Goal: Task Accomplishment & Management: Manage account settings

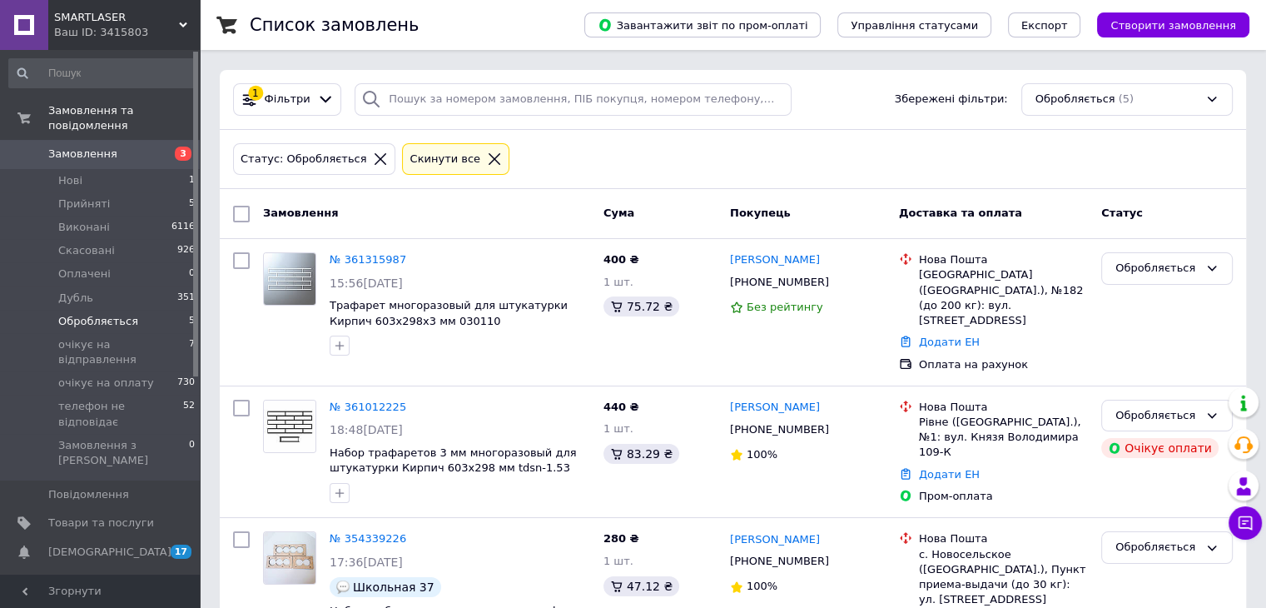
click at [115, 147] on span "Замовлення" at bounding box center [101, 154] width 106 height 15
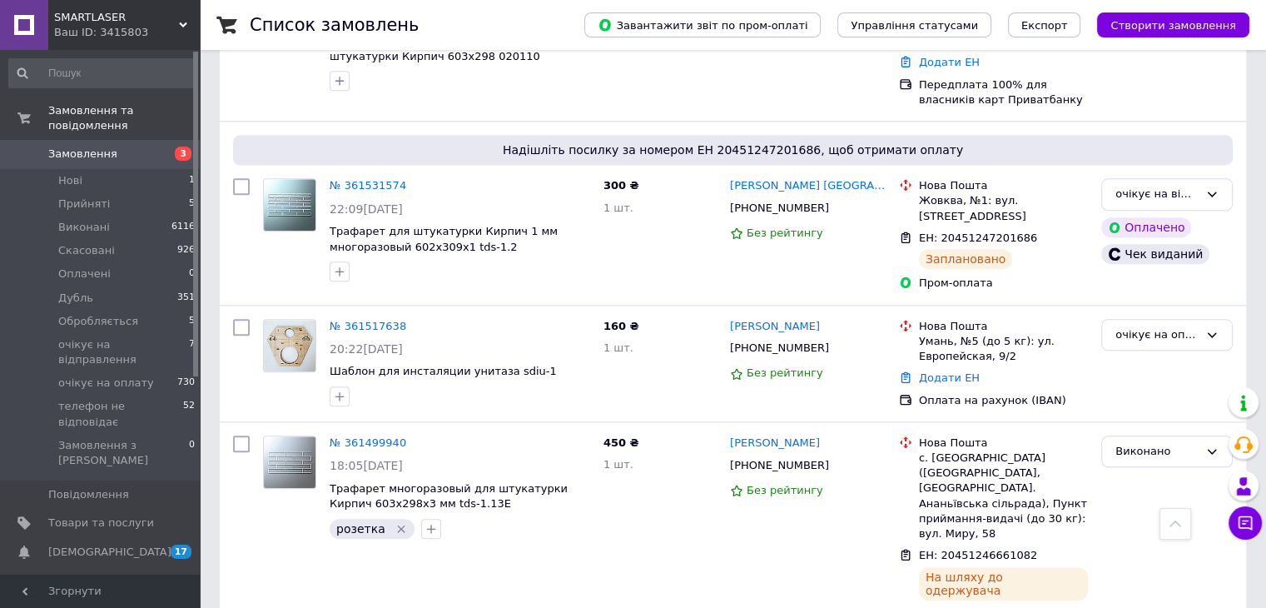
scroll to position [1665, 0]
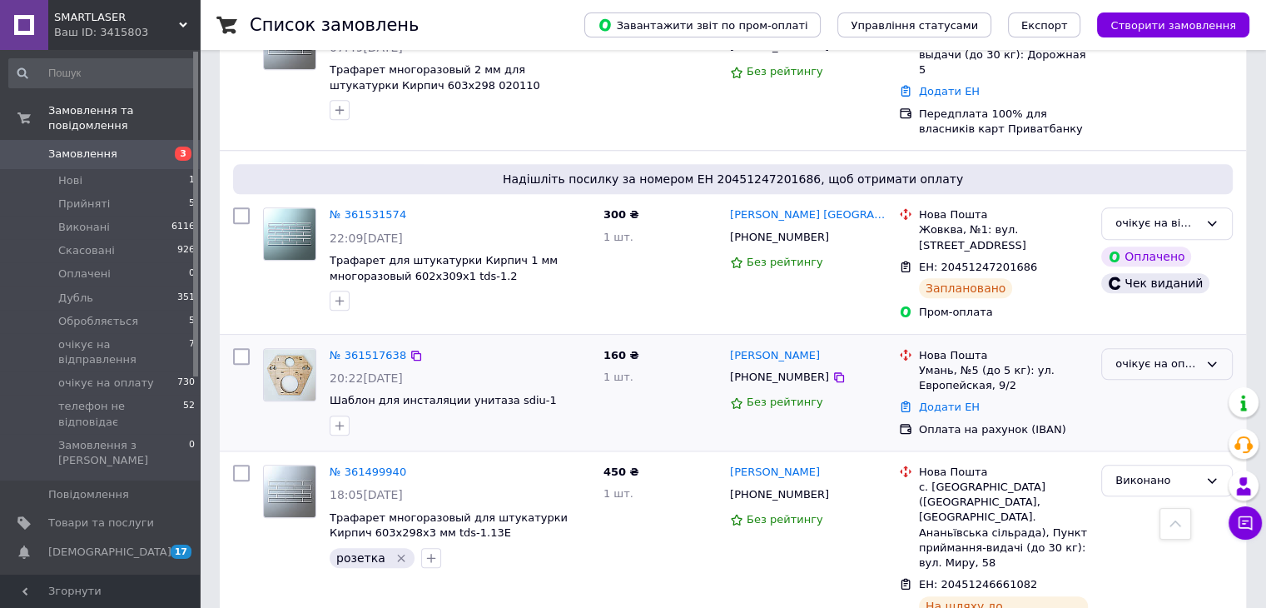
click at [1192, 355] on div "очікує на оплату" at bounding box center [1157, 363] width 83 height 17
click at [1170, 383] on li "Прийнято" at bounding box center [1167, 398] width 130 height 31
click at [372, 349] on link "№ 361517638" at bounding box center [368, 355] width 77 height 12
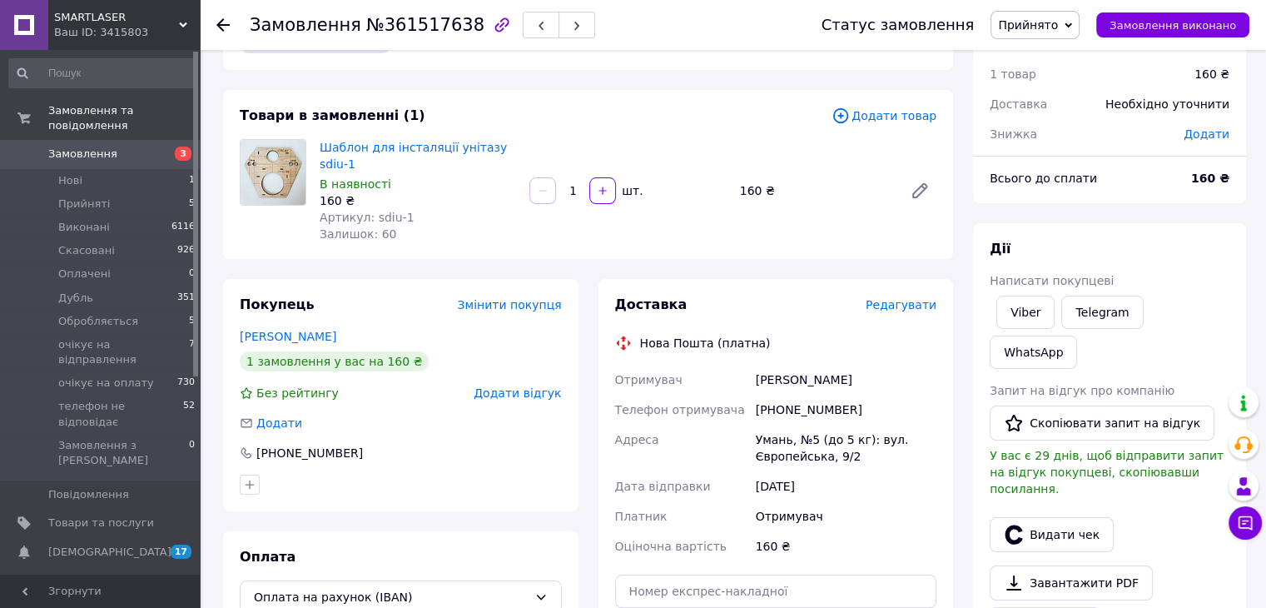
scroll to position [83, 0]
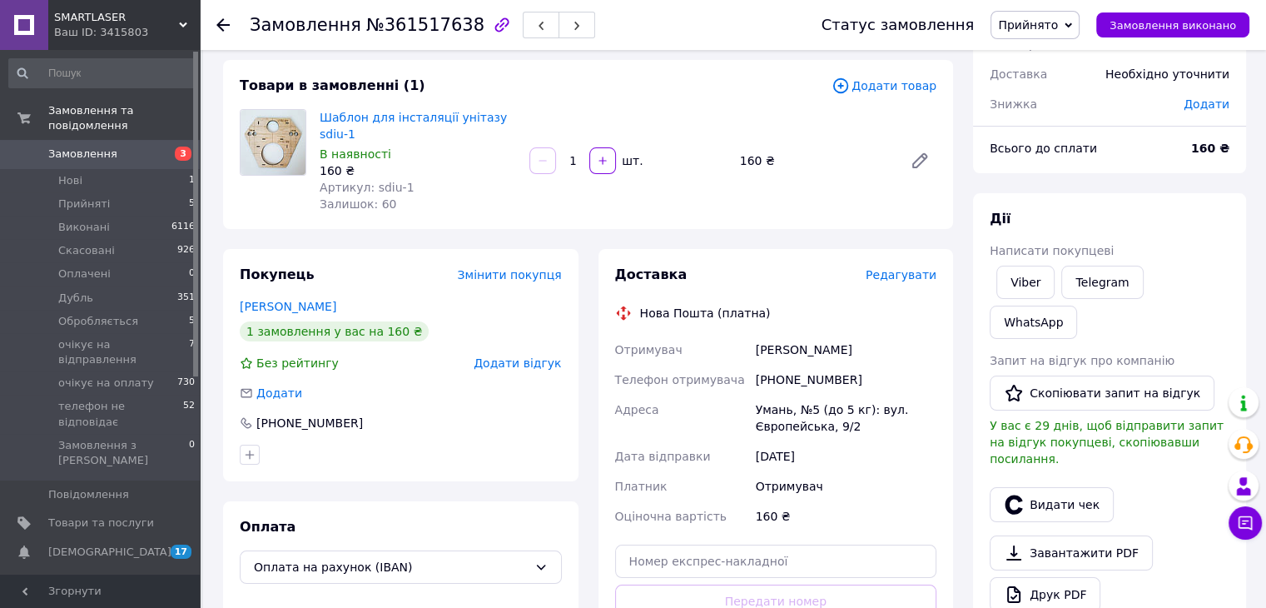
click at [706, 225] on div "Замовлення з сайту [DATE] 20:22 Товари в замовленні (1) Додати товар Шаблон для…" at bounding box center [588, 530] width 750 height 1086
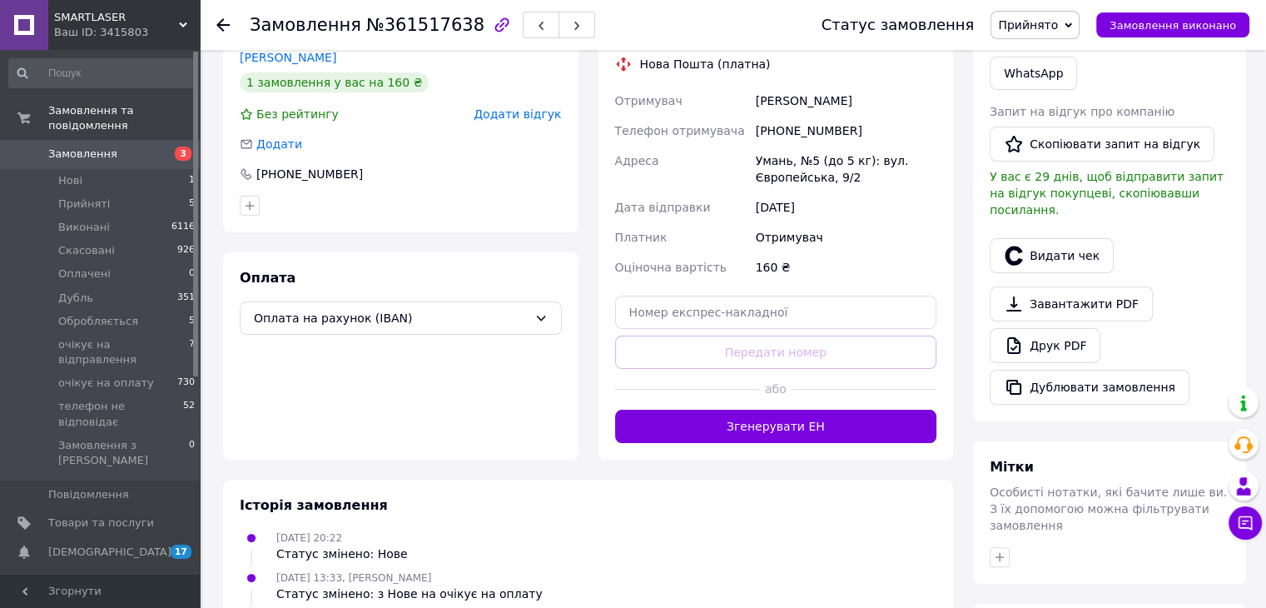
scroll to position [333, 0]
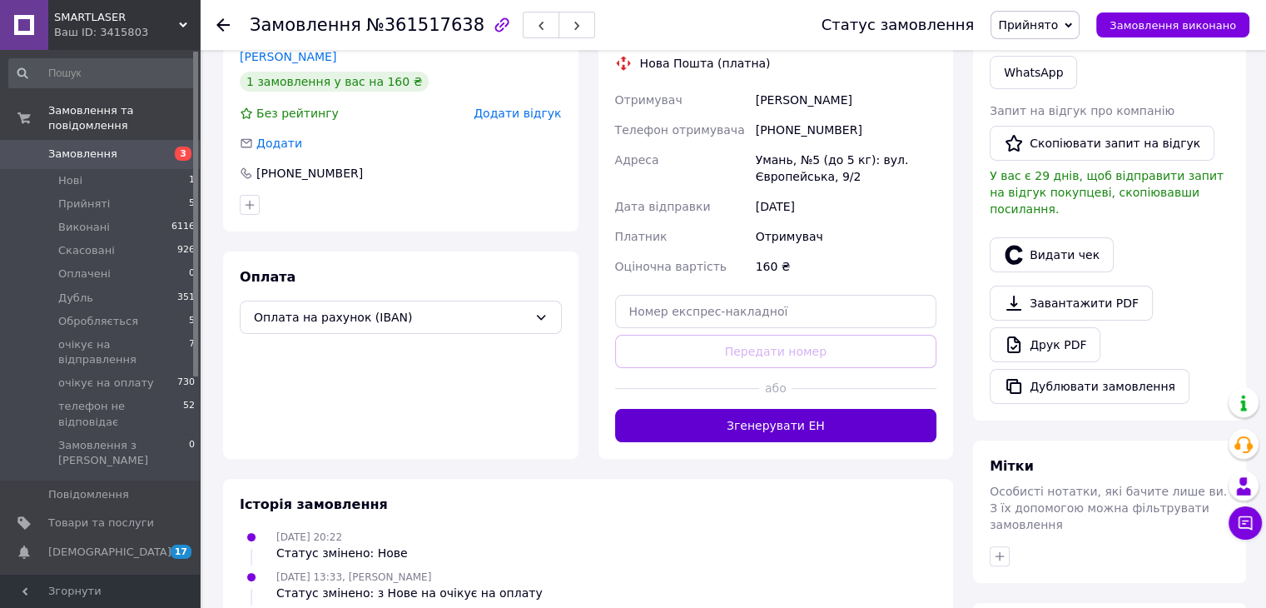
click at [748, 409] on button "Згенерувати ЕН" at bounding box center [776, 425] width 322 height 33
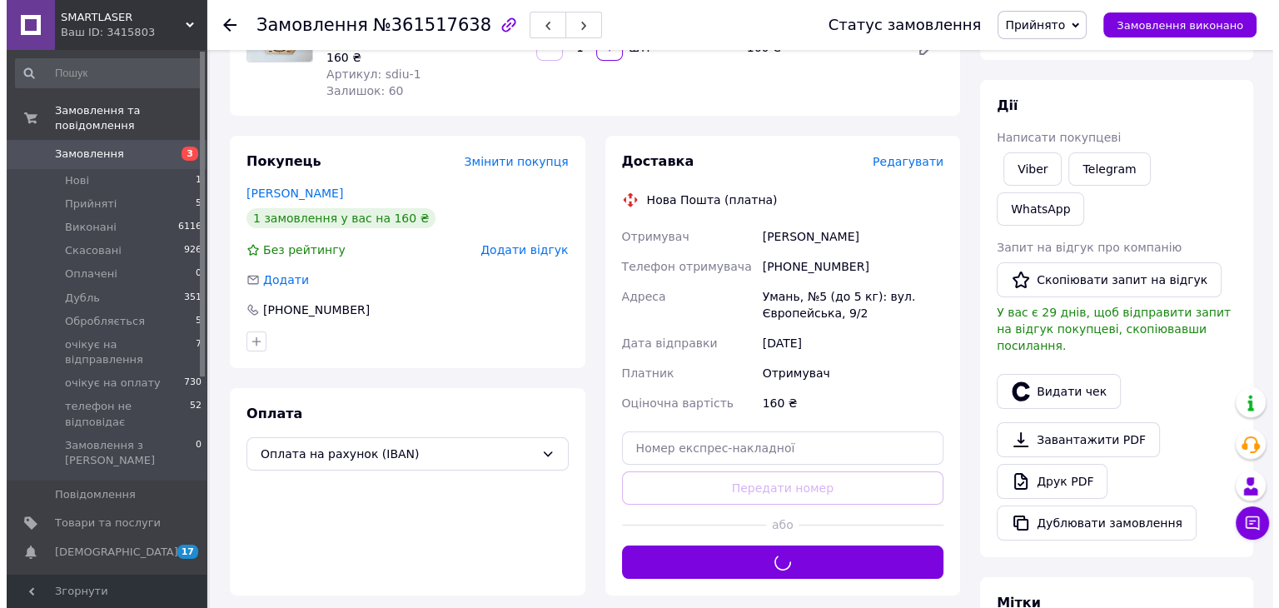
scroll to position [167, 0]
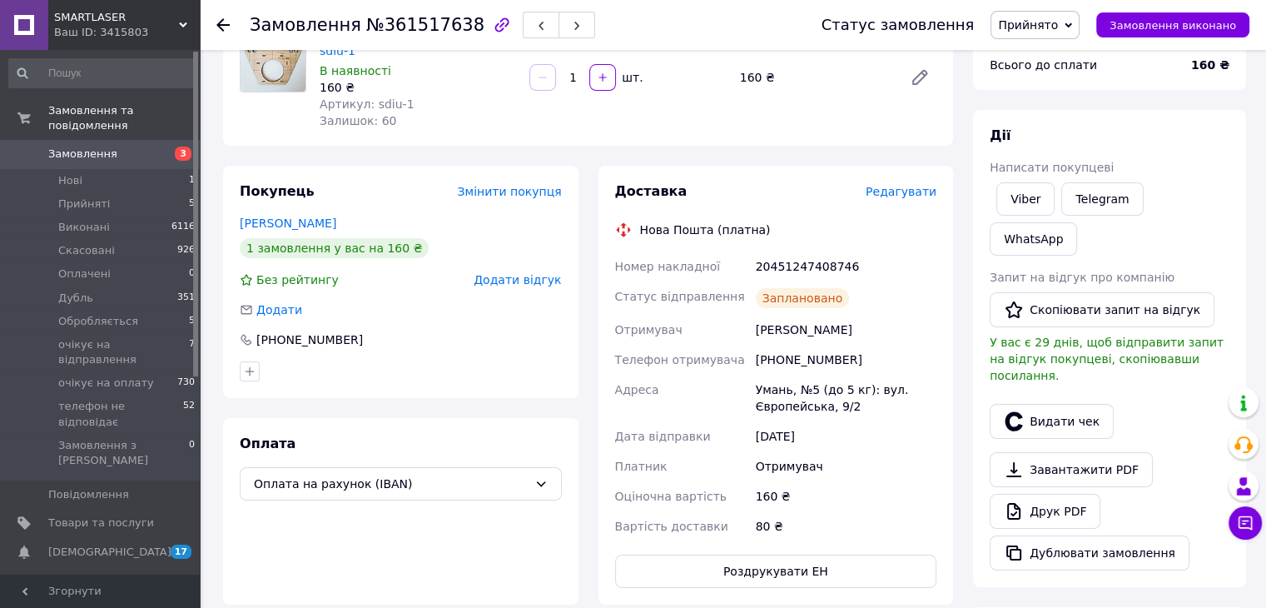
click at [1049, 404] on button "Видати чек" at bounding box center [1052, 421] width 124 height 35
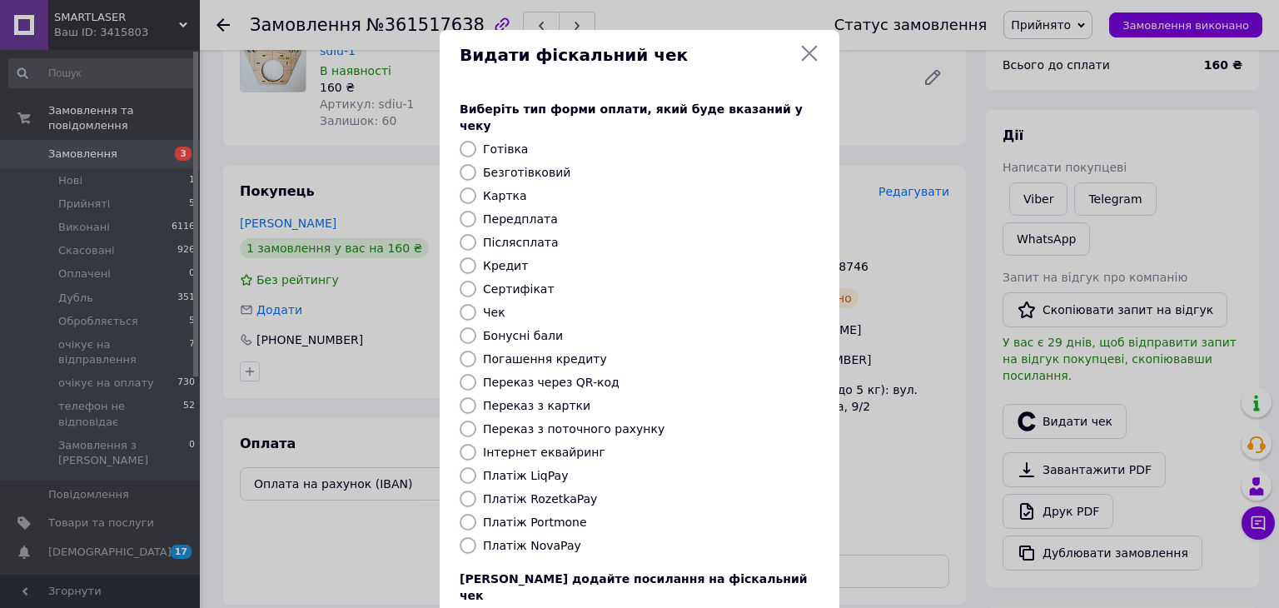
click at [495, 166] on label "Безготівковий" at bounding box center [526, 172] width 87 height 13
click at [476, 164] on input "Безготівковий" at bounding box center [468, 172] width 17 height 17
radio input "true"
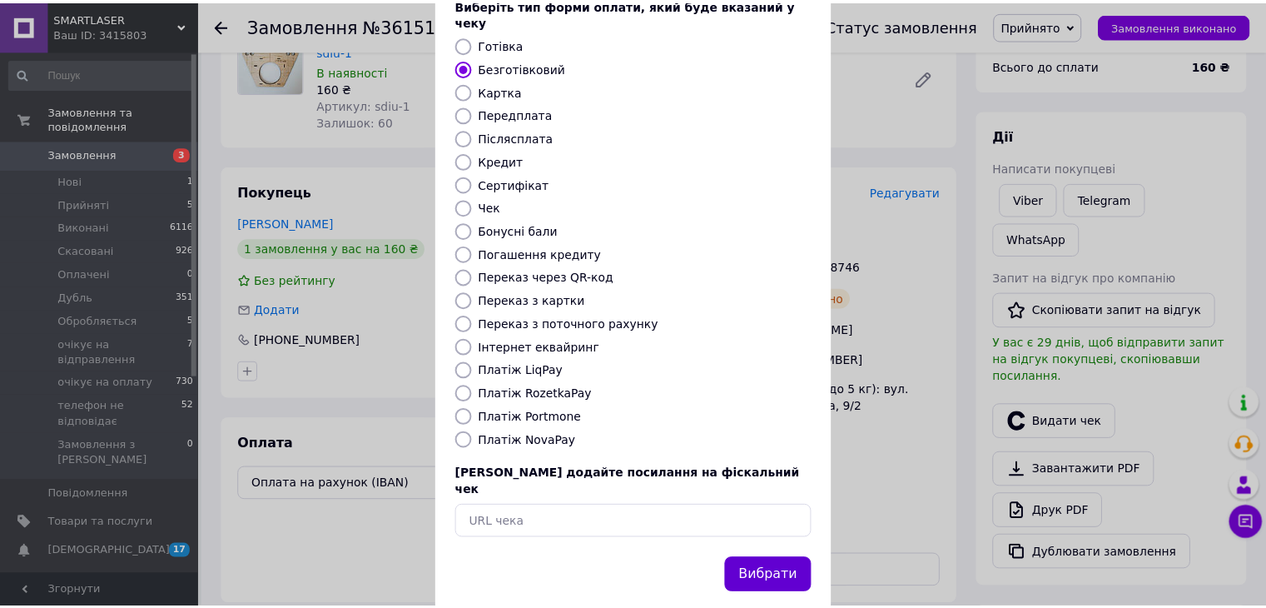
scroll to position [107, 0]
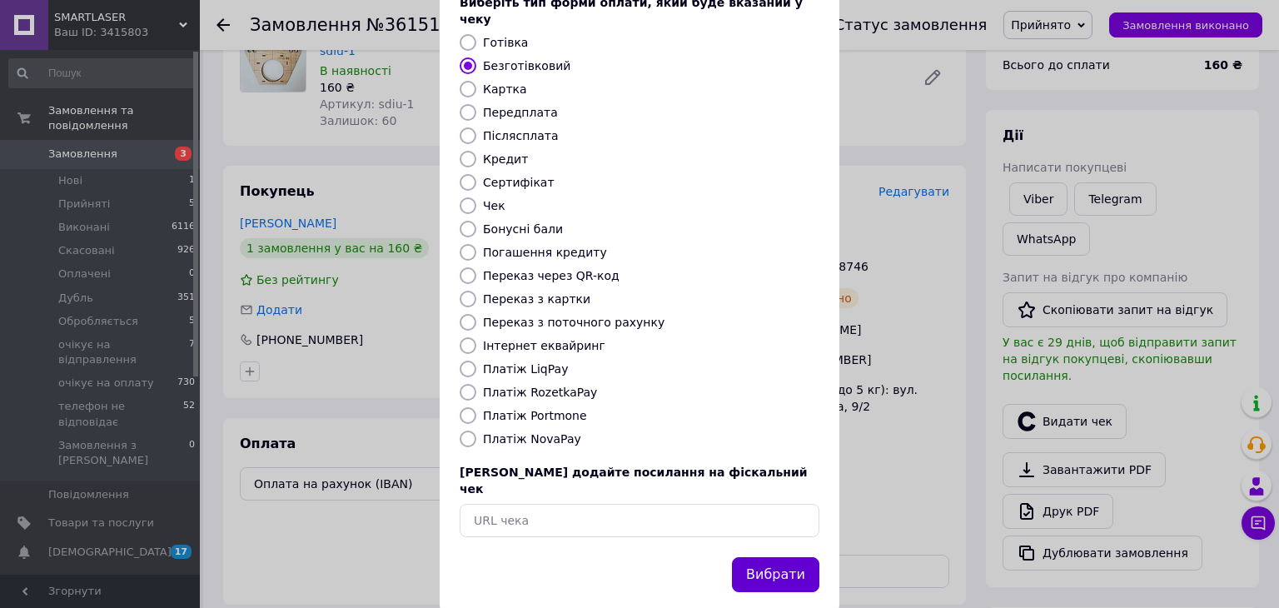
click at [789, 557] on button "Вибрати" at bounding box center [775, 575] width 87 height 36
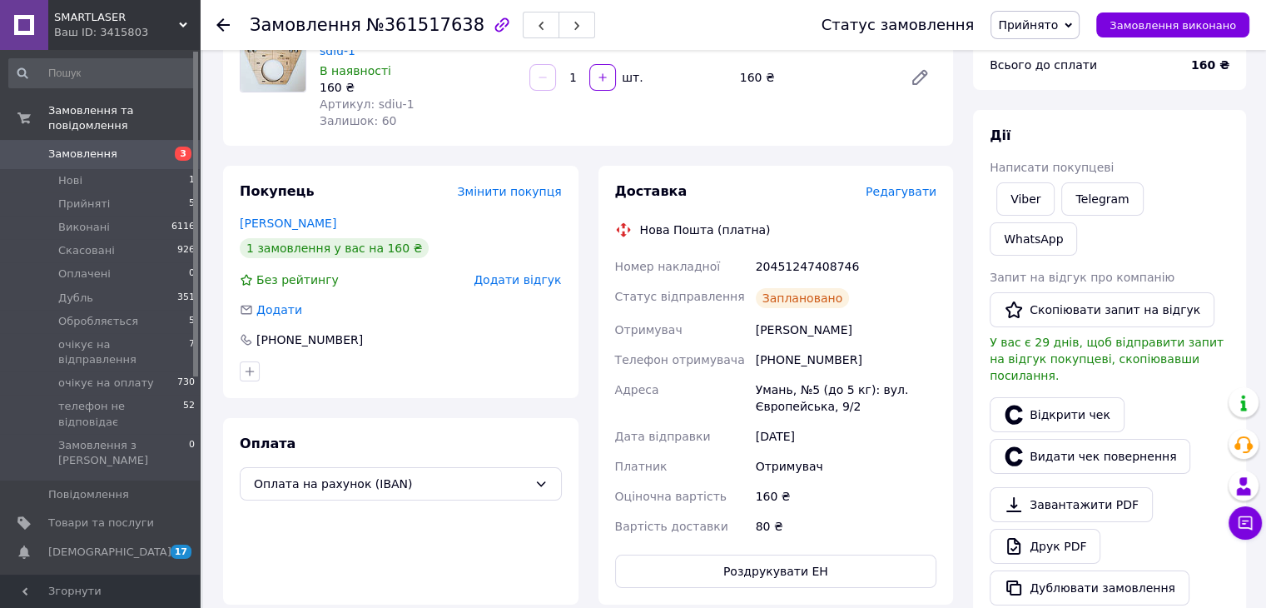
click at [1058, 29] on span "Прийнято" at bounding box center [1028, 24] width 60 height 13
click at [1069, 179] on li "очікує на відправлення" at bounding box center [1067, 183] width 150 height 25
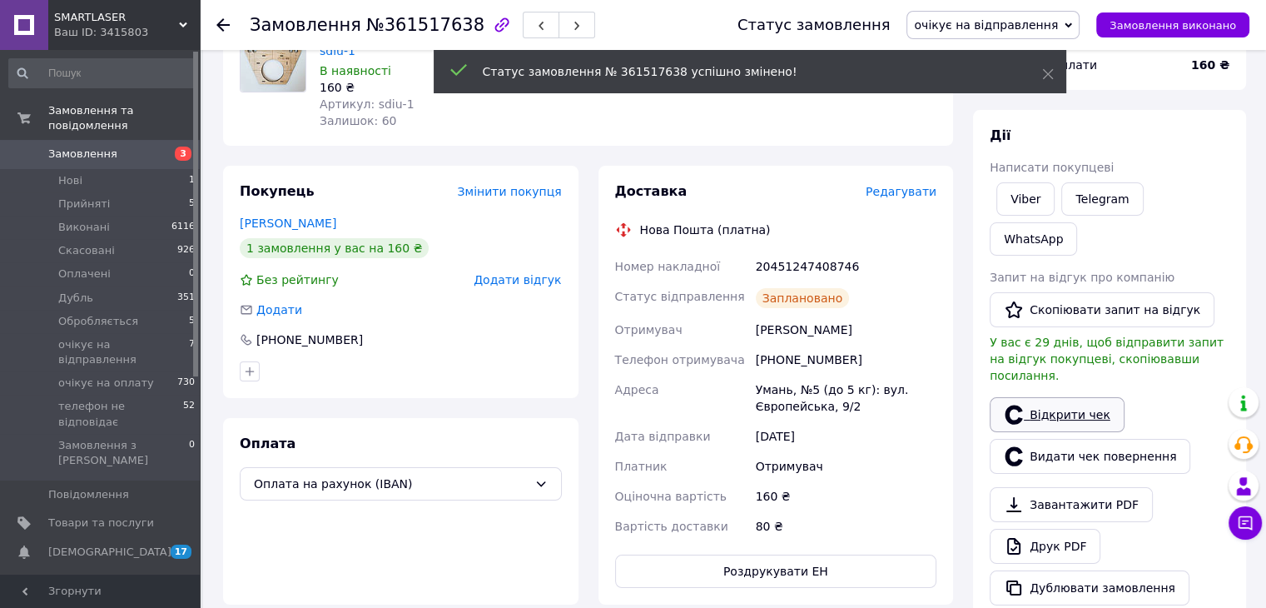
click at [1056, 397] on link "Відкрити чек" at bounding box center [1057, 414] width 135 height 35
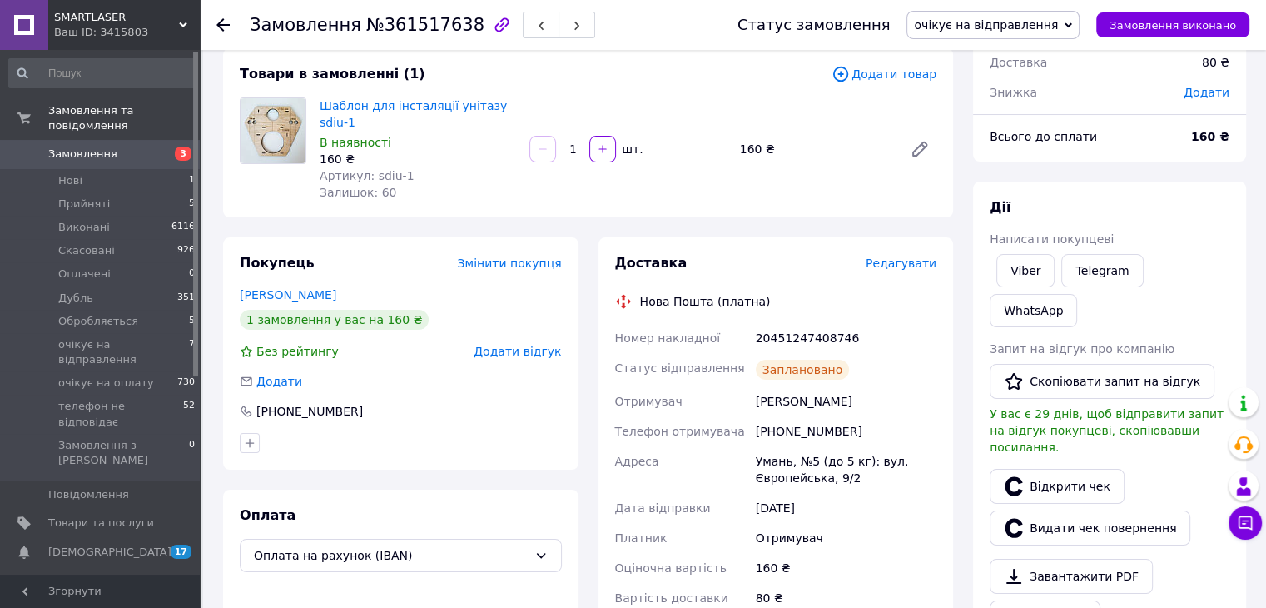
scroll to position [0, 0]
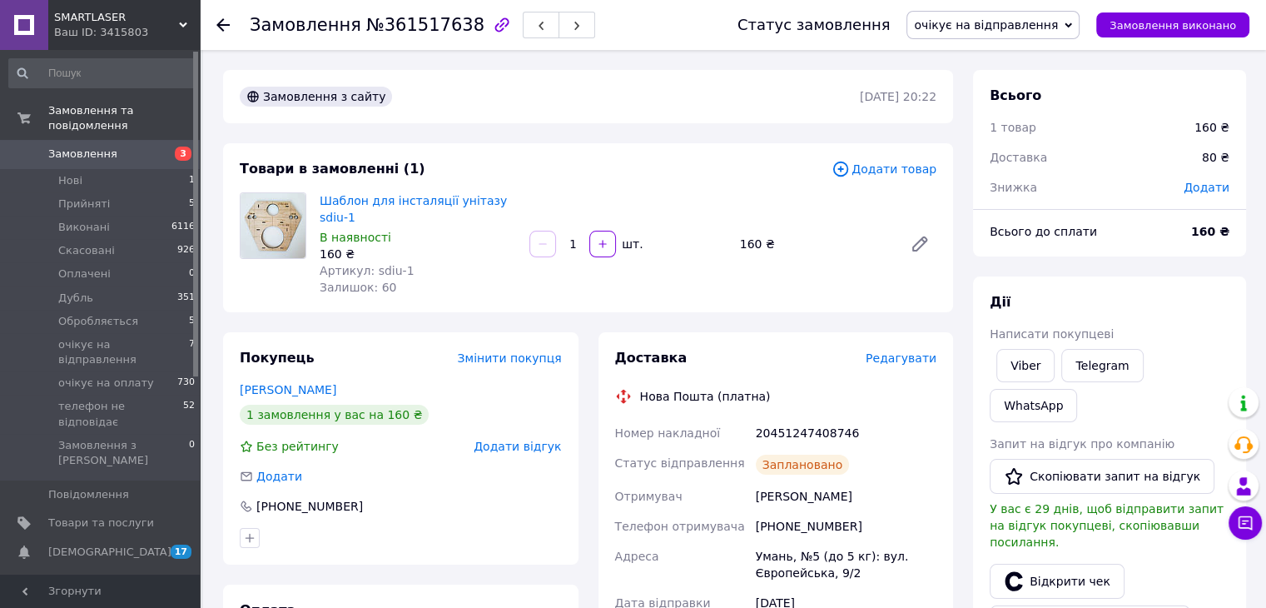
click at [222, 25] on icon at bounding box center [222, 24] width 13 height 13
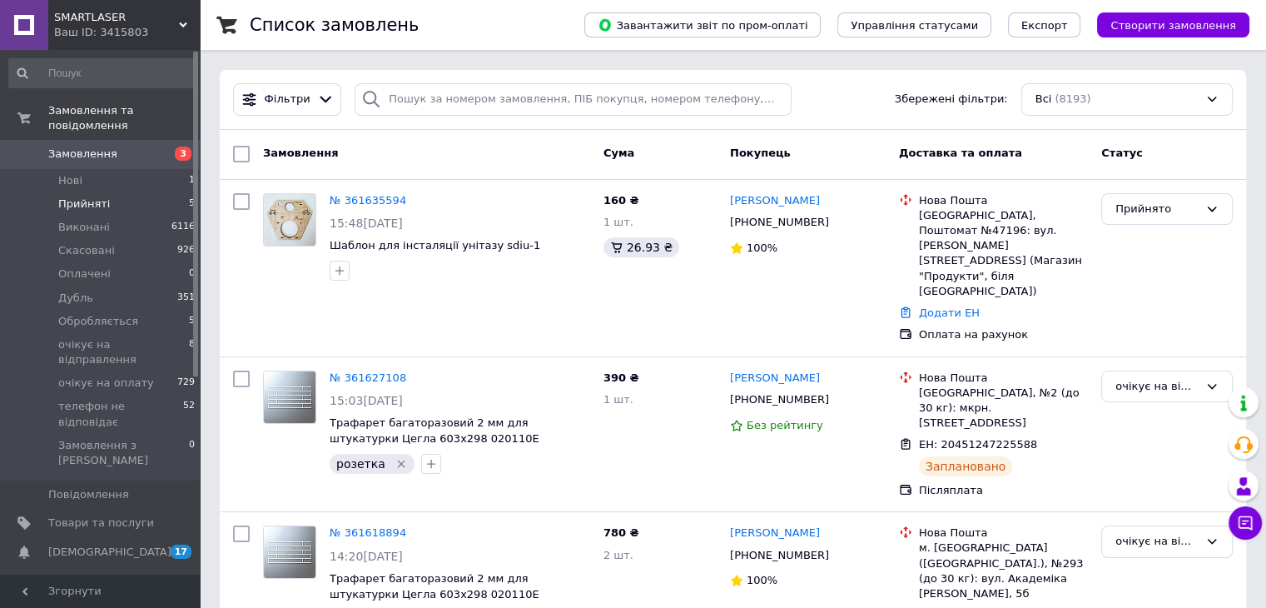
click at [84, 196] on span "Прийняті" at bounding box center [84, 203] width 52 height 15
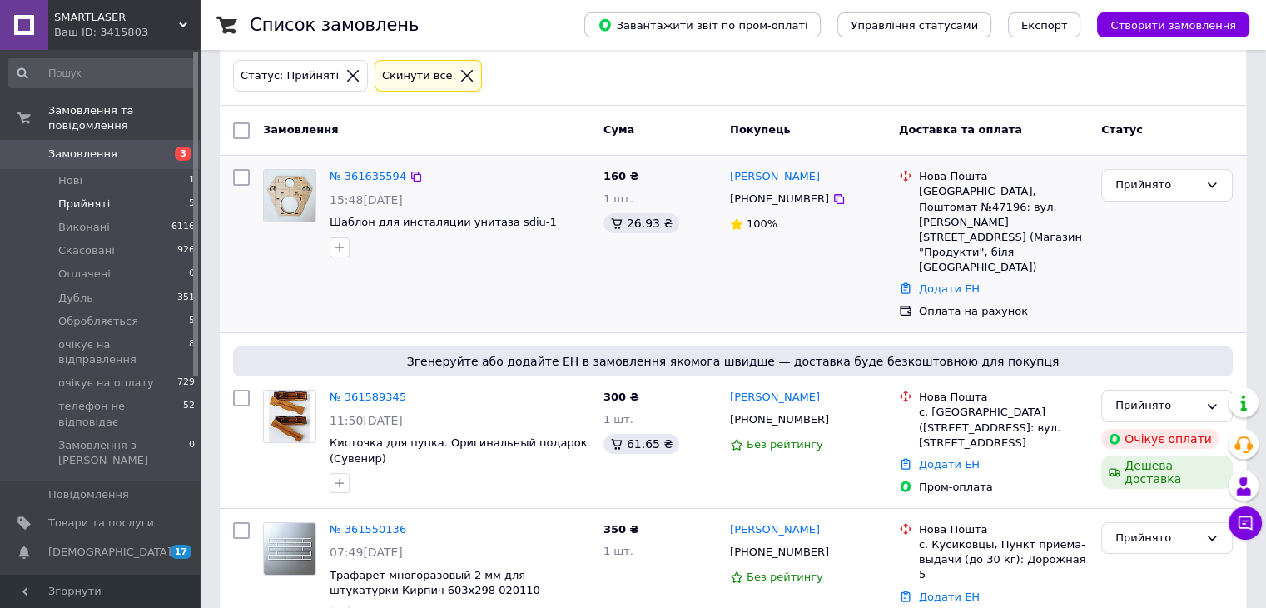
scroll to position [167, 0]
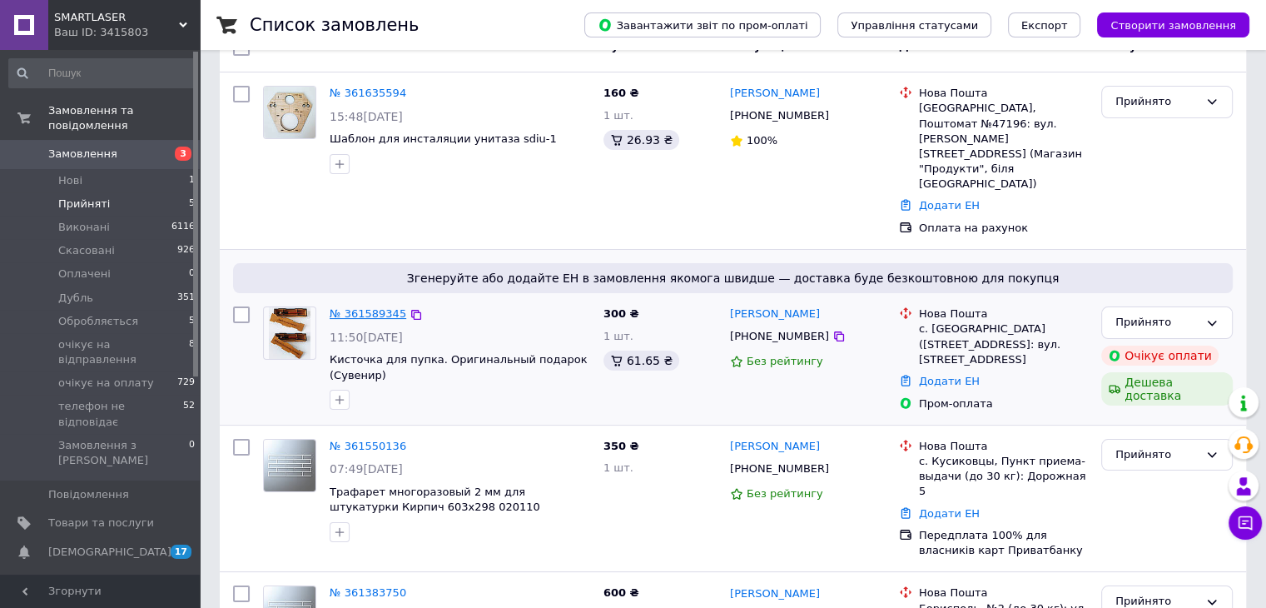
click at [386, 307] on link "№ 361589345" at bounding box center [368, 313] width 77 height 12
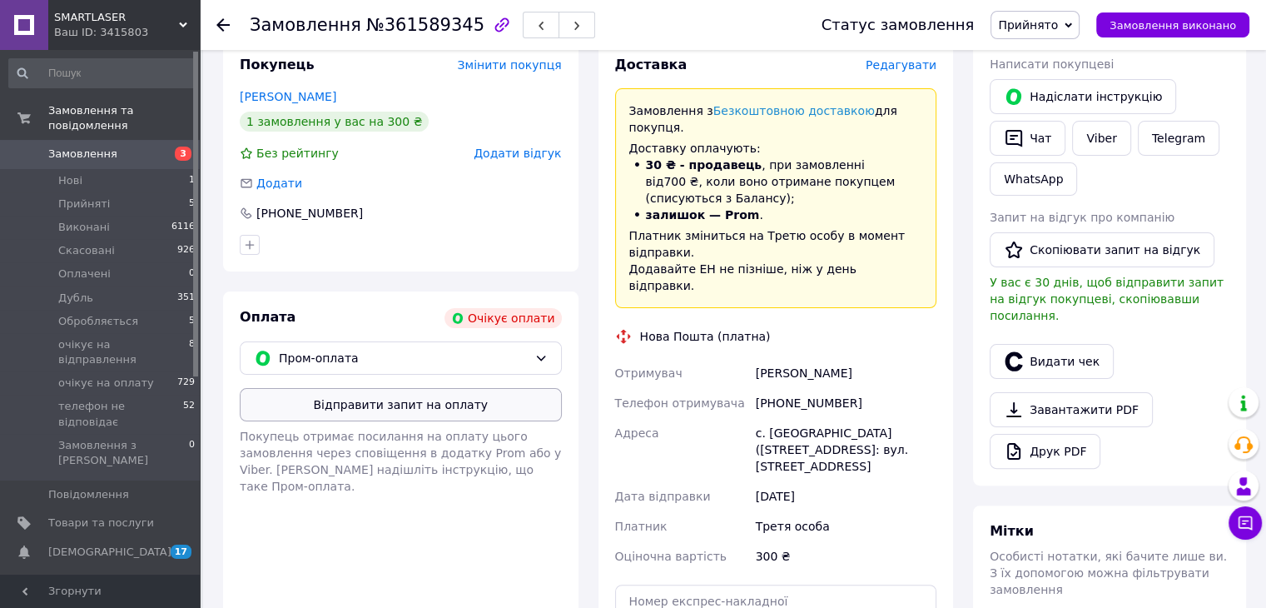
scroll to position [333, 0]
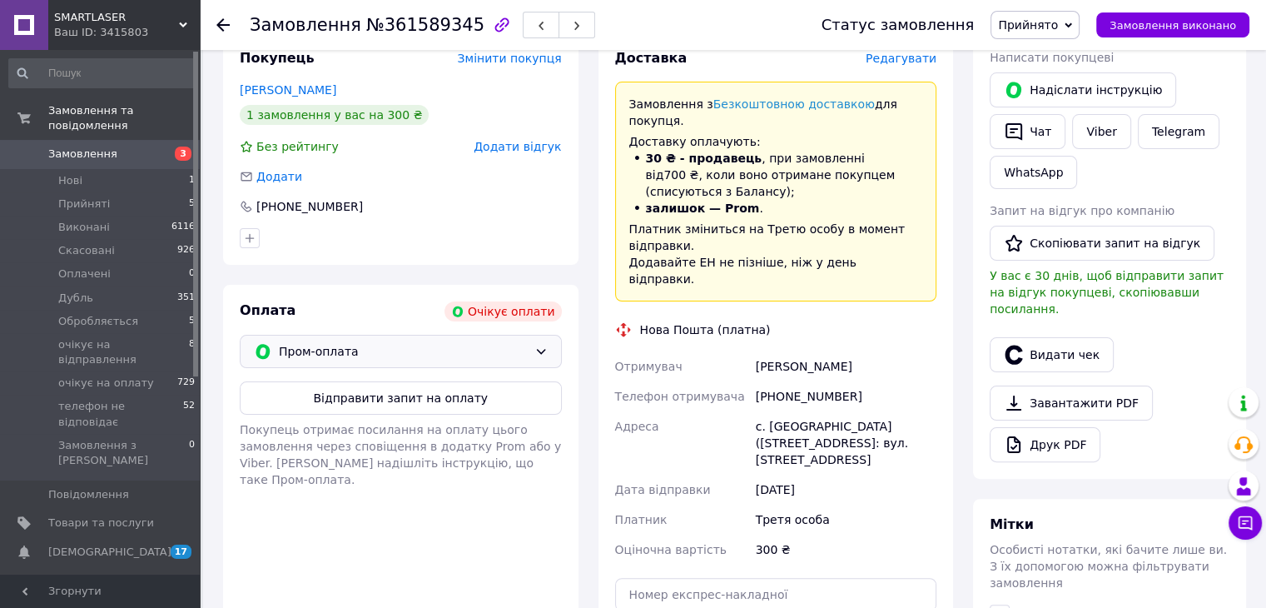
click at [537, 345] on icon at bounding box center [540, 351] width 13 height 13
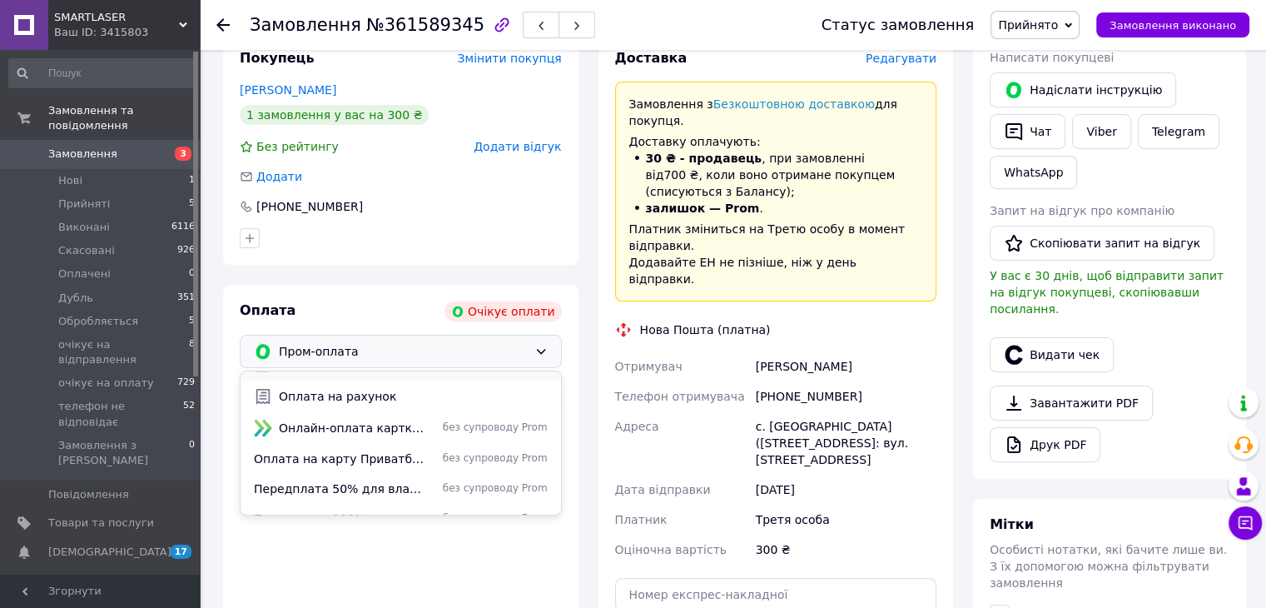
scroll to position [83, 0]
click at [446, 482] on span "без супроводу Prom" at bounding box center [490, 489] width 113 height 14
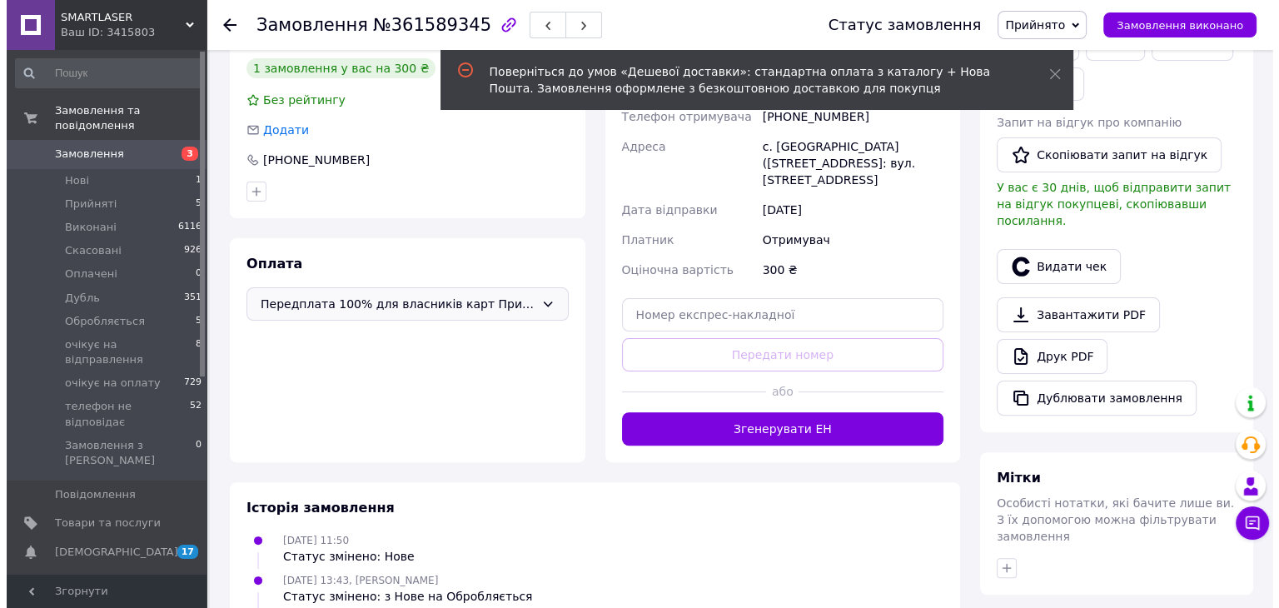
scroll to position [258, 0]
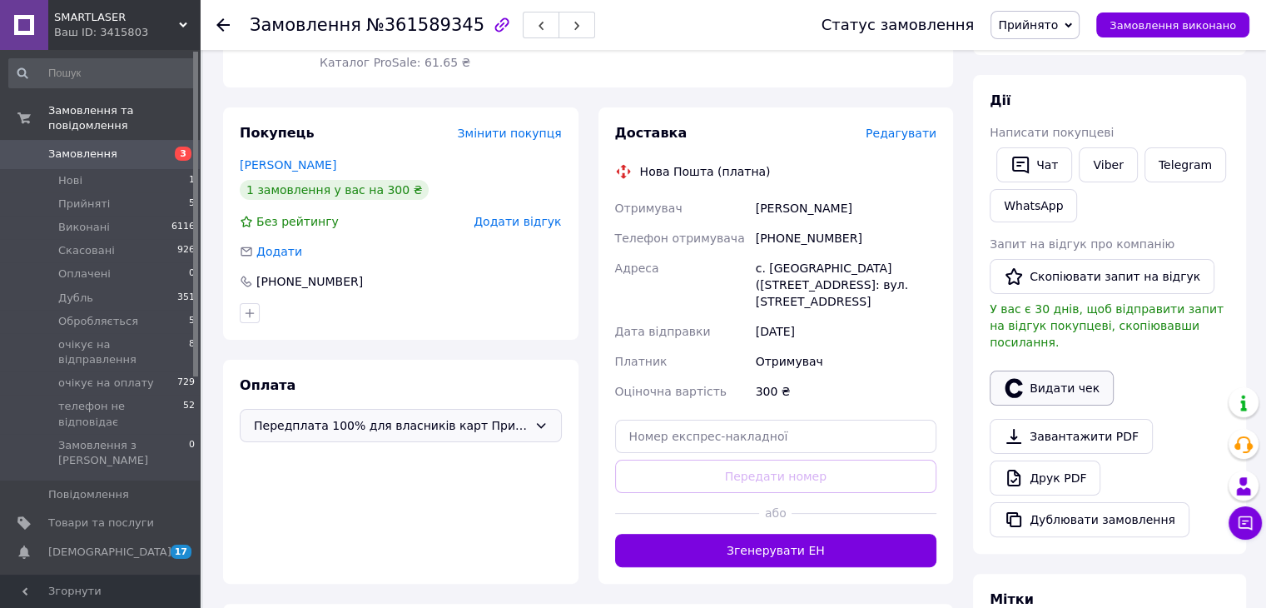
click at [1046, 371] on button "Видати чек" at bounding box center [1052, 387] width 124 height 35
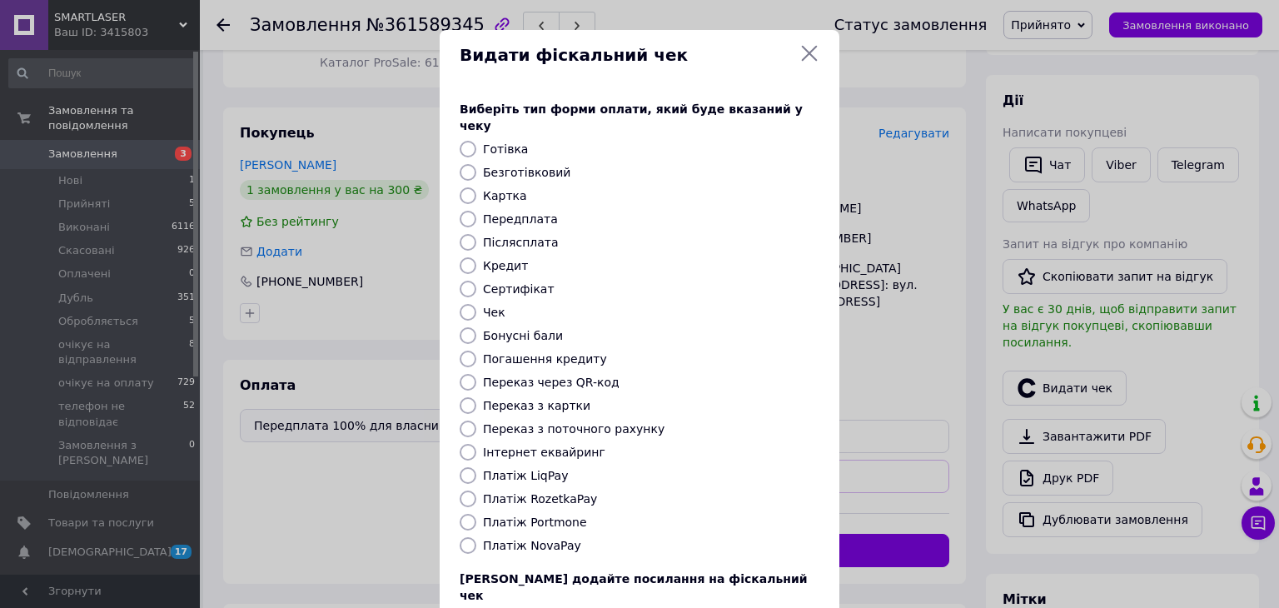
click at [535, 166] on label "Безготівковий" at bounding box center [526, 172] width 87 height 13
click at [476, 164] on input "Безготівковий" at bounding box center [468, 172] width 17 height 17
radio input "true"
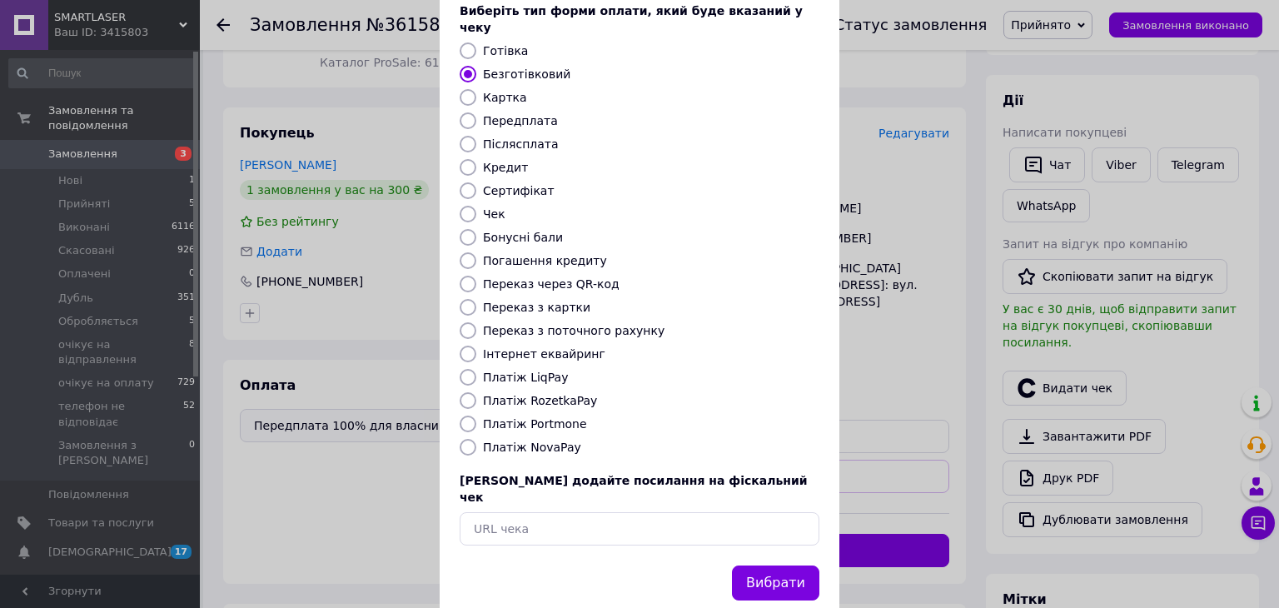
scroll to position [107, 0]
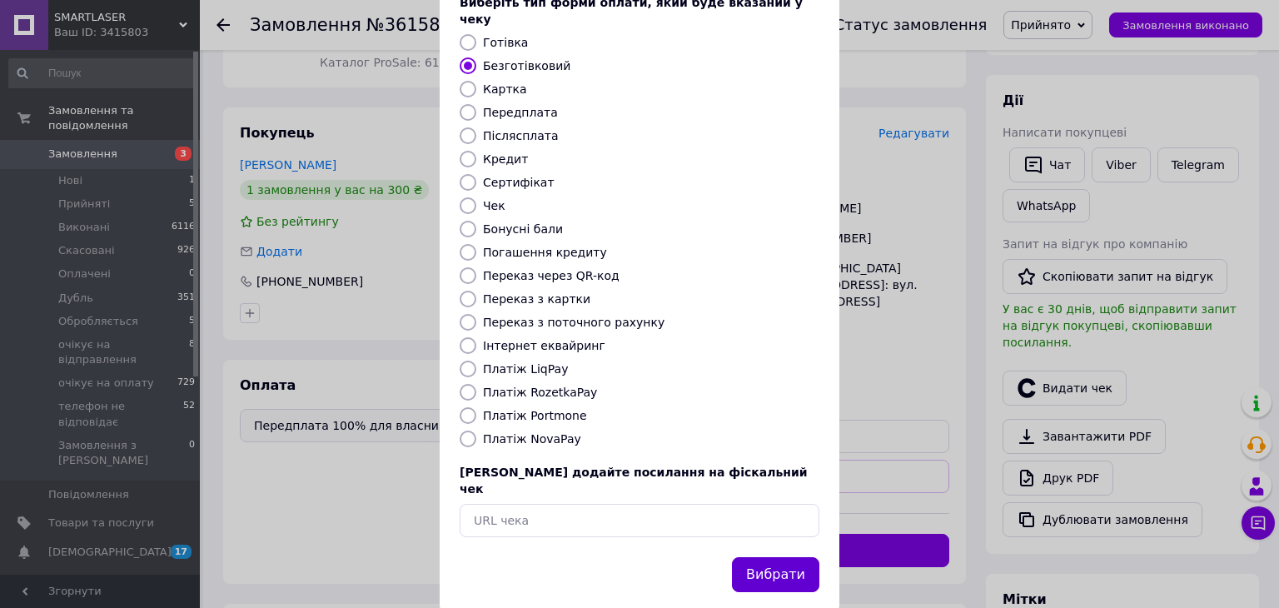
click at [783, 557] on button "Вибрати" at bounding box center [775, 575] width 87 height 36
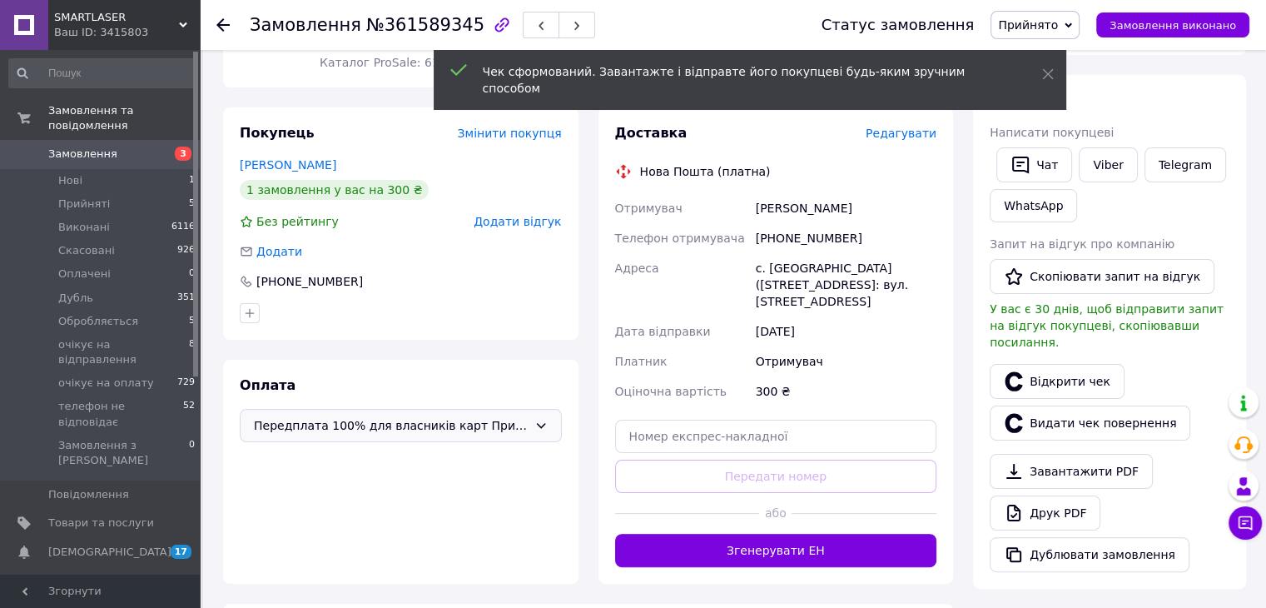
click at [902, 127] on span "Редагувати" at bounding box center [901, 133] width 71 height 13
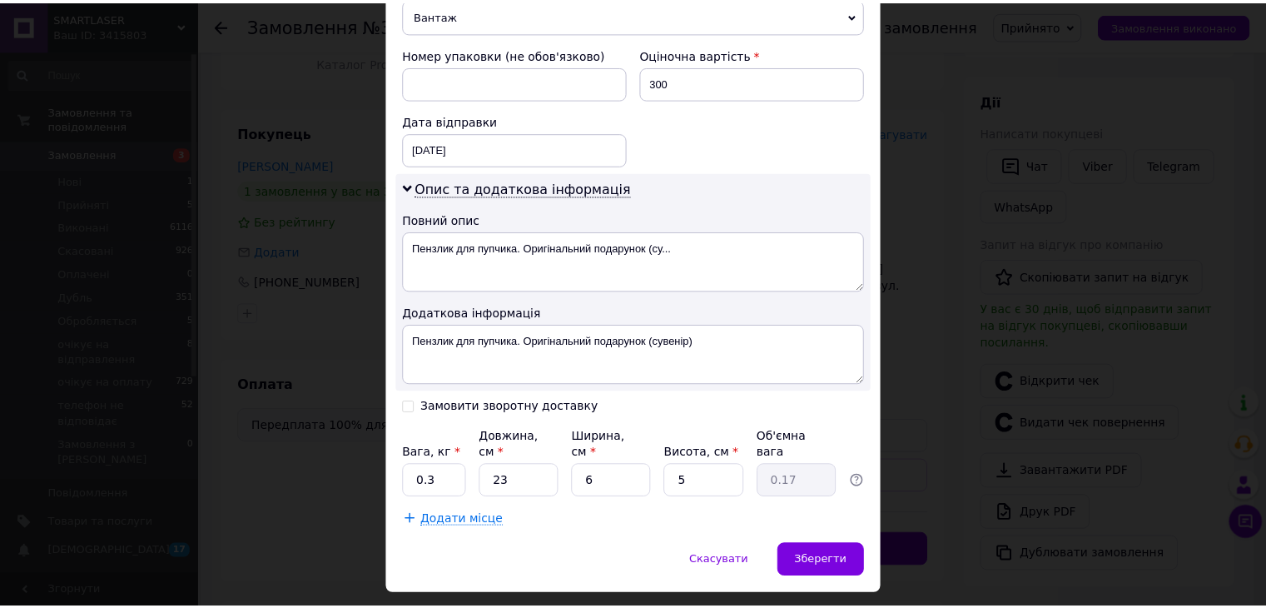
scroll to position [709, 0]
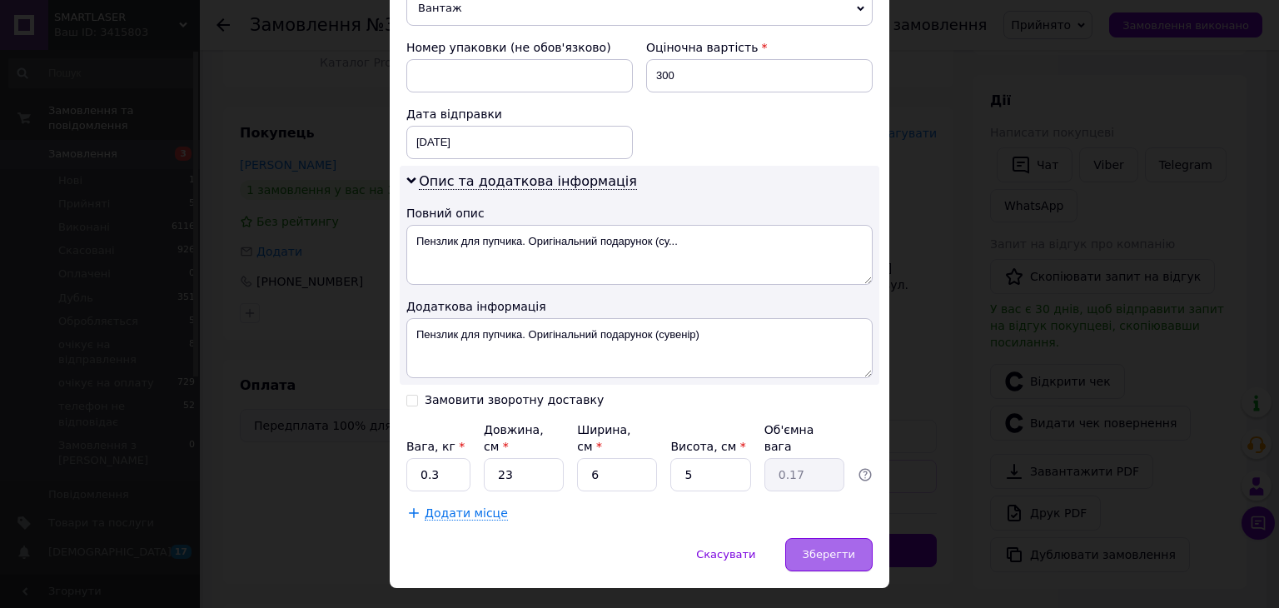
click at [833, 548] on span "Зберегти" at bounding box center [829, 554] width 52 height 12
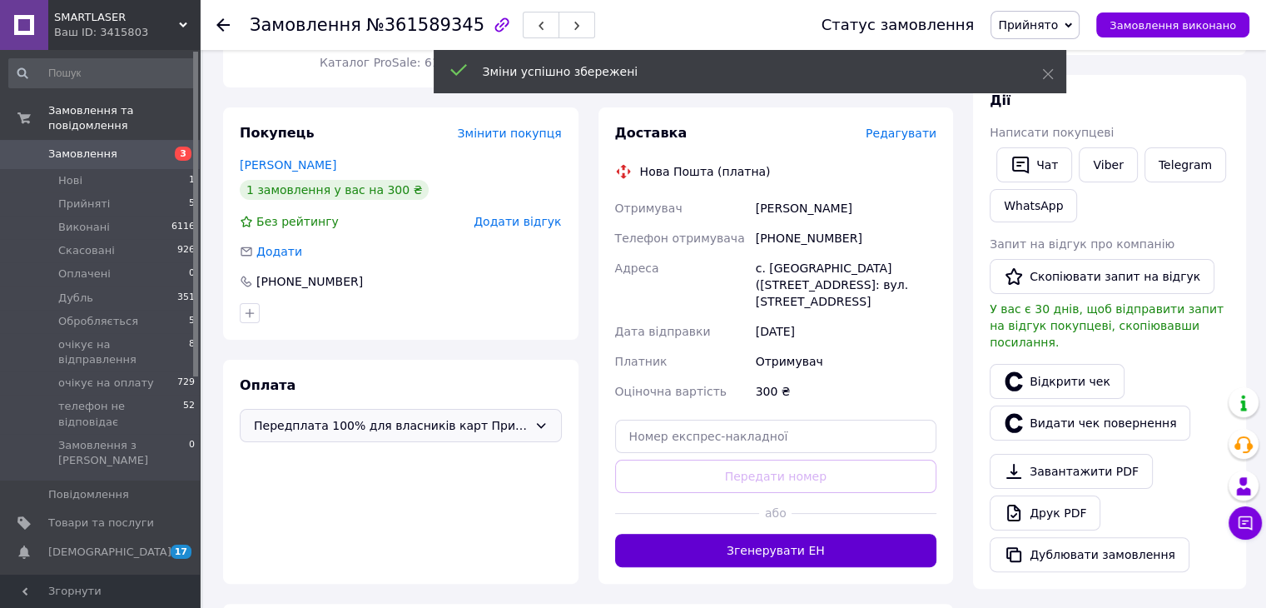
click at [783, 534] on button "Згенерувати ЕН" at bounding box center [776, 550] width 322 height 33
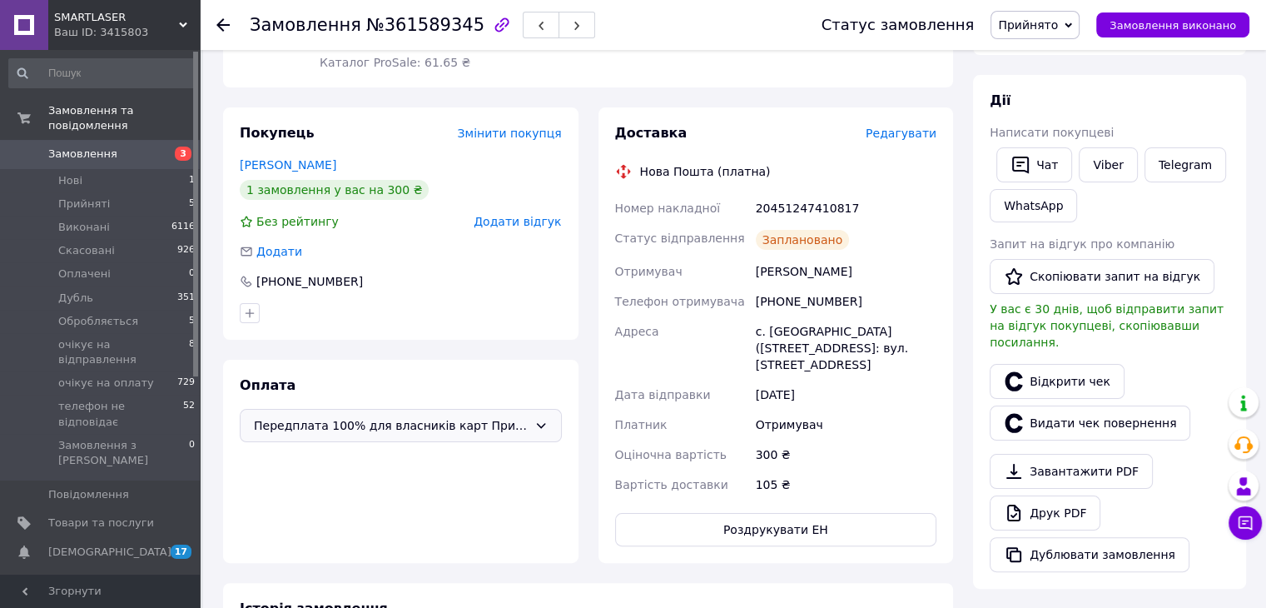
click at [1056, 28] on span "Прийнято" at bounding box center [1028, 24] width 60 height 13
click at [1056, 184] on li "очікує на відправлення" at bounding box center [1067, 183] width 150 height 25
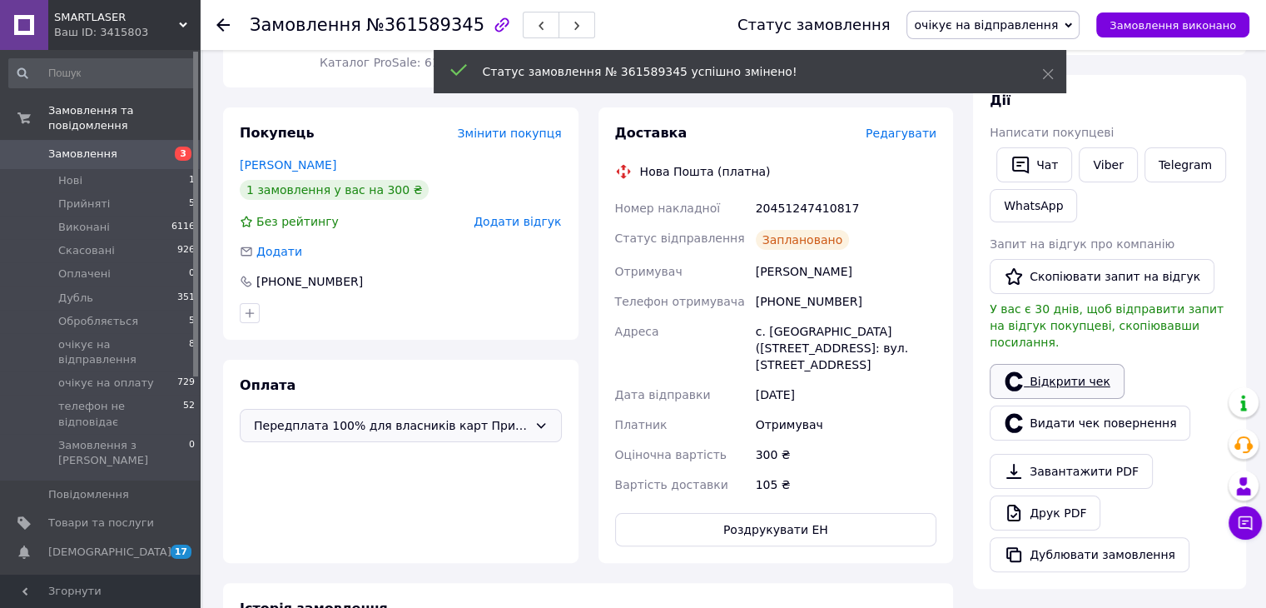
click at [1040, 364] on link "Відкрити чек" at bounding box center [1057, 381] width 135 height 35
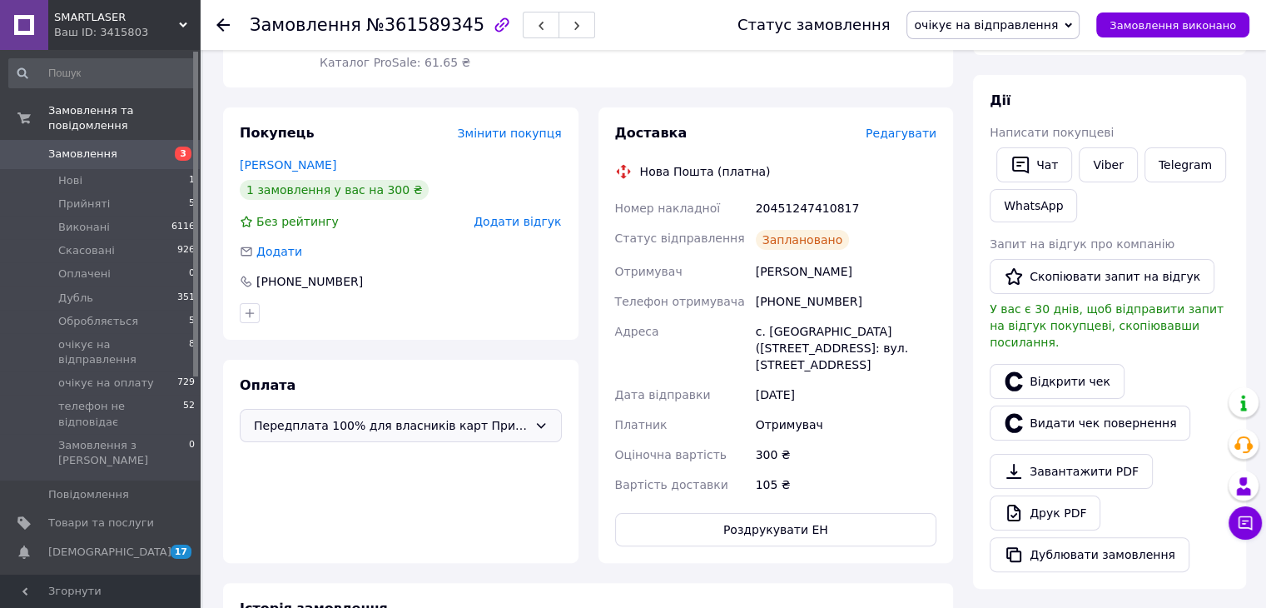
click at [220, 23] on use at bounding box center [222, 24] width 13 height 13
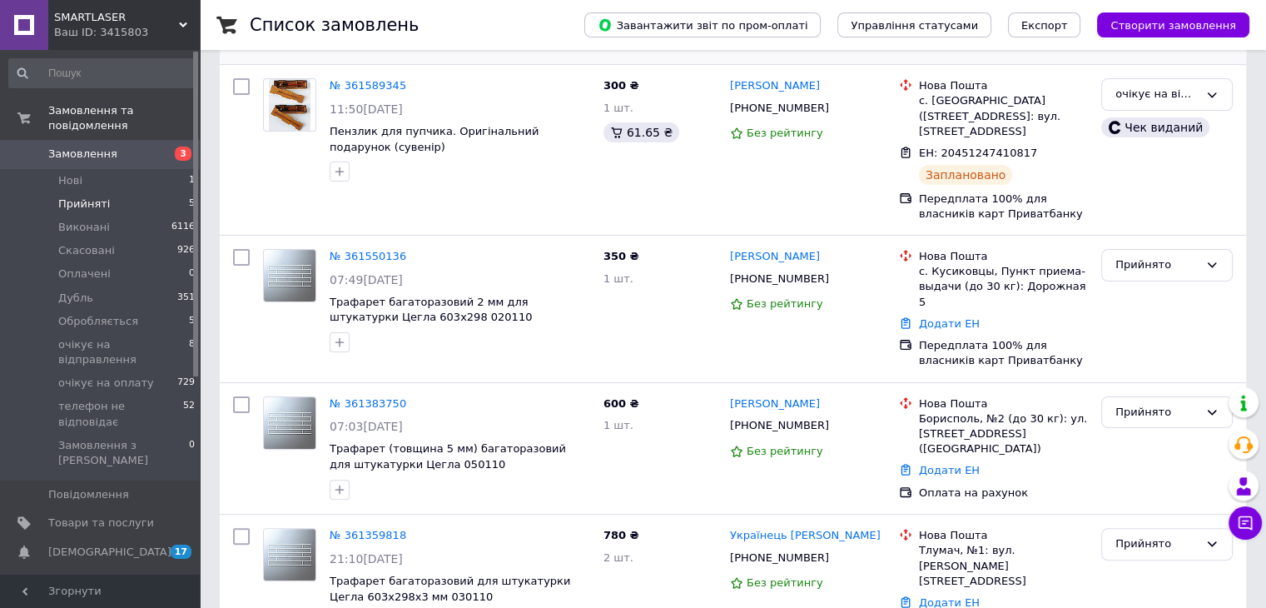
scroll to position [387, 0]
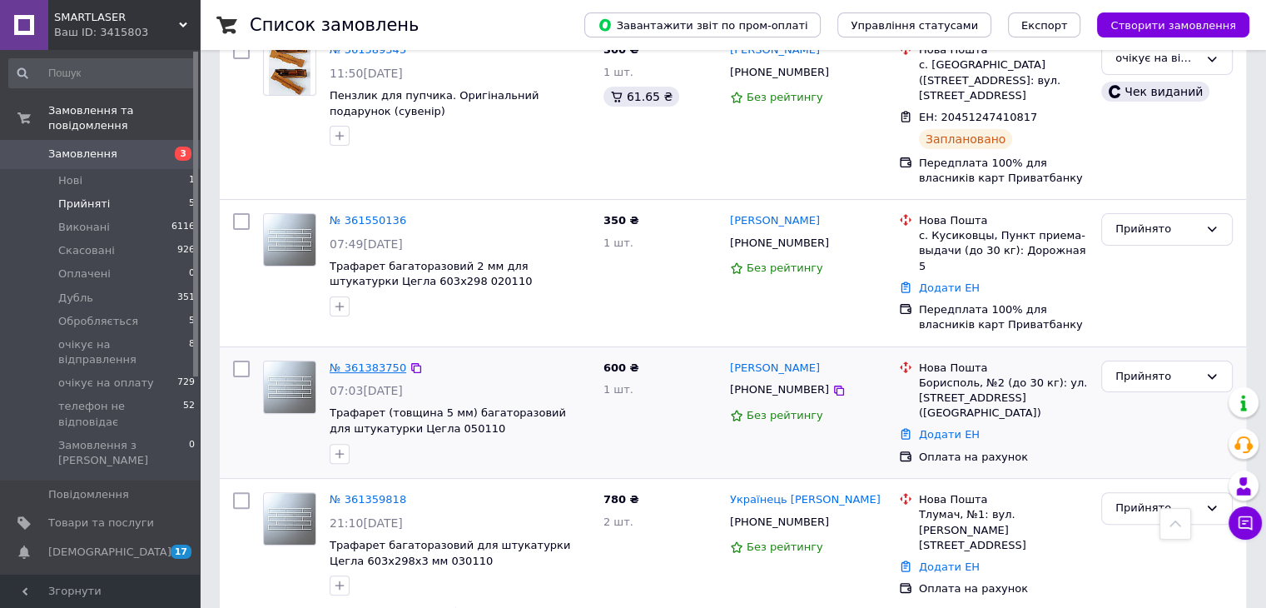
click at [358, 361] on link "№ 361383750" at bounding box center [368, 367] width 77 height 12
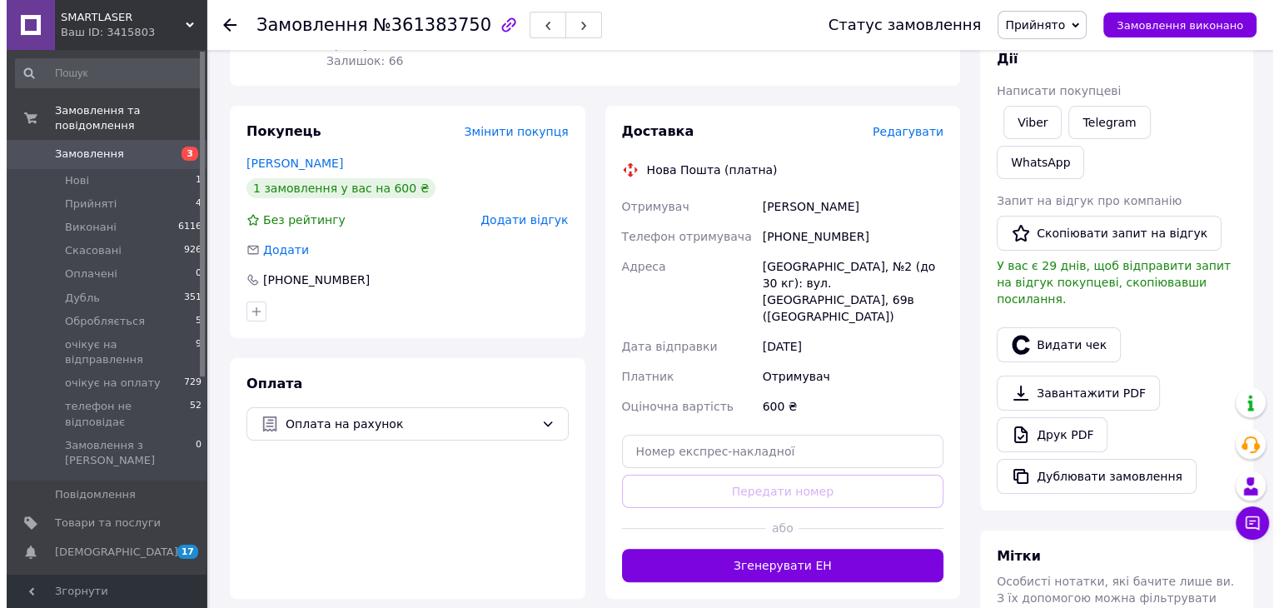
scroll to position [250, 0]
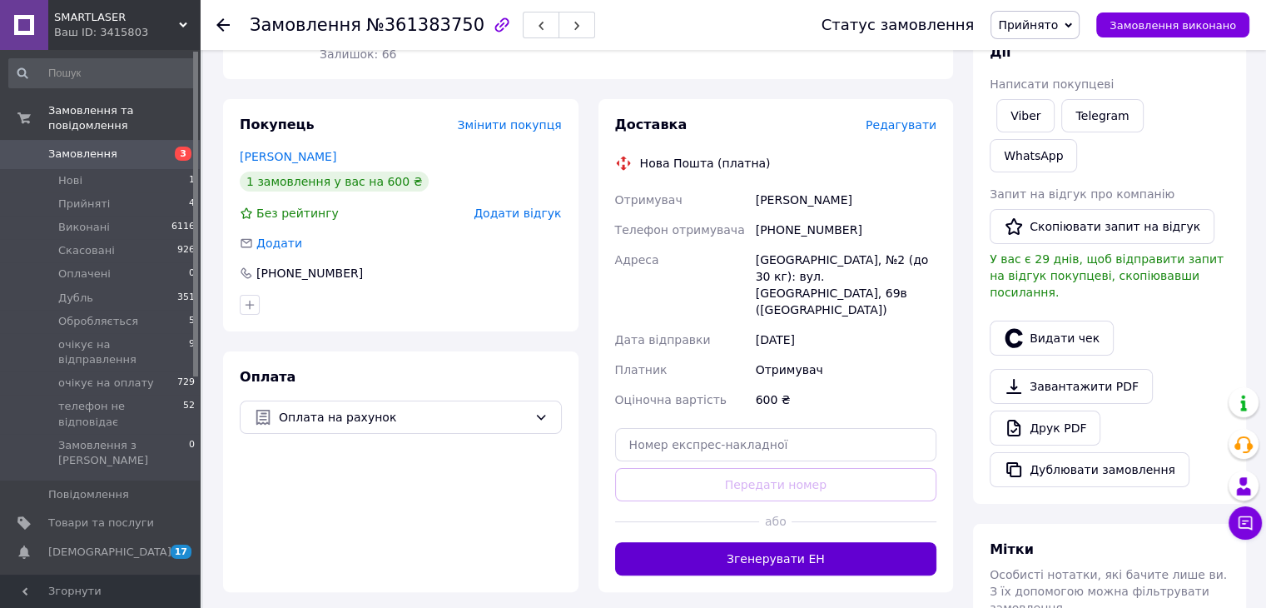
click at [796, 547] on button "Згенерувати ЕН" at bounding box center [776, 558] width 322 height 33
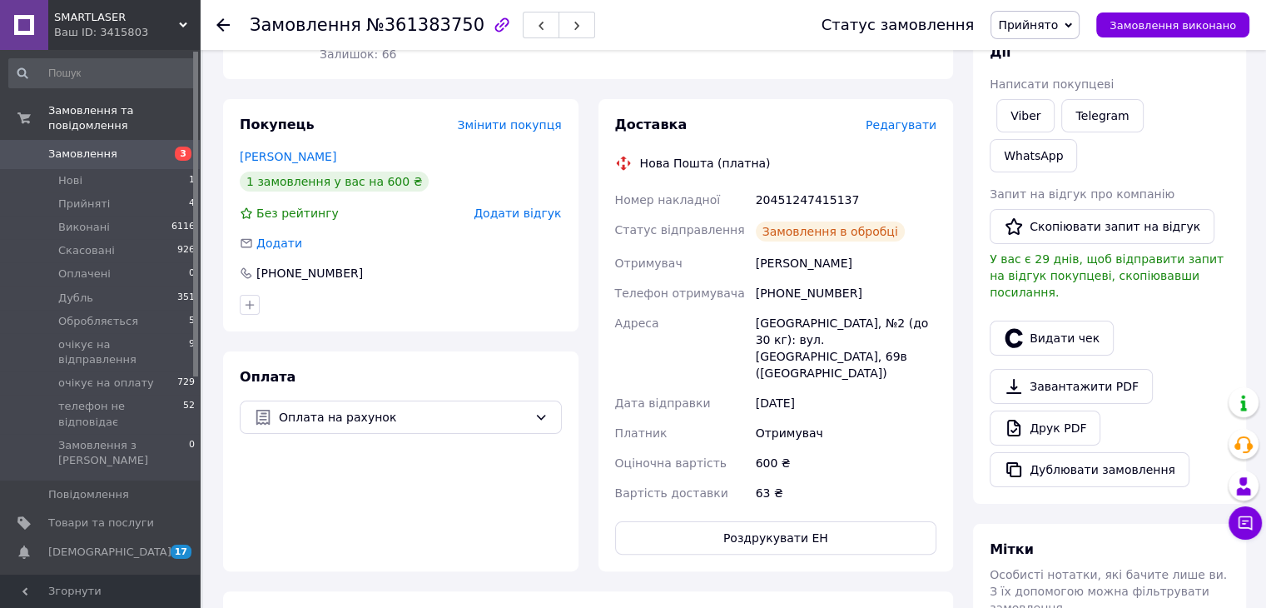
click at [1057, 321] on button "Видати чек" at bounding box center [1052, 338] width 124 height 35
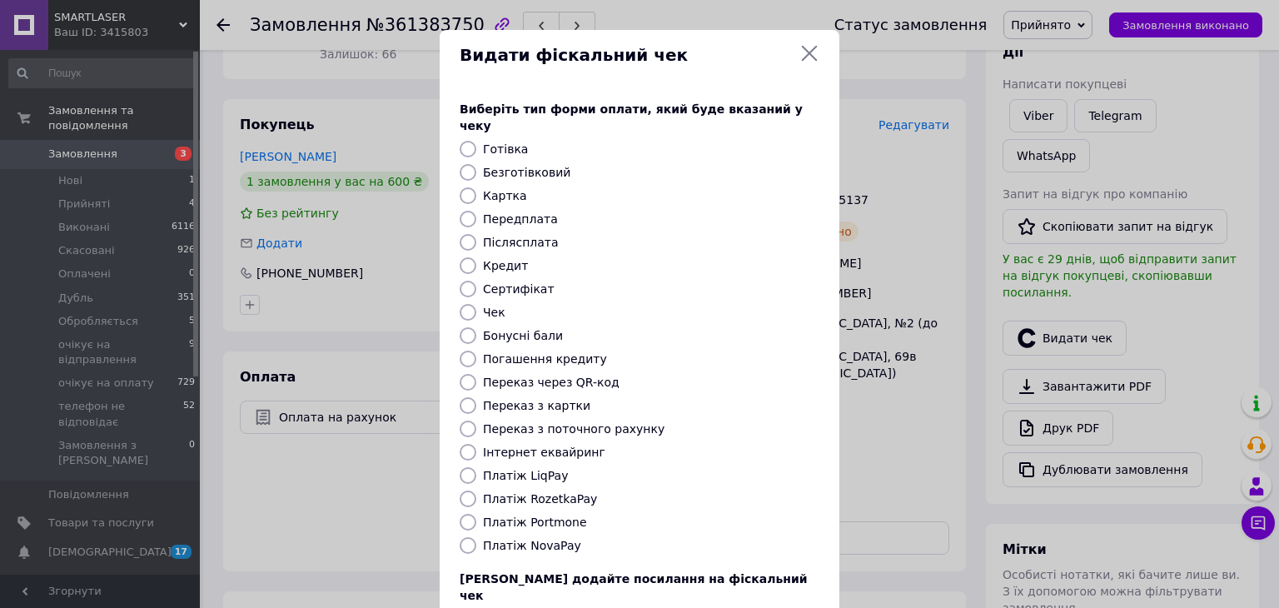
click at [490, 166] on label "Безготівковий" at bounding box center [526, 172] width 87 height 13
click at [476, 164] on input "Безготівковий" at bounding box center [468, 172] width 17 height 17
radio input "true"
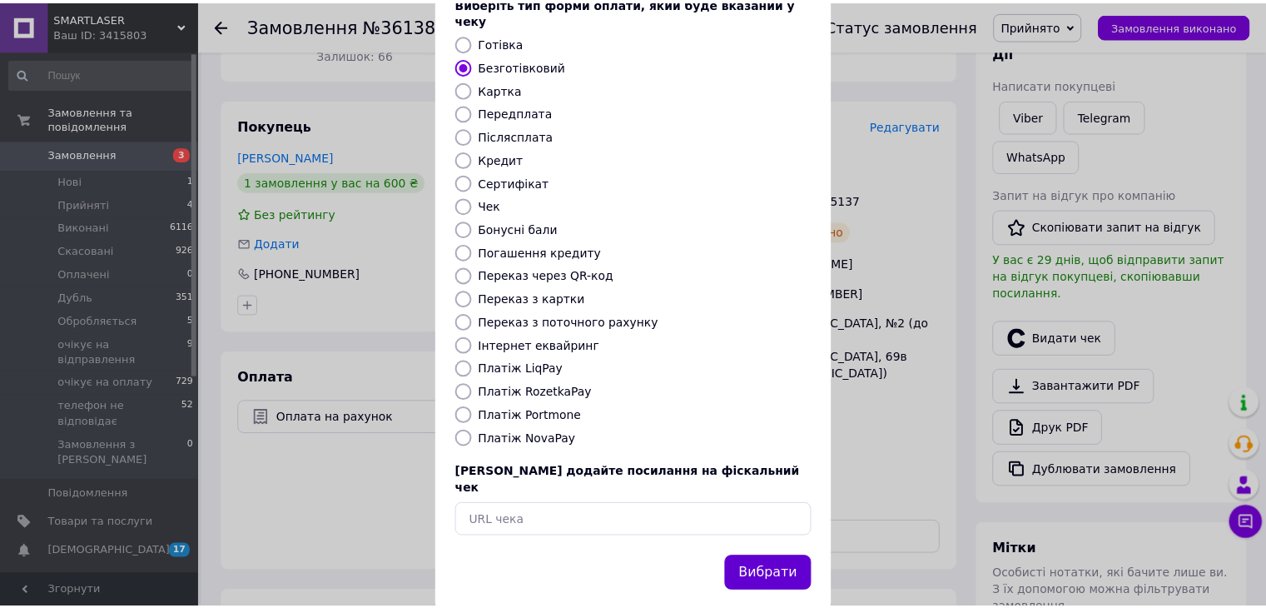
scroll to position [107, 0]
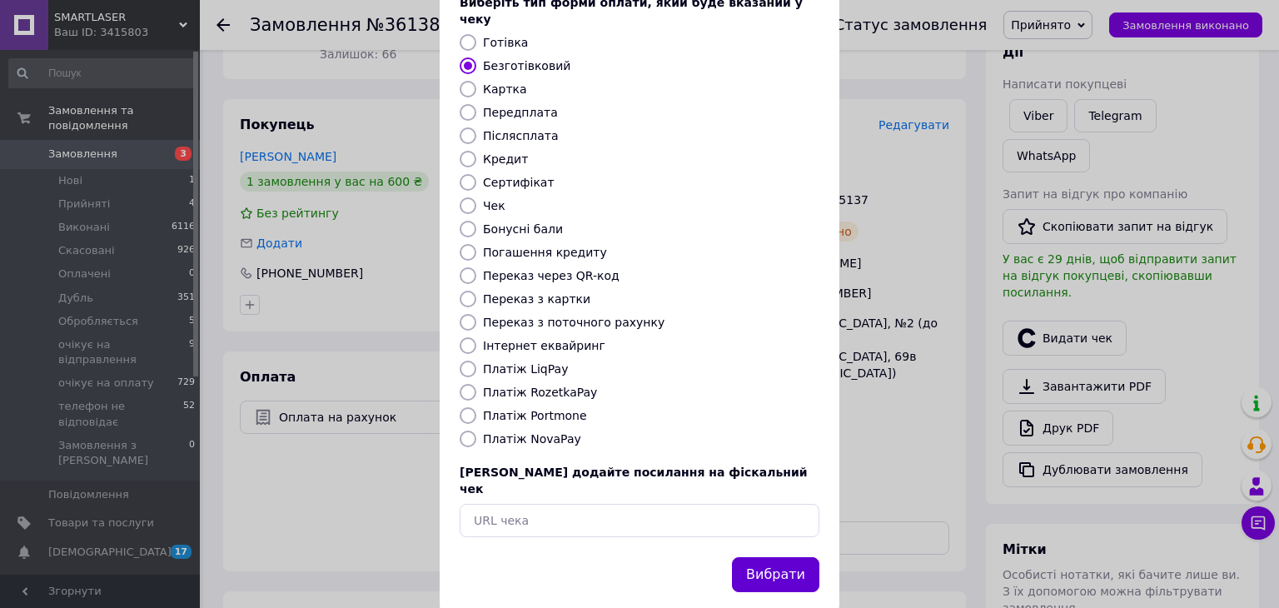
click at [793, 557] on button "Вибрати" at bounding box center [775, 575] width 87 height 36
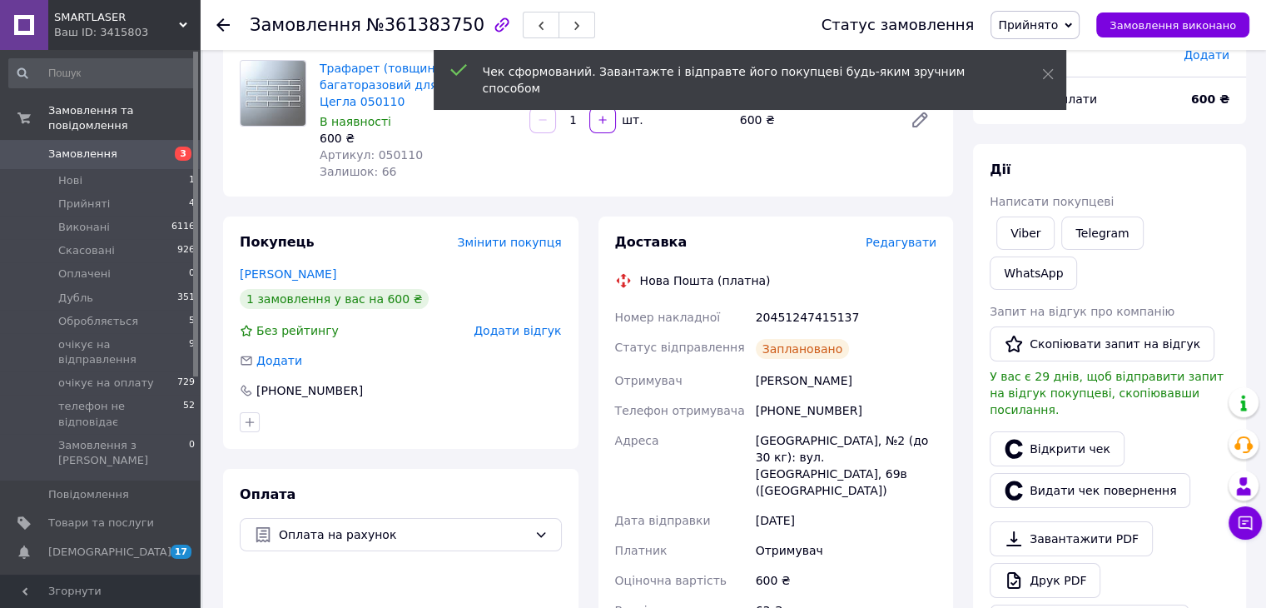
scroll to position [83, 0]
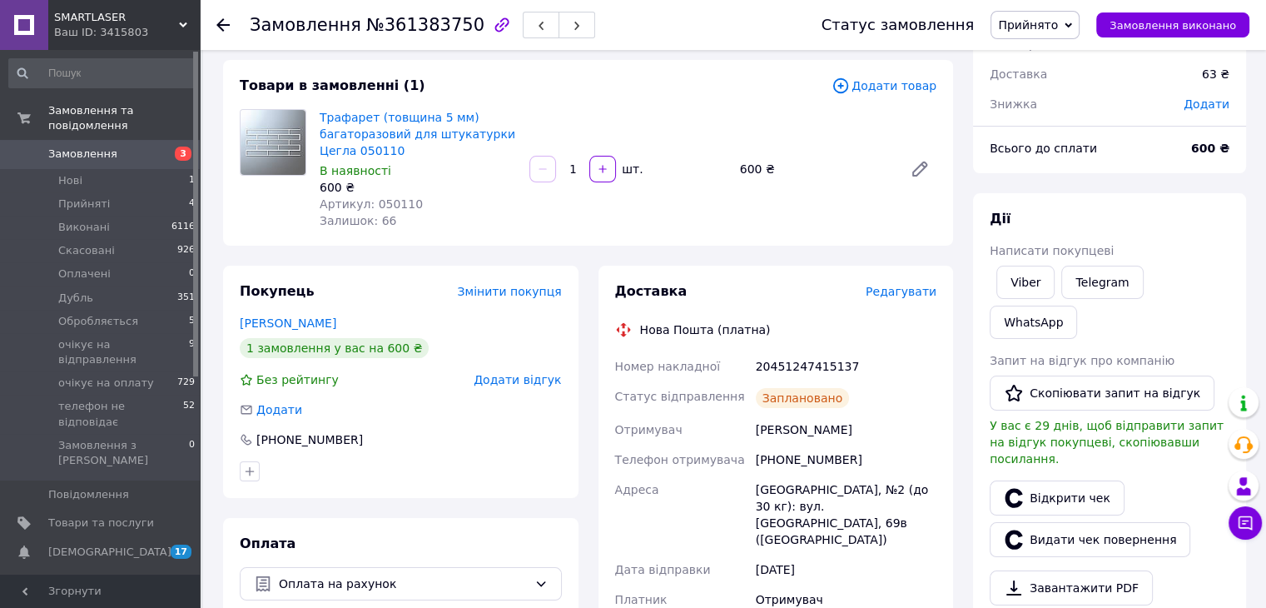
click at [1079, 27] on span "Прийнято" at bounding box center [1035, 25] width 89 height 28
click at [1073, 138] on li "очікує на відправлення" at bounding box center [1067, 139] width 150 height 25
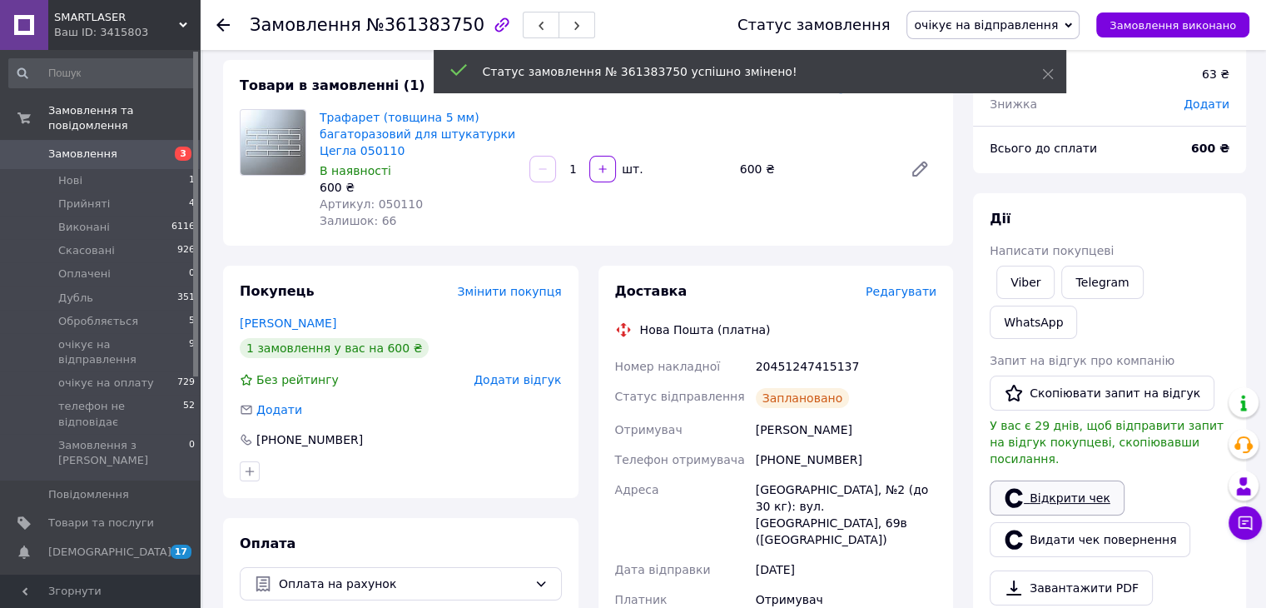
click at [1061, 480] on link "Відкрити чек" at bounding box center [1057, 497] width 135 height 35
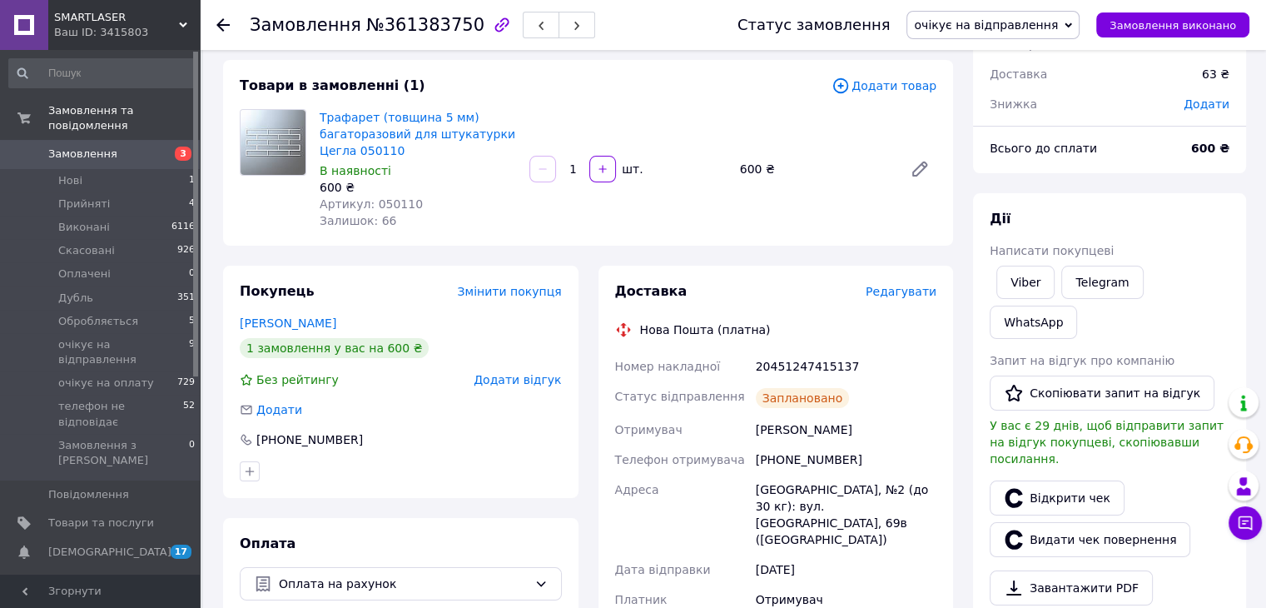
click at [222, 22] on icon at bounding box center [222, 24] width 13 height 13
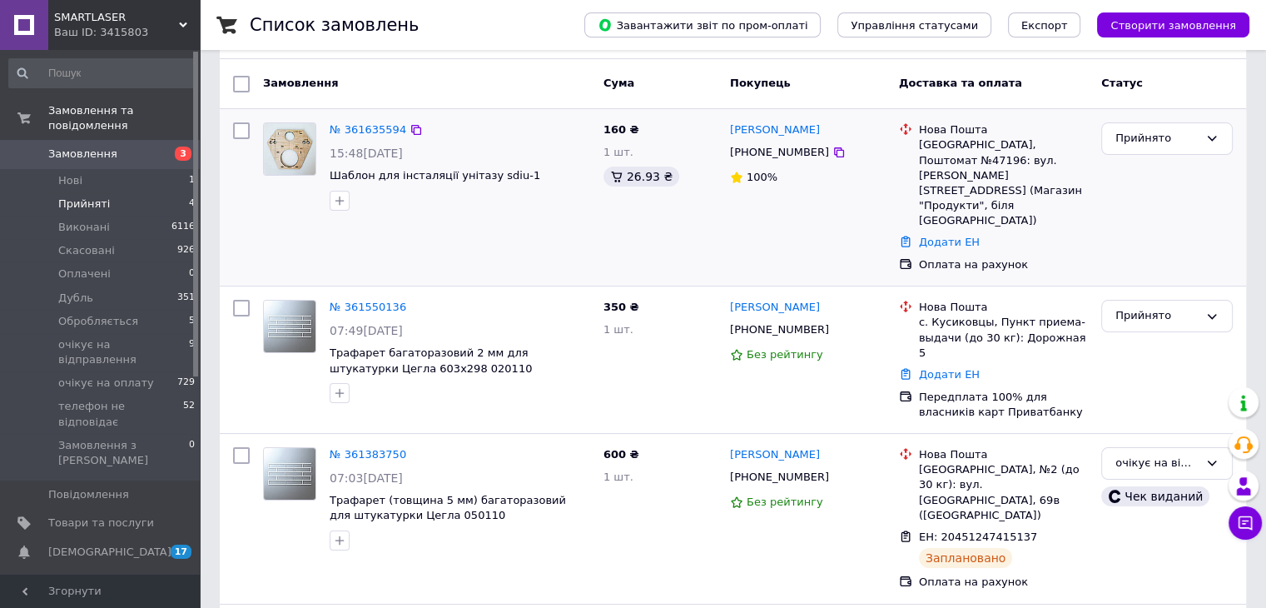
scroll to position [241, 0]
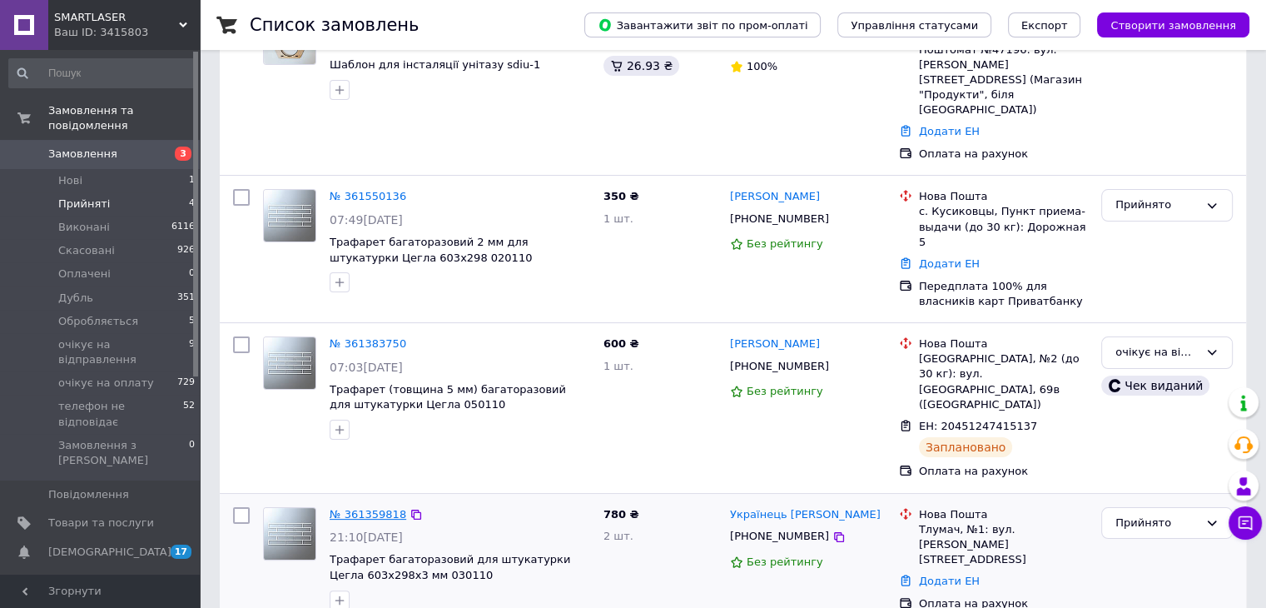
click at [358, 508] on link "№ 361359818" at bounding box center [368, 514] width 77 height 12
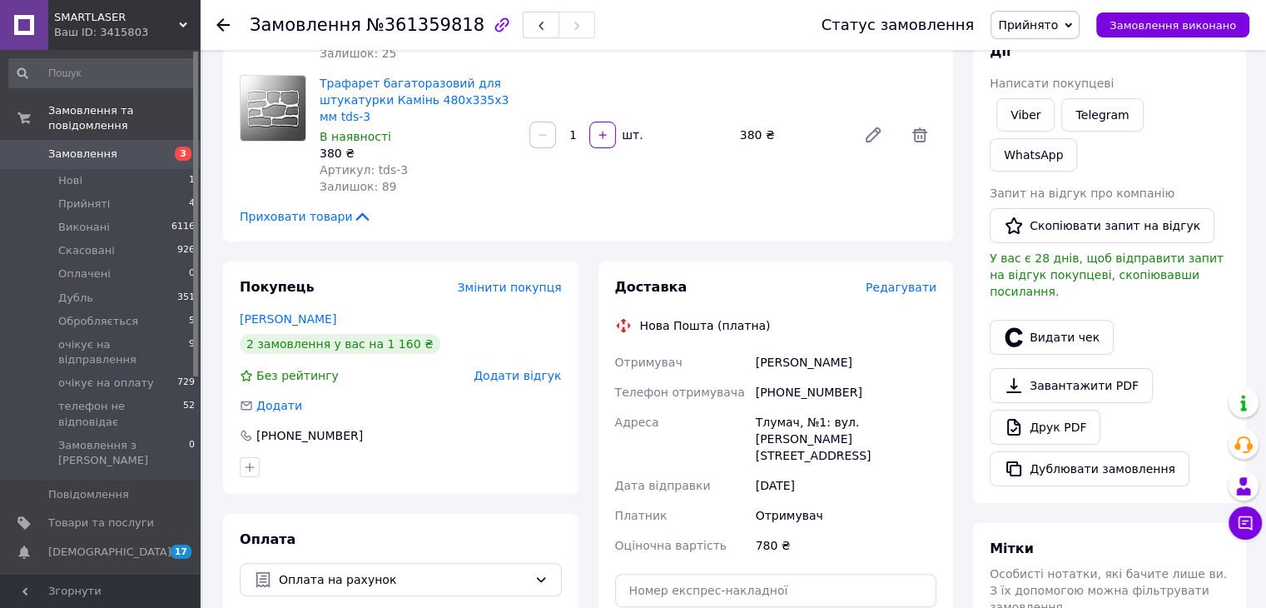
scroll to position [241, 0]
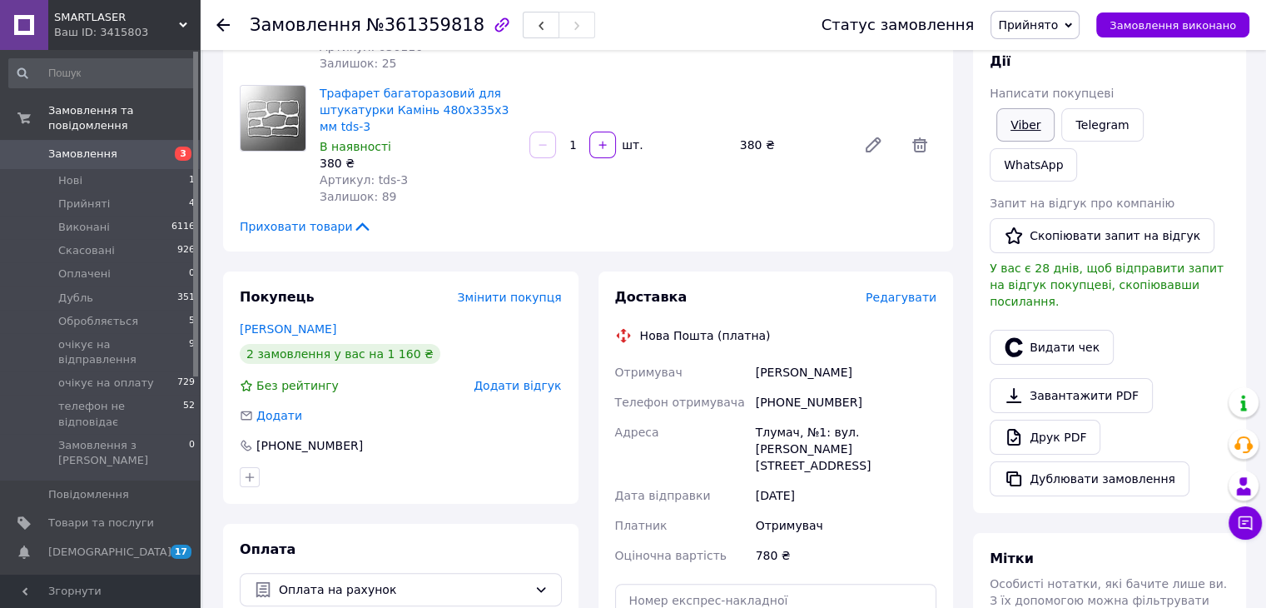
click at [1032, 125] on link "Viber" at bounding box center [1026, 124] width 58 height 33
click at [222, 25] on icon at bounding box center [222, 24] width 13 height 13
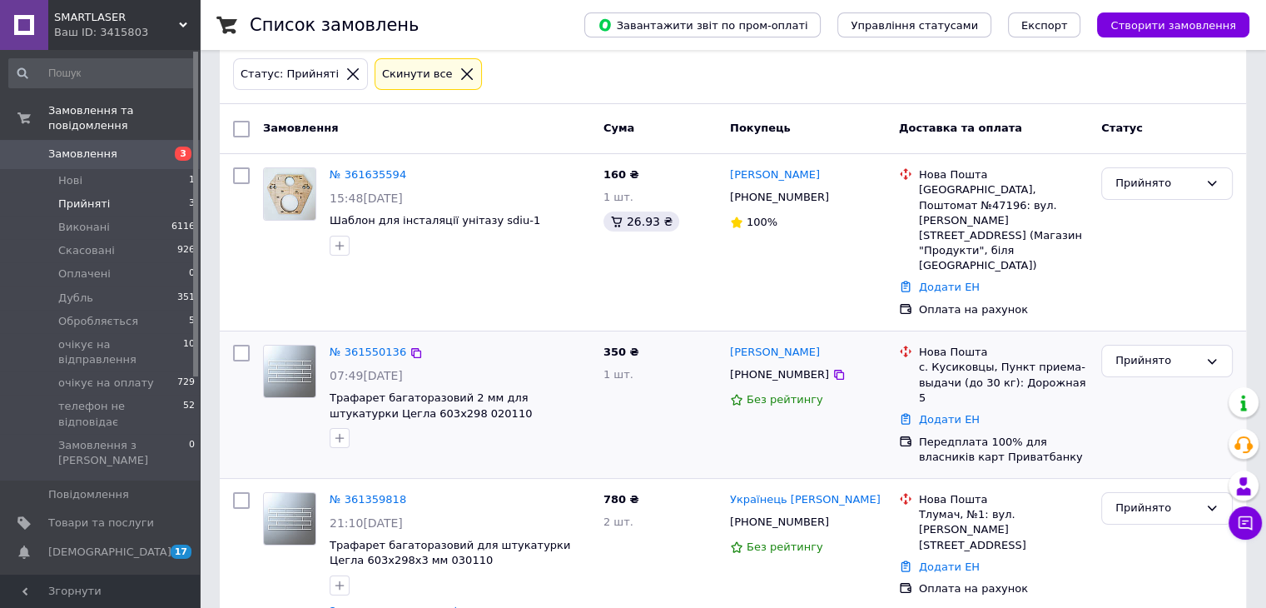
scroll to position [86, 0]
click at [370, 345] on link "№ 361550136" at bounding box center [368, 351] width 77 height 12
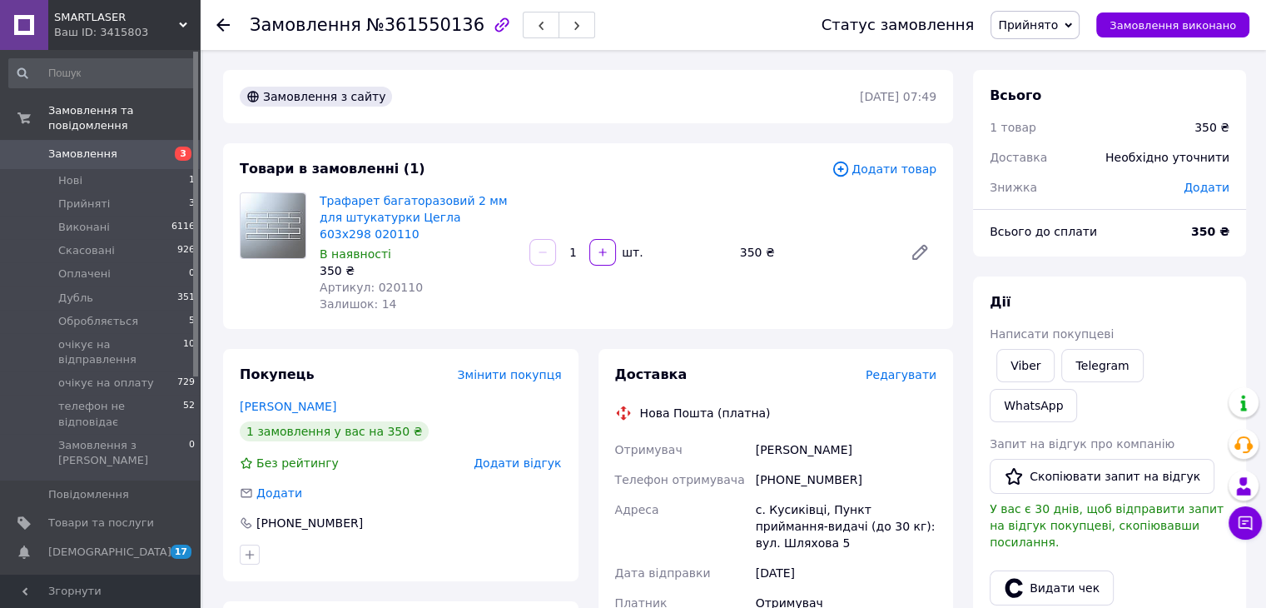
click at [909, 368] on span "Редагувати" at bounding box center [901, 374] width 71 height 13
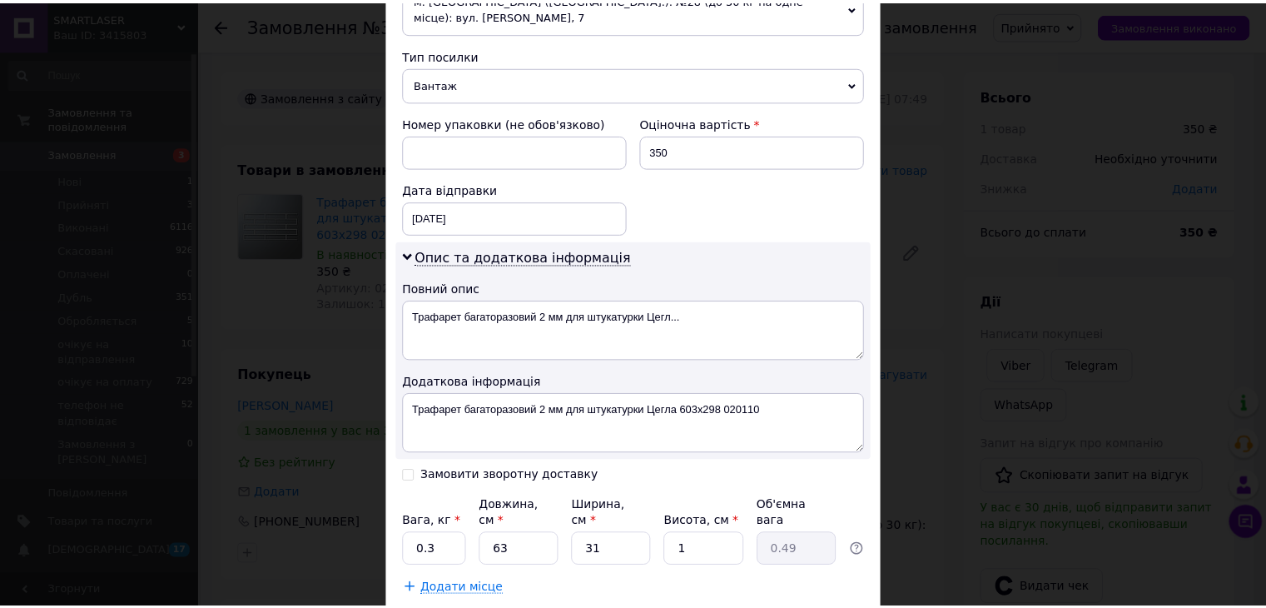
scroll to position [666, 0]
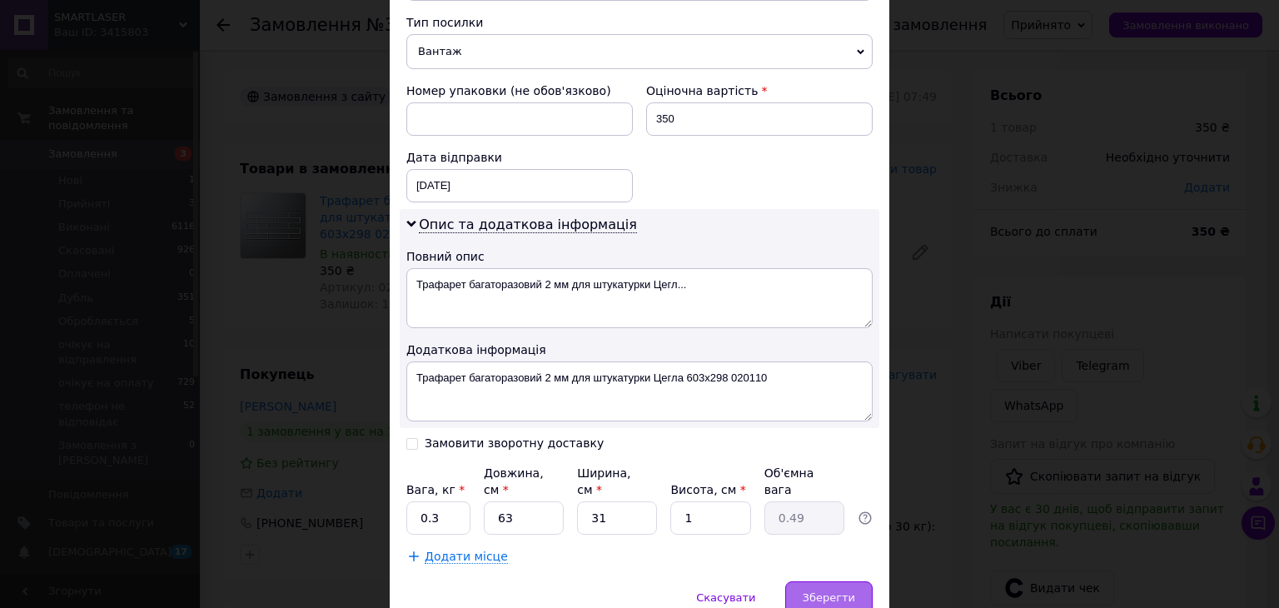
click at [814, 591] on span "Зберегти" at bounding box center [829, 597] width 52 height 12
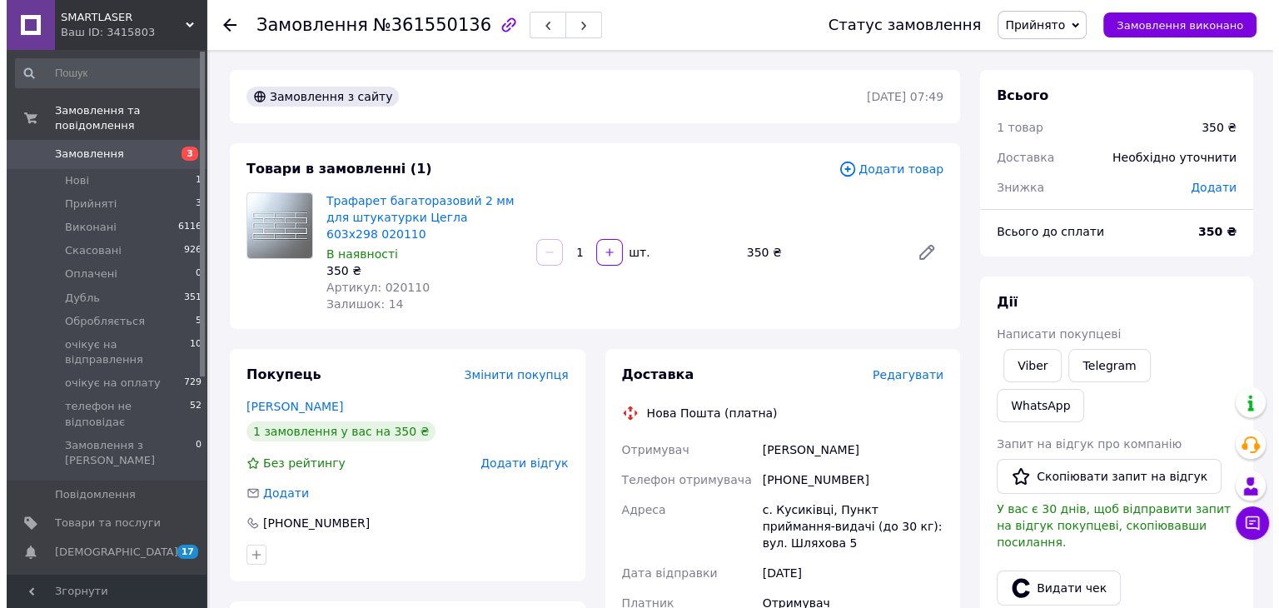
scroll to position [167, 0]
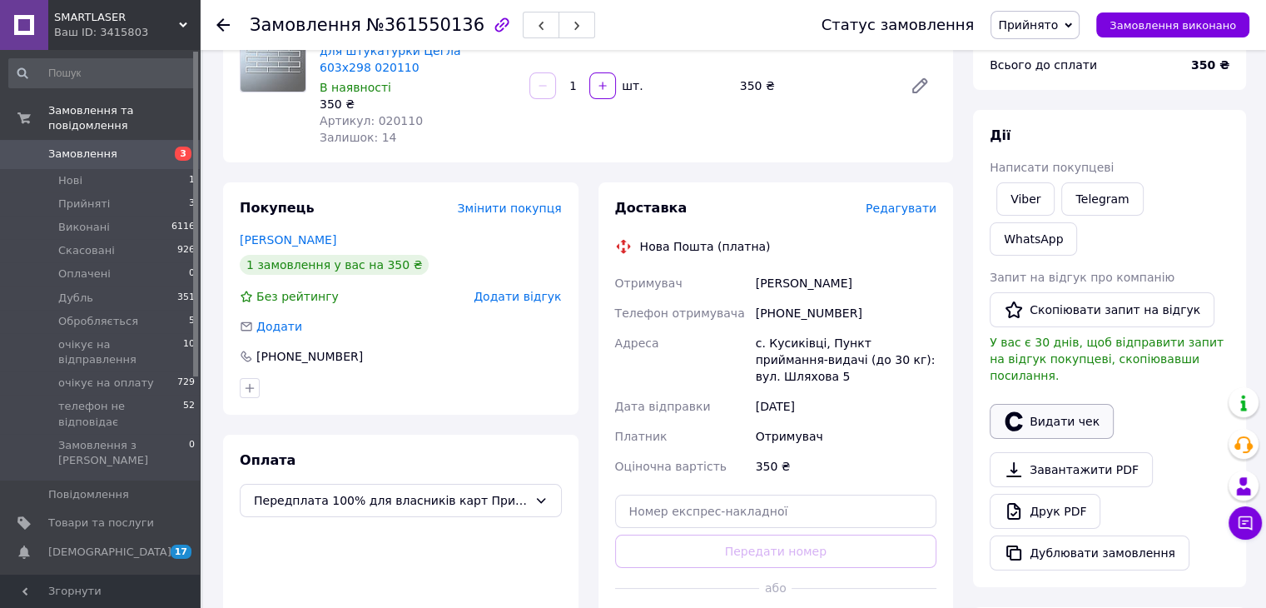
click at [1049, 404] on button "Видати чек" at bounding box center [1052, 421] width 124 height 35
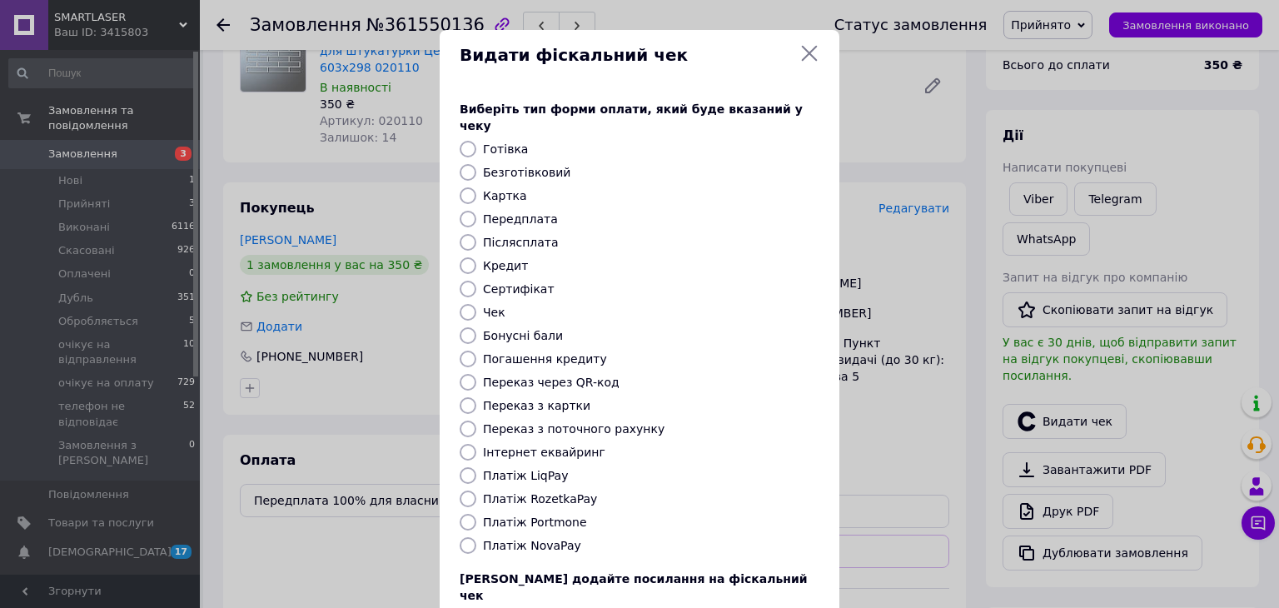
click at [520, 166] on label "Безготівковий" at bounding box center [526, 172] width 87 height 13
click at [476, 164] on input "Безготівковий" at bounding box center [468, 172] width 17 height 17
radio input "true"
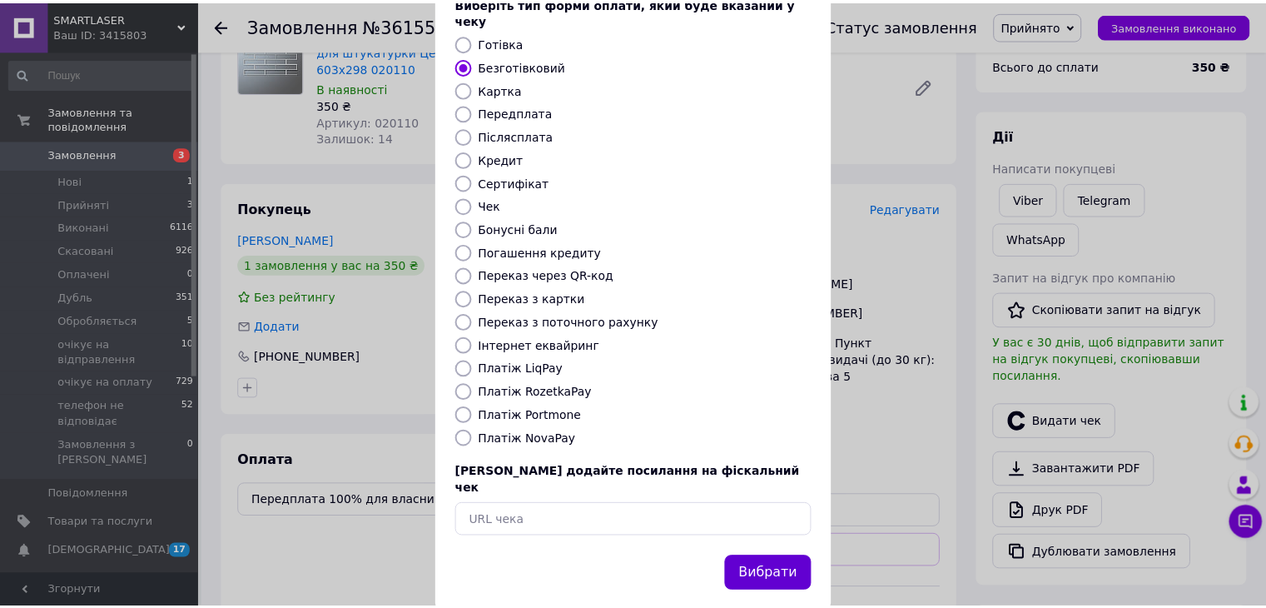
scroll to position [107, 0]
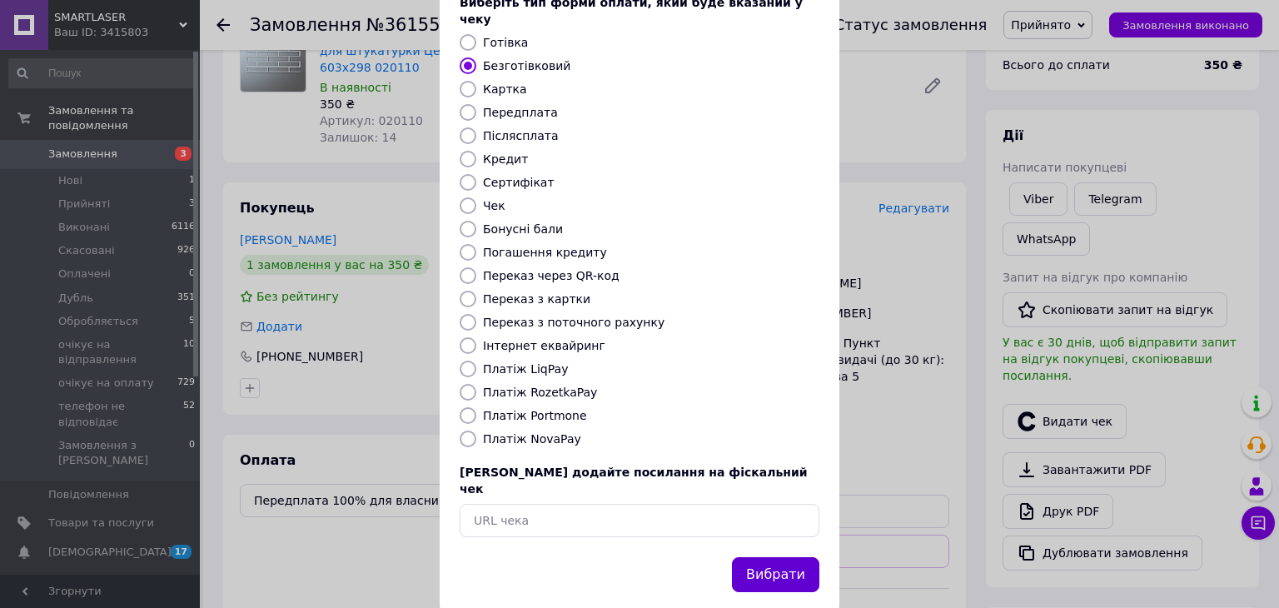
click at [773, 557] on button "Вибрати" at bounding box center [775, 575] width 87 height 36
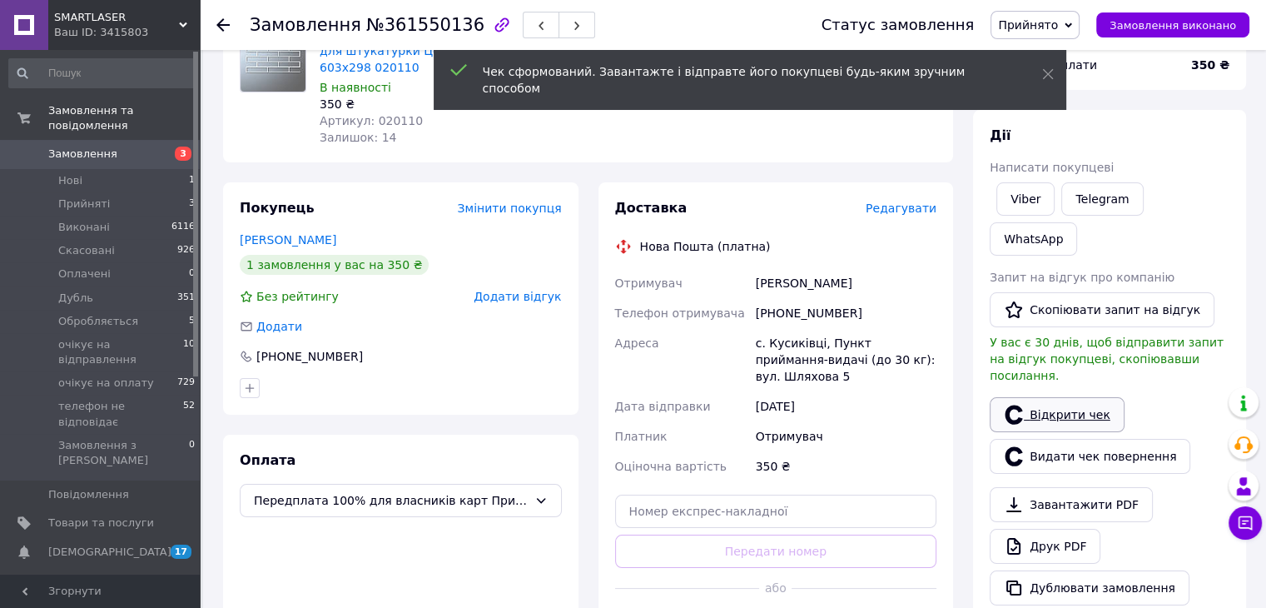
click at [1058, 397] on link "Відкрити чек" at bounding box center [1057, 414] width 135 height 35
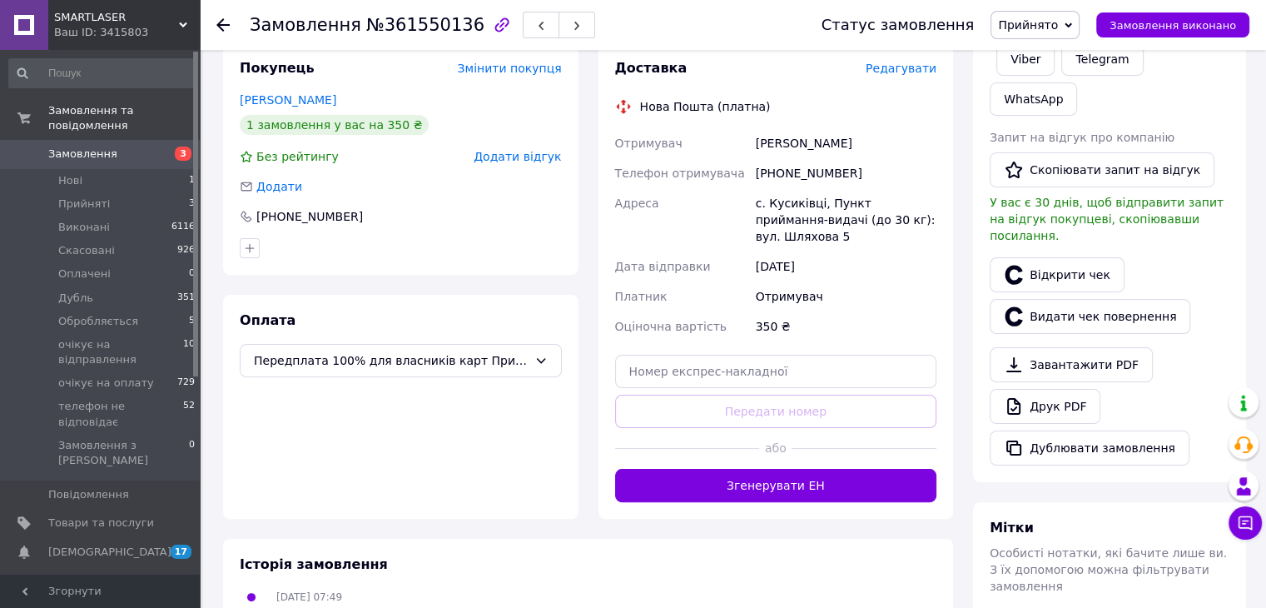
scroll to position [333, 0]
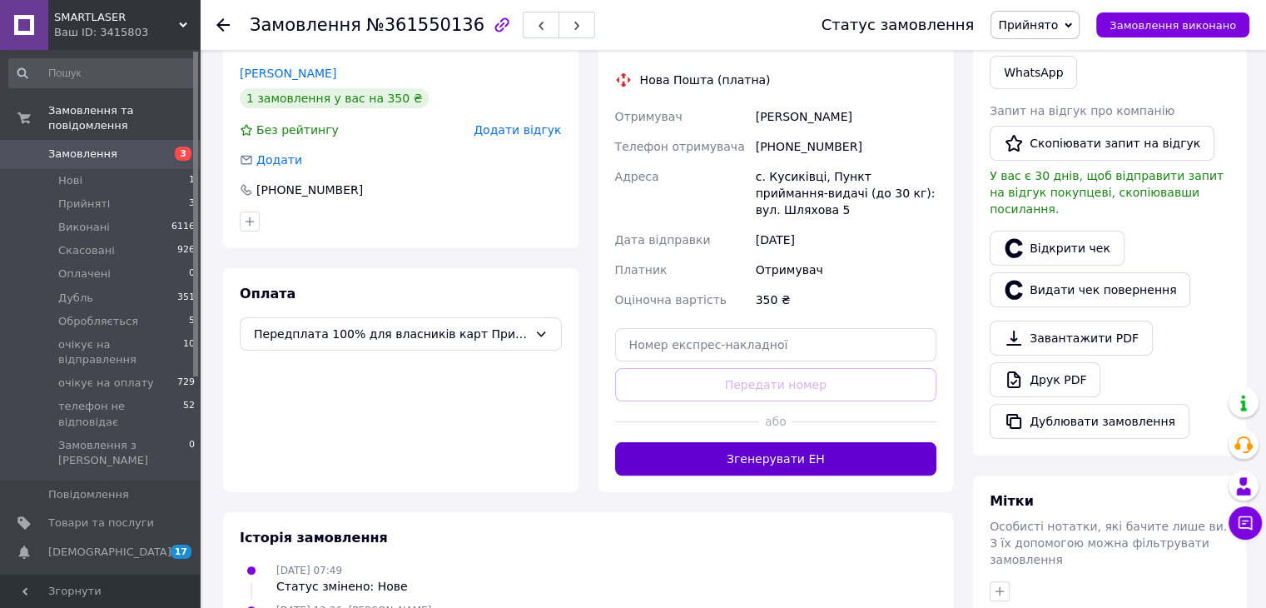
click at [756, 442] on button "Згенерувати ЕН" at bounding box center [776, 458] width 322 height 33
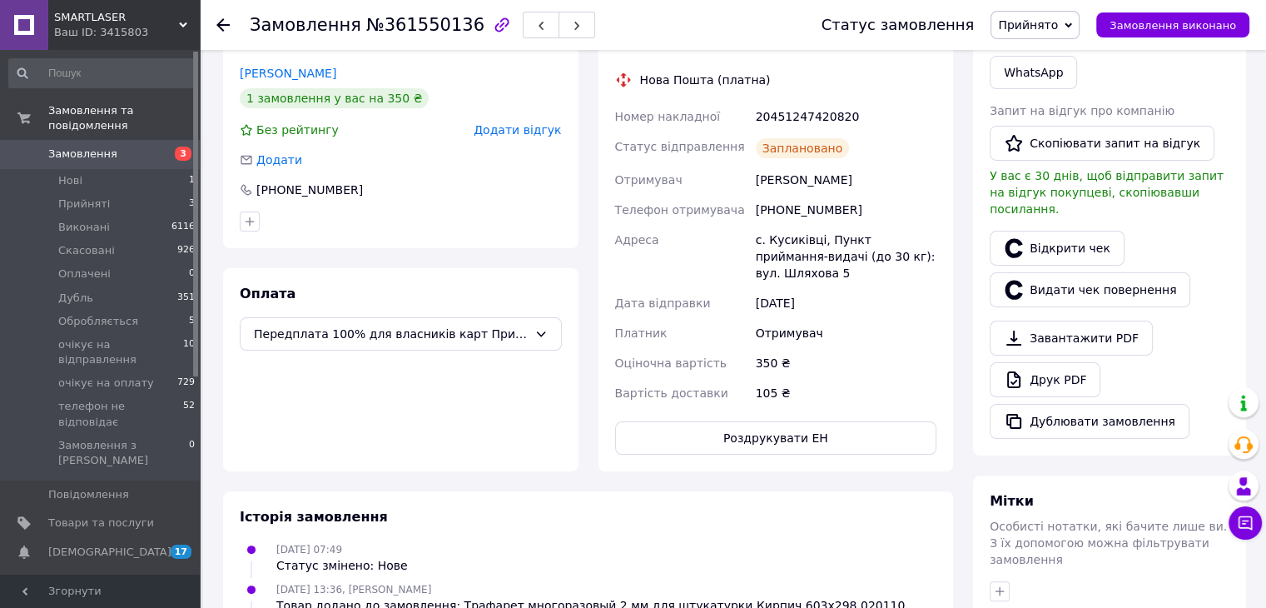
click at [1050, 27] on span "Прийнято" at bounding box center [1028, 24] width 60 height 13
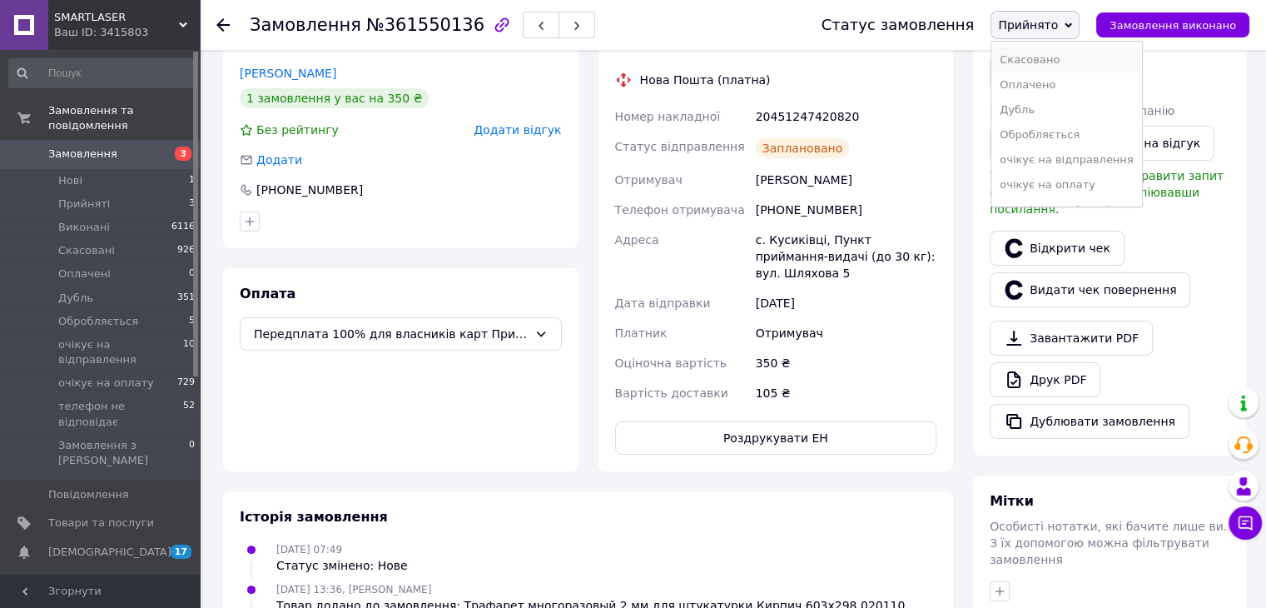
scroll to position [43, 0]
click at [1055, 141] on li "очікує на відправлення" at bounding box center [1067, 139] width 150 height 25
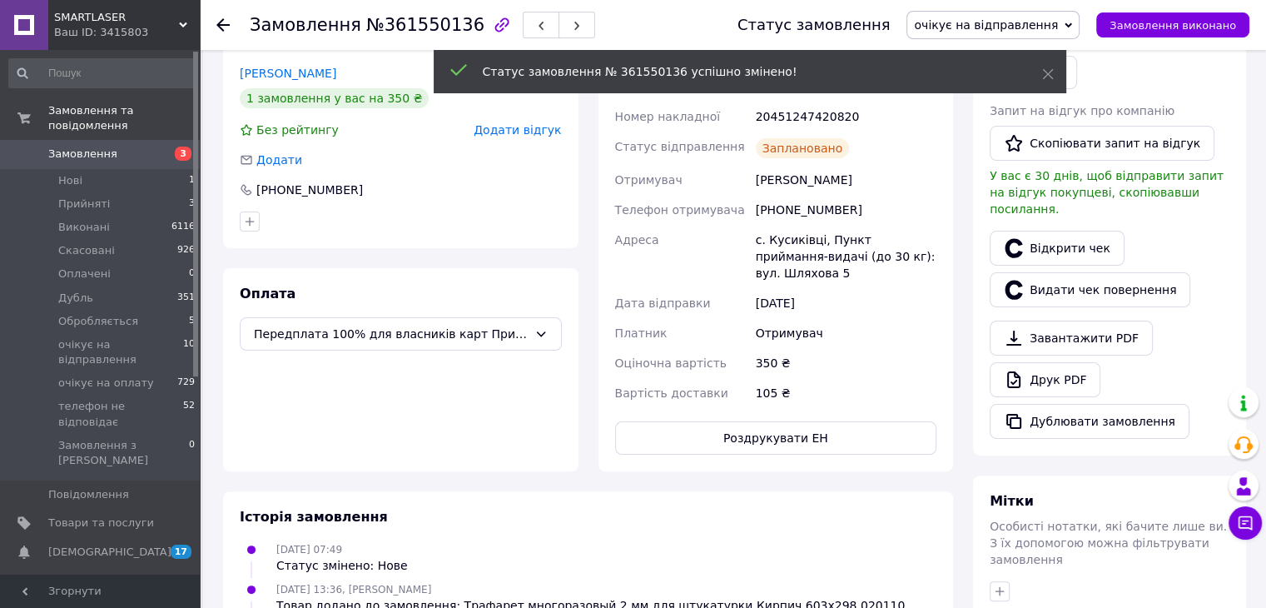
click at [223, 24] on use at bounding box center [222, 24] width 13 height 13
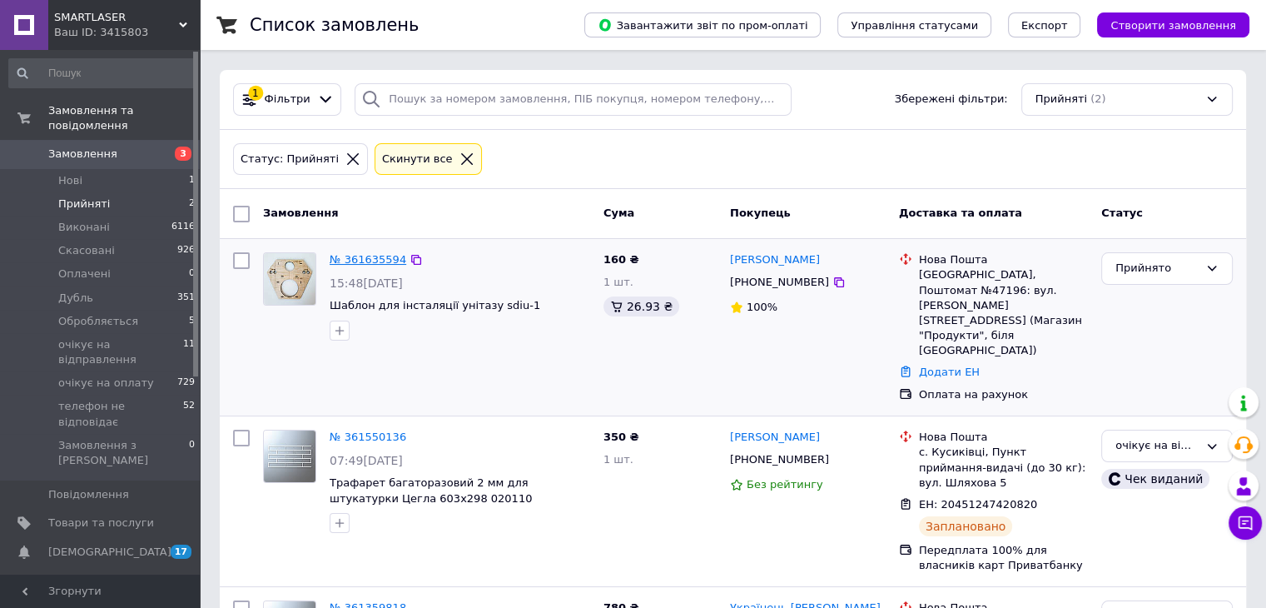
click at [373, 261] on link "№ 361635594" at bounding box center [368, 259] width 77 height 12
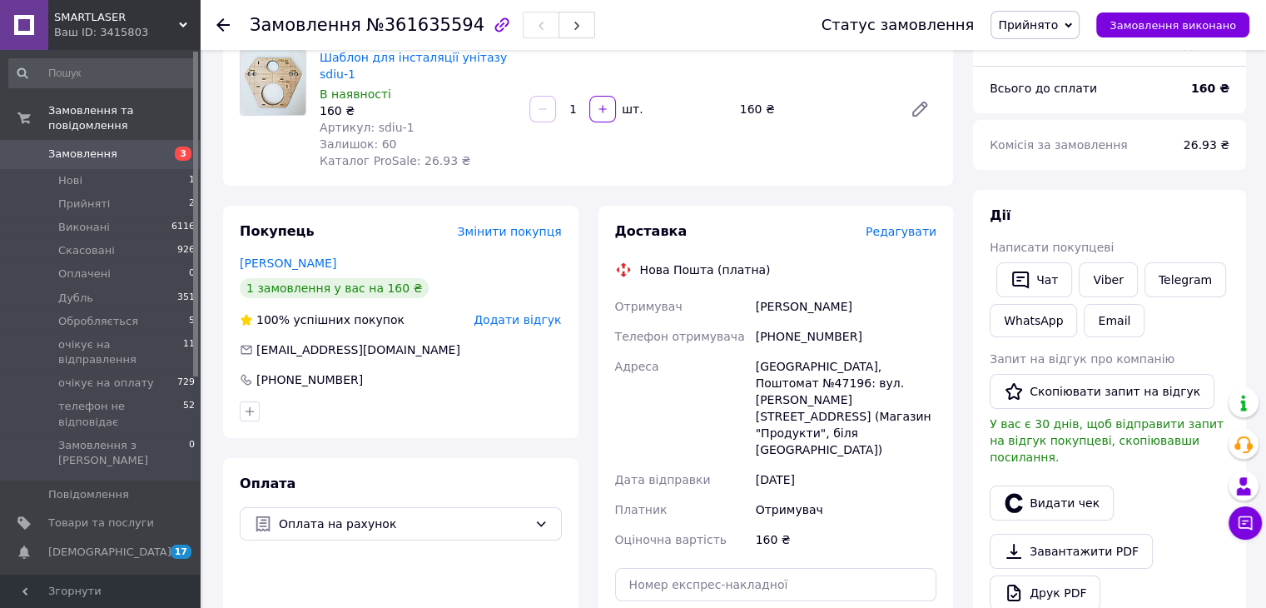
scroll to position [83, 0]
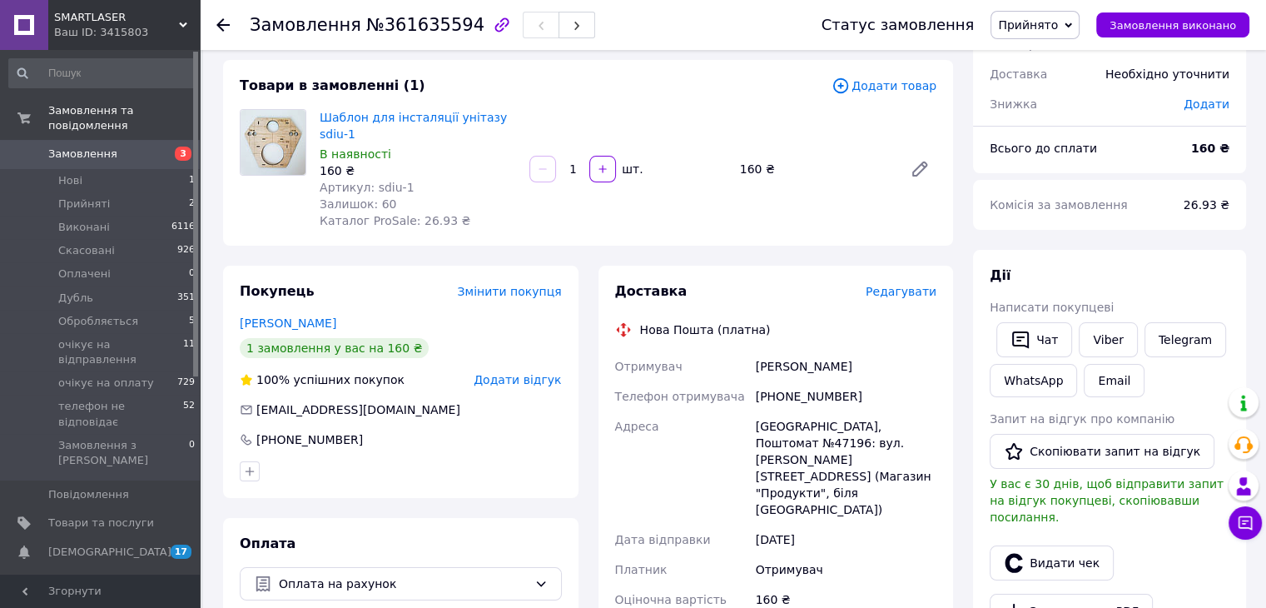
click at [141, 147] on span "Замовлення" at bounding box center [101, 154] width 106 height 15
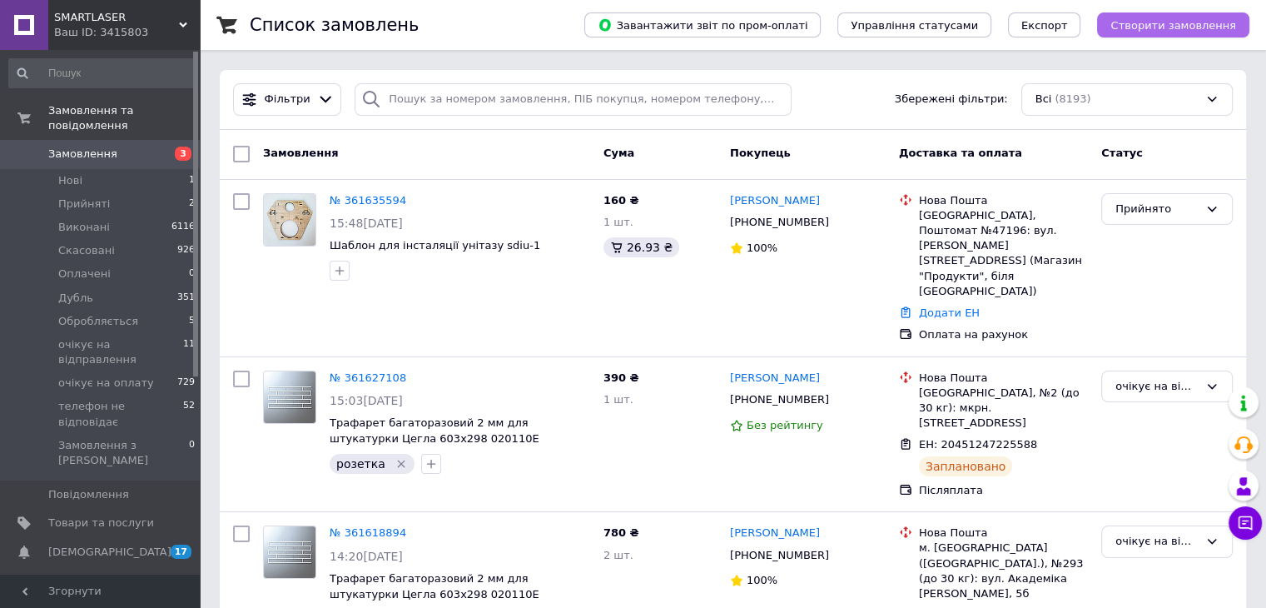
click at [1143, 25] on span "Створити замовлення" at bounding box center [1174, 25] width 126 height 12
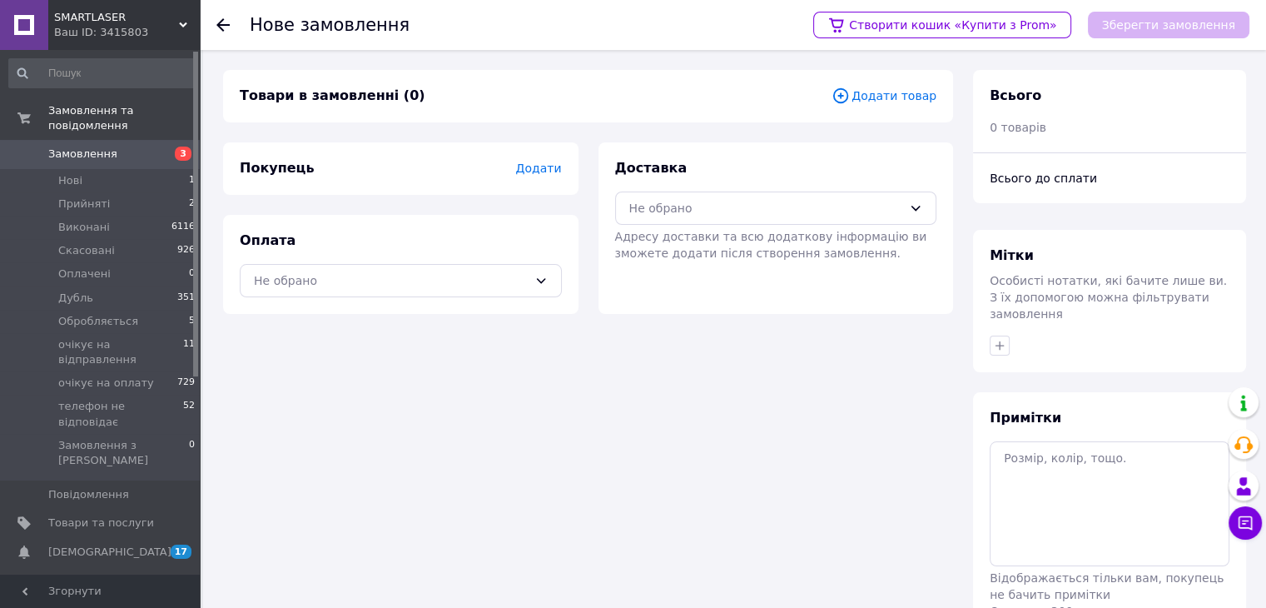
click at [906, 92] on span "Додати товар" at bounding box center [884, 96] width 105 height 18
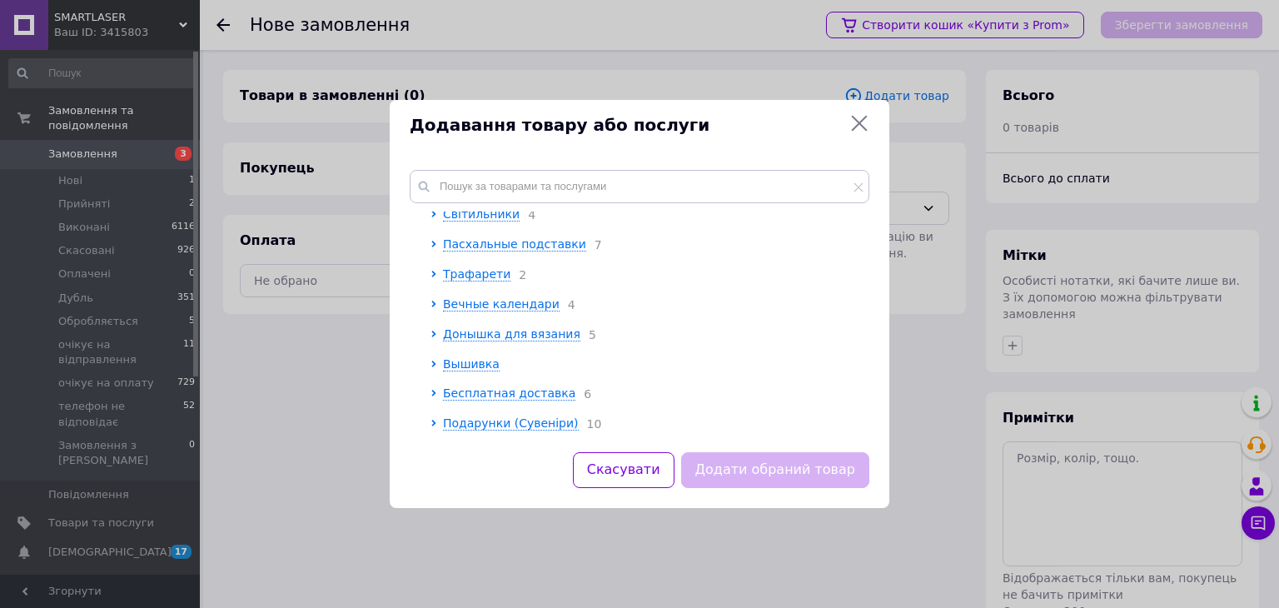
scroll to position [479, 0]
click at [480, 425] on span "Подарунки (Сувеніри)" at bounding box center [511, 422] width 136 height 13
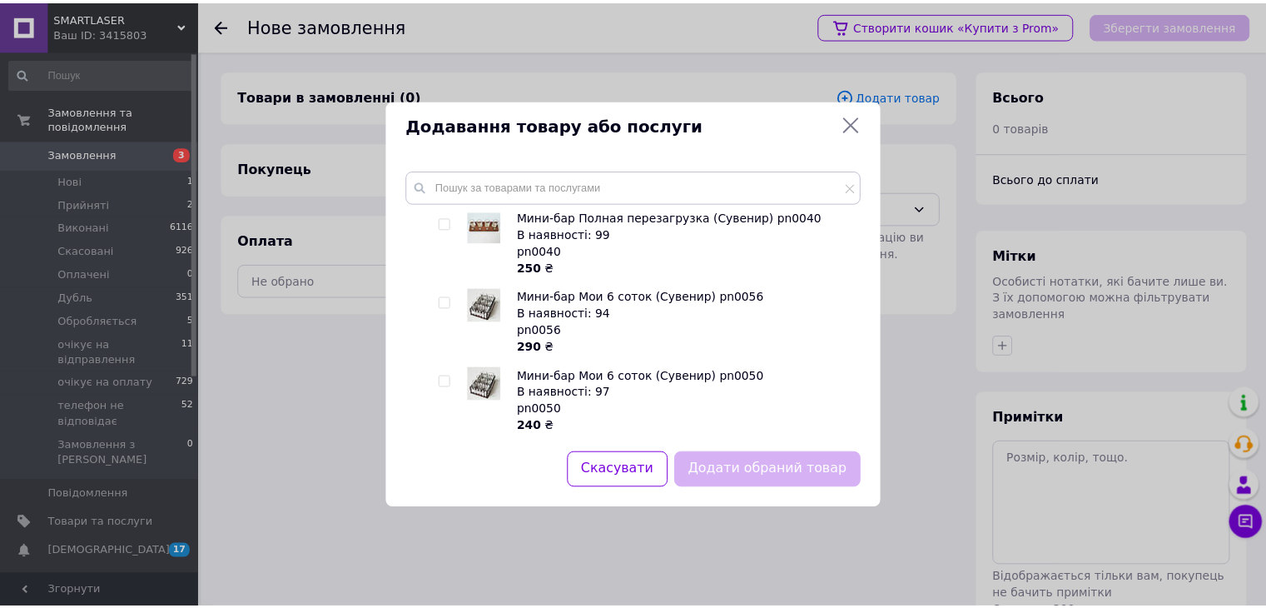
scroll to position [978, 0]
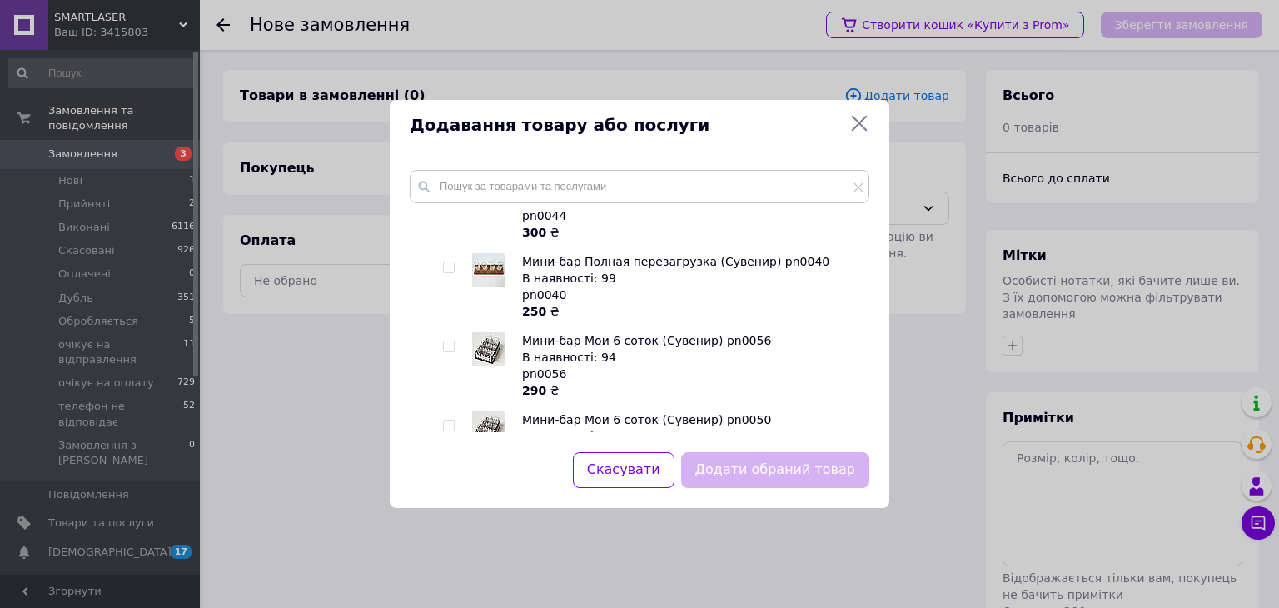
click at [448, 352] on input "checkbox" at bounding box center [448, 346] width 11 height 11
checkbox input "true"
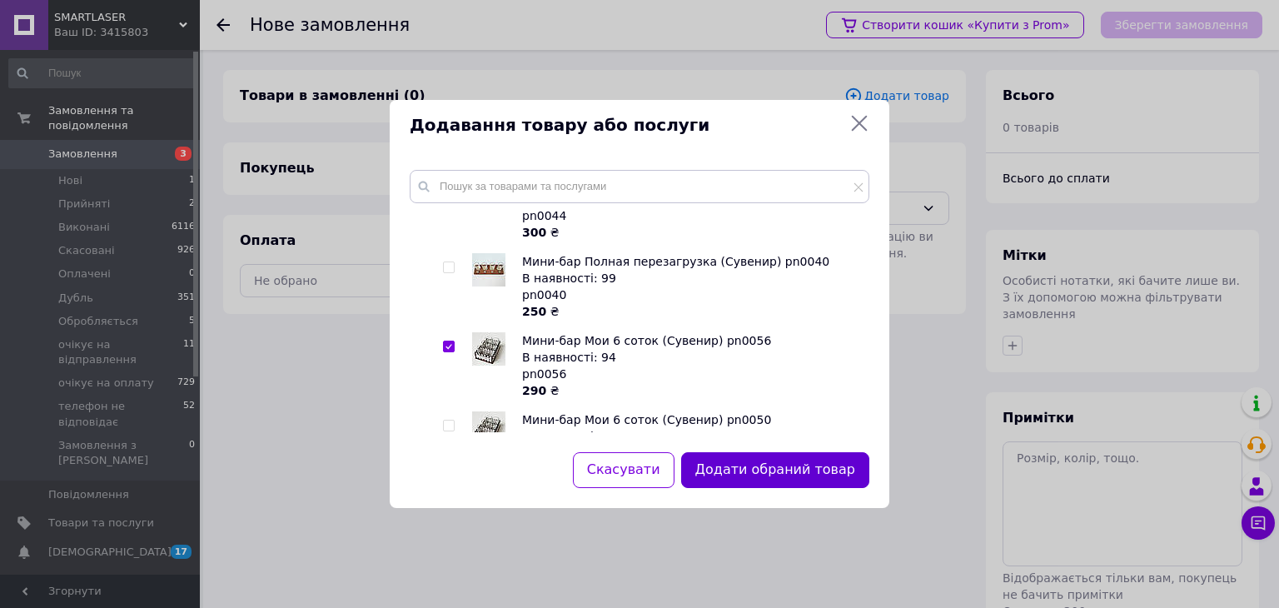
click at [767, 475] on button "Додати обраний товар" at bounding box center [775, 470] width 188 height 36
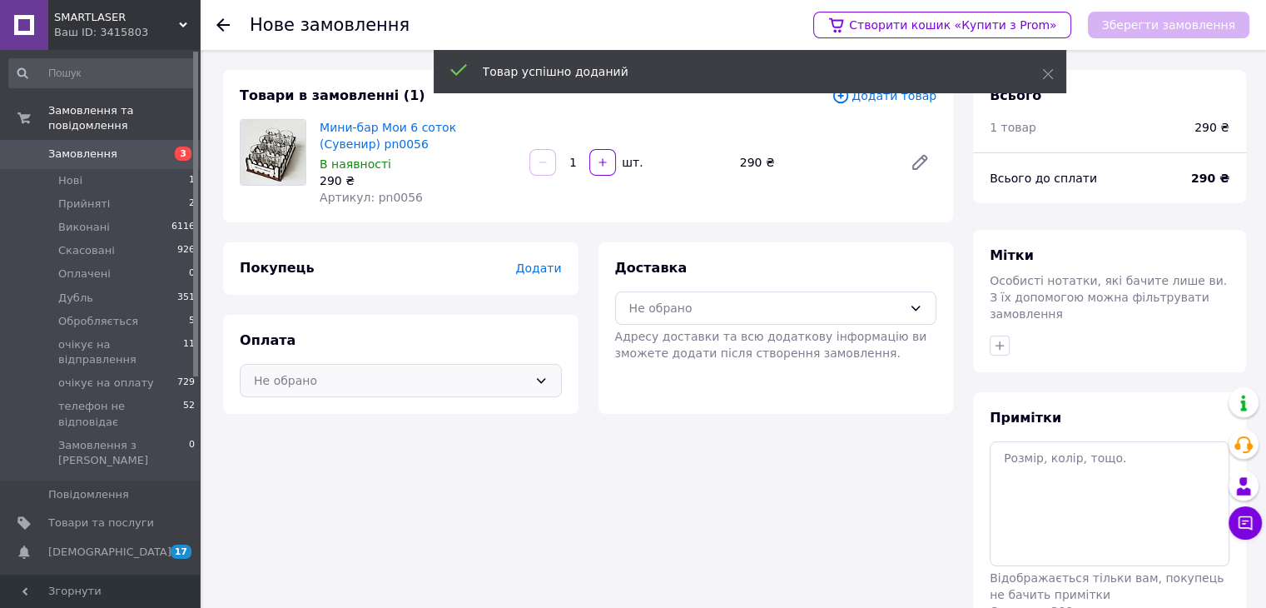
click at [356, 392] on div "Не обрано" at bounding box center [401, 380] width 322 height 33
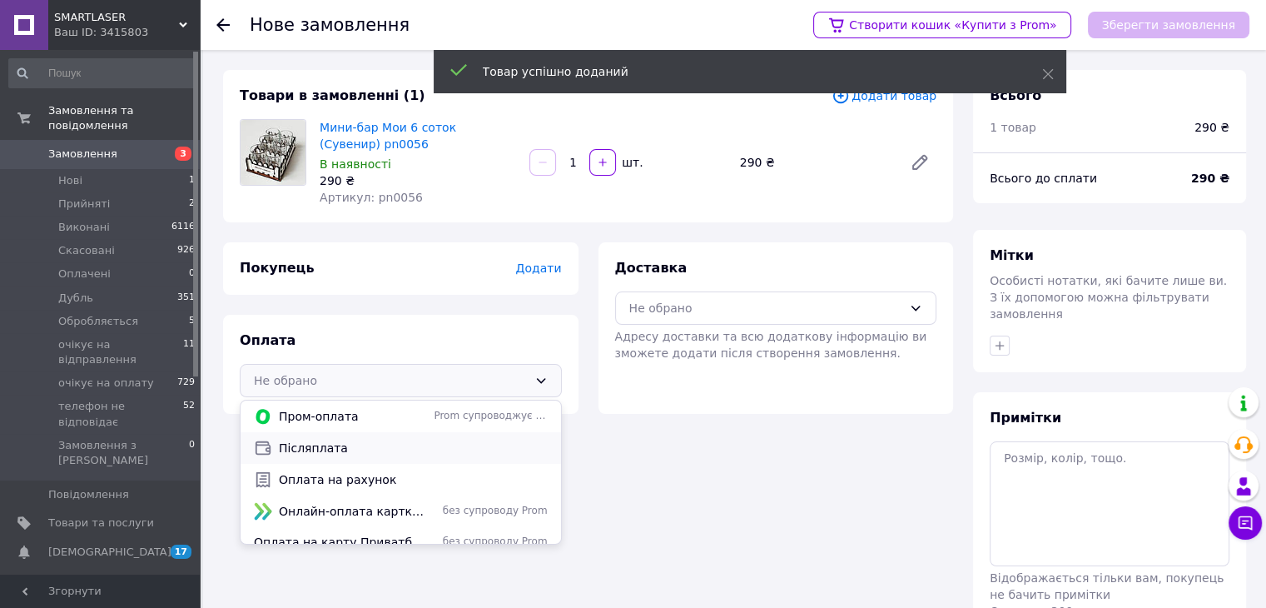
scroll to position [83, 0]
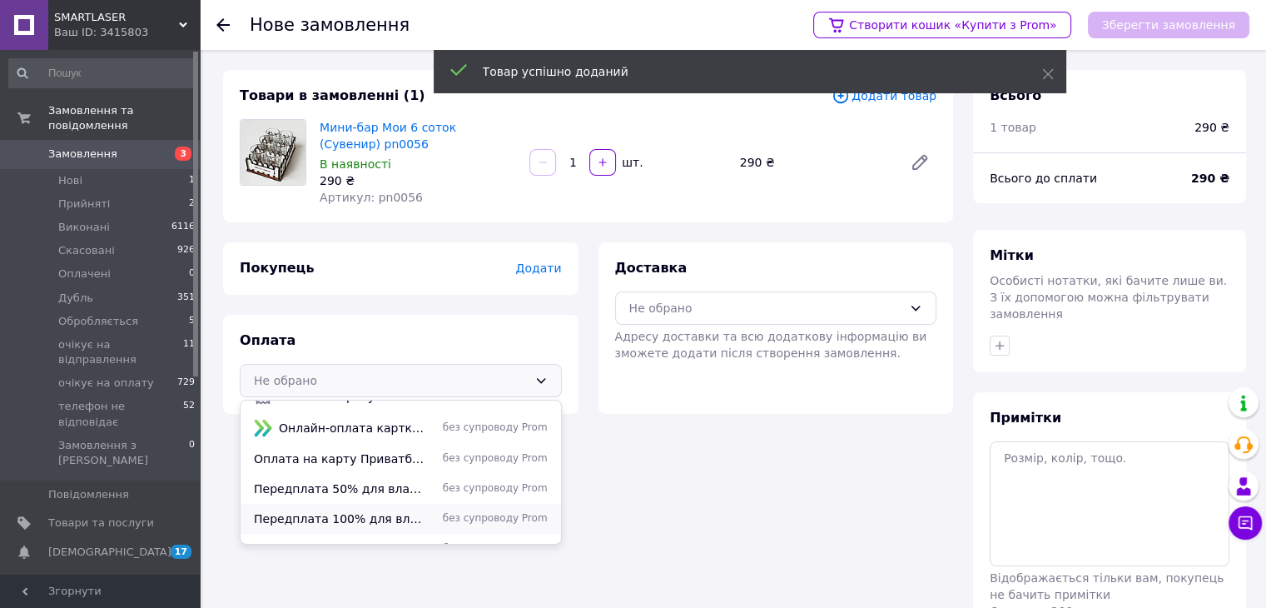
click at [364, 519] on span "Передплата 100% для власників карт Приватбанку" at bounding box center [340, 518] width 173 height 17
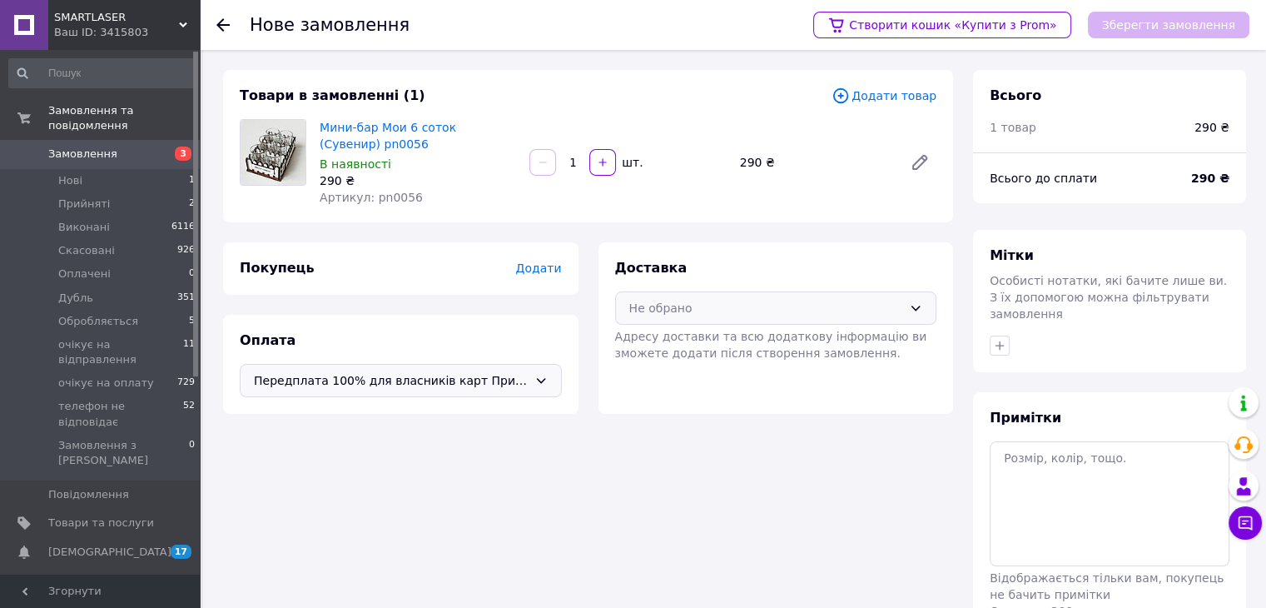
click at [649, 312] on div "Не обрано" at bounding box center [766, 308] width 274 height 18
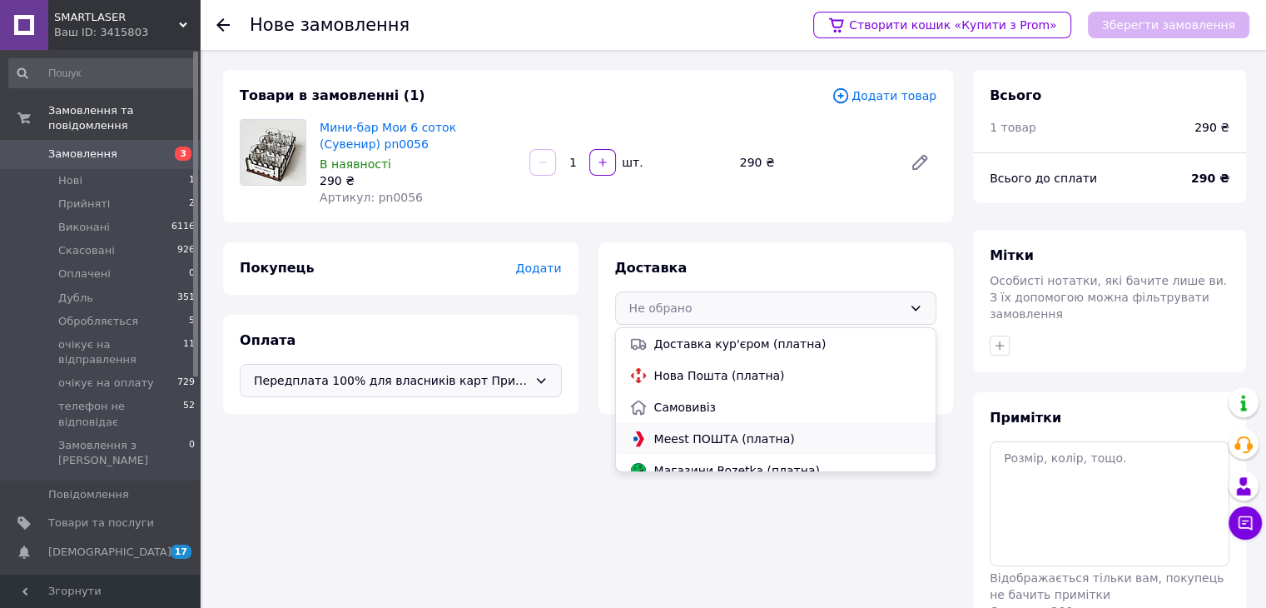
click at [681, 433] on span "Meest ПОШТА (платна)" at bounding box center [788, 438] width 269 height 17
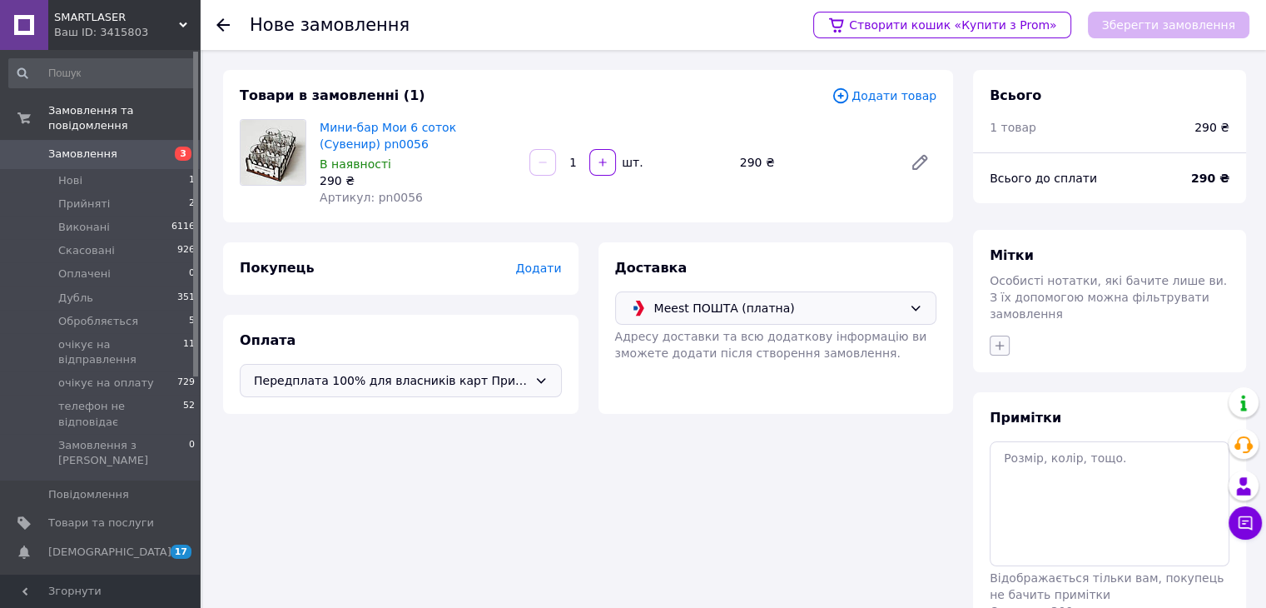
click at [996, 339] on icon "button" at bounding box center [999, 345] width 13 height 13
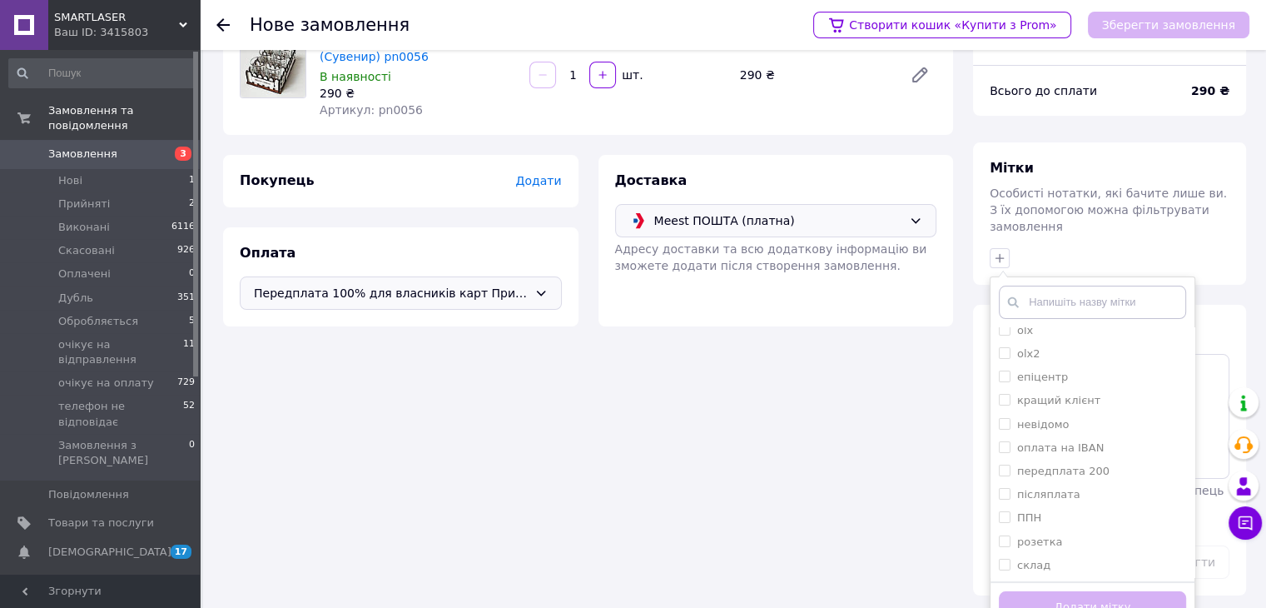
scroll to position [94, 0]
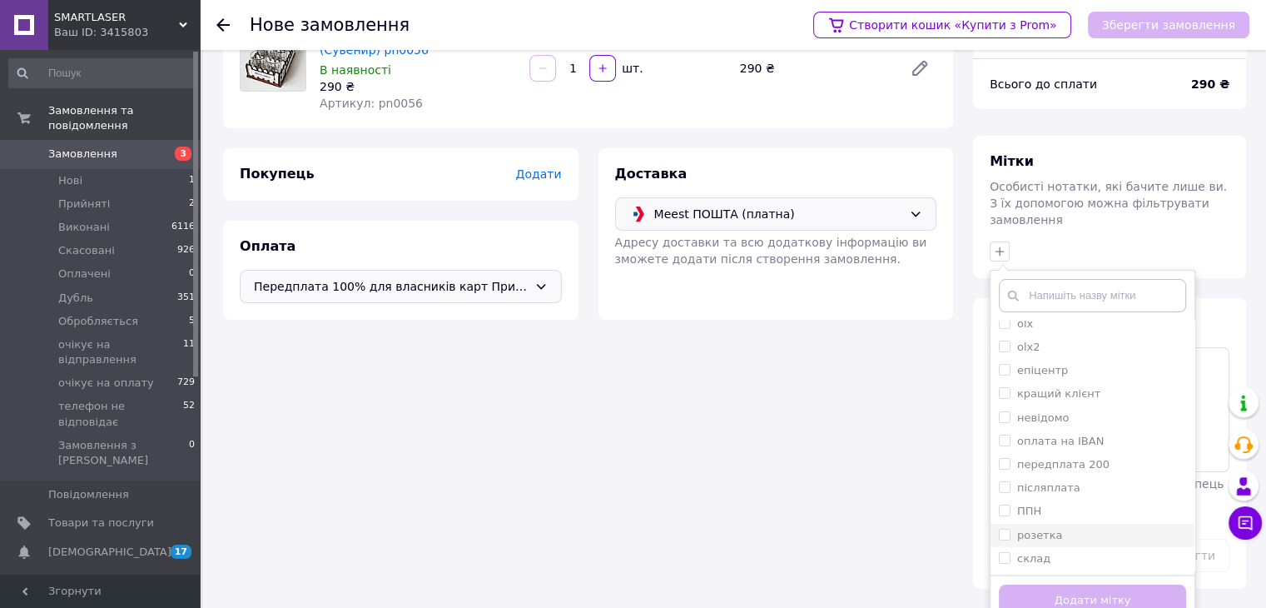
click at [1001, 529] on input "розетка" at bounding box center [1004, 534] width 11 height 11
checkbox input "true"
click at [1041, 587] on button "Додати мітку" at bounding box center [1092, 600] width 187 height 32
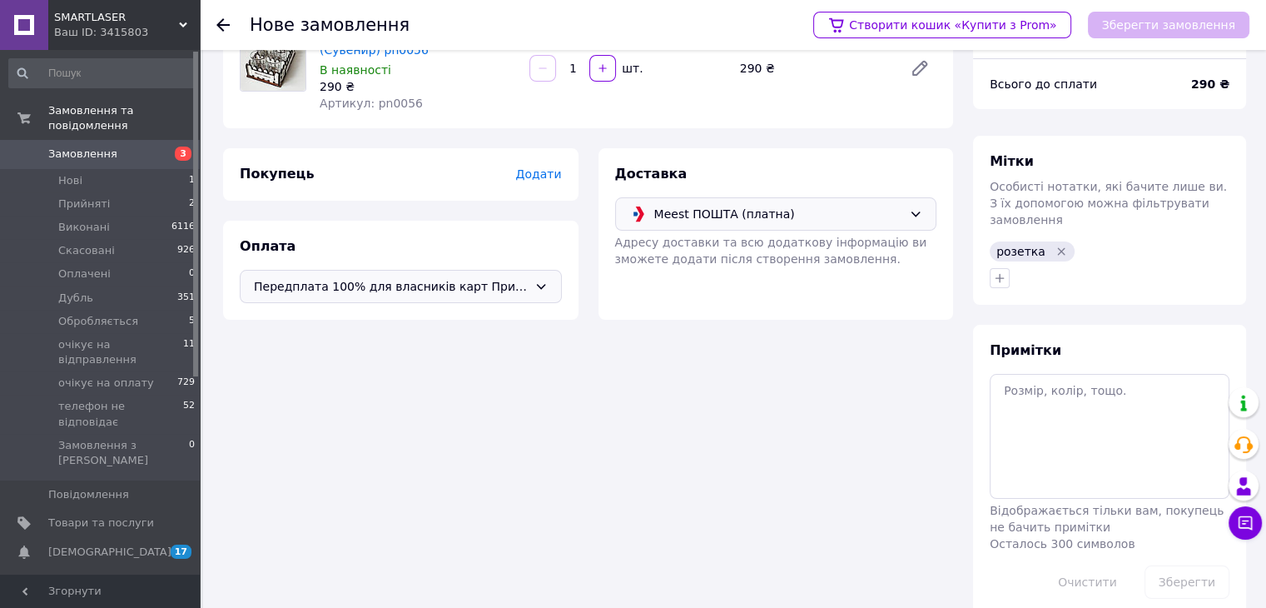
click at [547, 177] on span "Додати" at bounding box center [538, 173] width 46 height 13
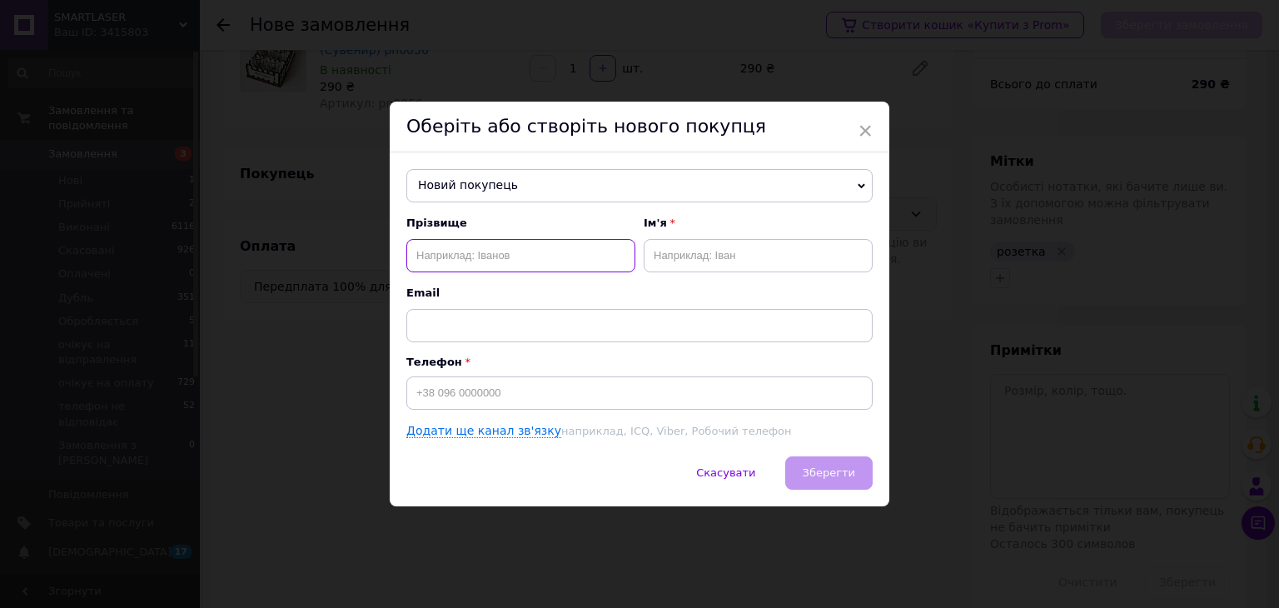
paste input "[PERSON_NAME]"
type input "[PERSON_NAME]"
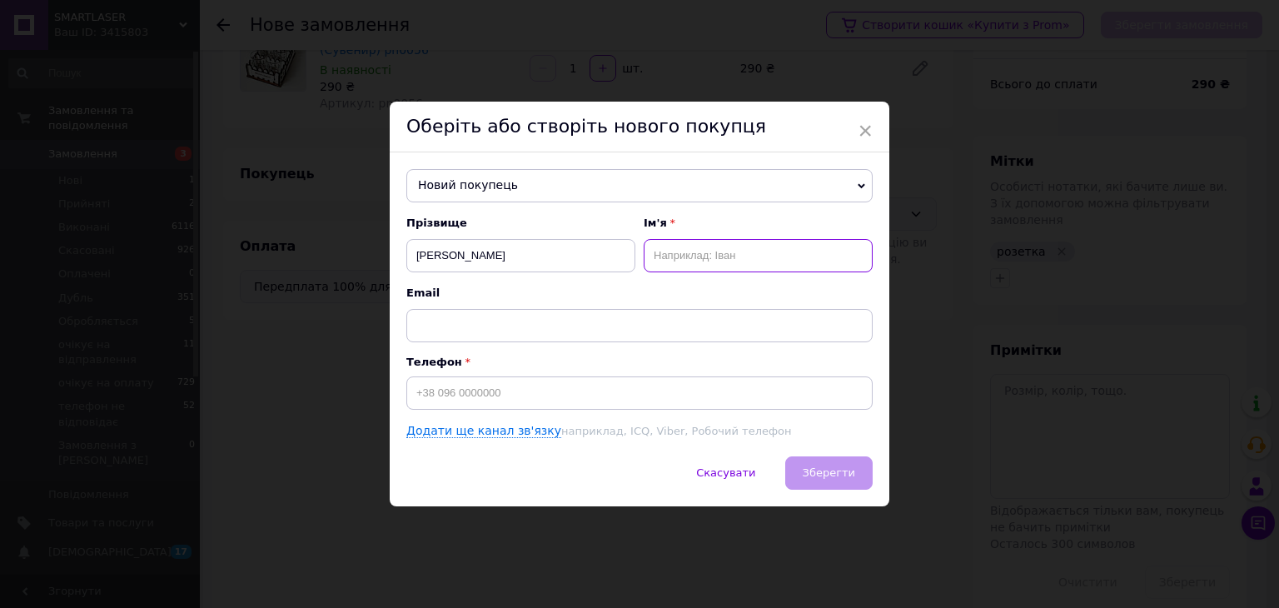
paste input "[PERSON_NAME]"
drag, startPoint x: 684, startPoint y: 256, endPoint x: 643, endPoint y: 254, distance: 41.7
click at [644, 254] on input "[PERSON_NAME]" at bounding box center [758, 255] width 229 height 33
type input "Світлана"
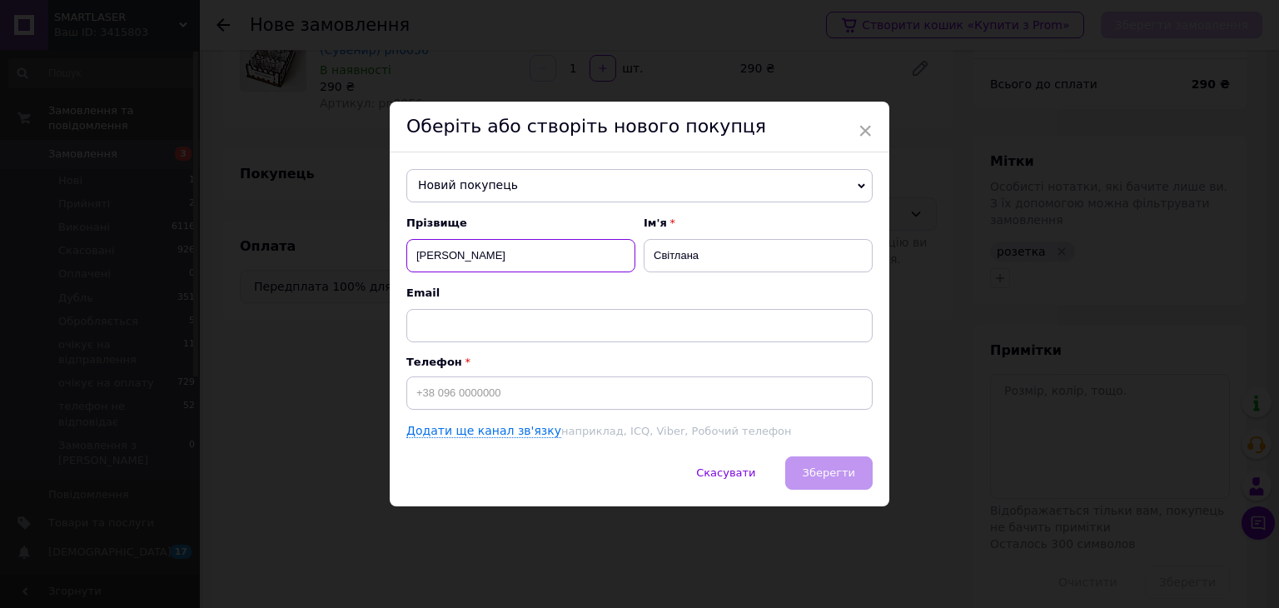
drag, startPoint x: 494, startPoint y: 256, endPoint x: 450, endPoint y: 252, distance: 44.2
click at [450, 252] on input "[PERSON_NAME]" at bounding box center [520, 255] width 229 height 33
type input "Кучер"
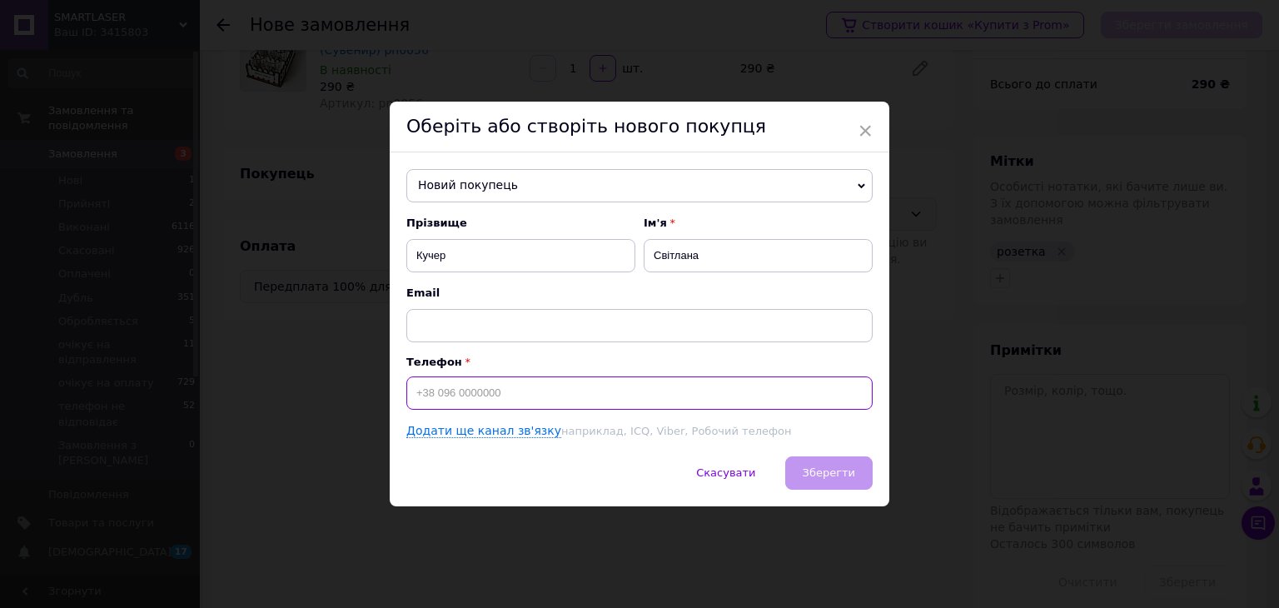
click at [440, 394] on input at bounding box center [639, 392] width 466 height 33
paste input "[PHONE_NUMBER]"
type input "[PHONE_NUMBER]"
click at [836, 473] on span "Зберегти" at bounding box center [829, 472] width 52 height 12
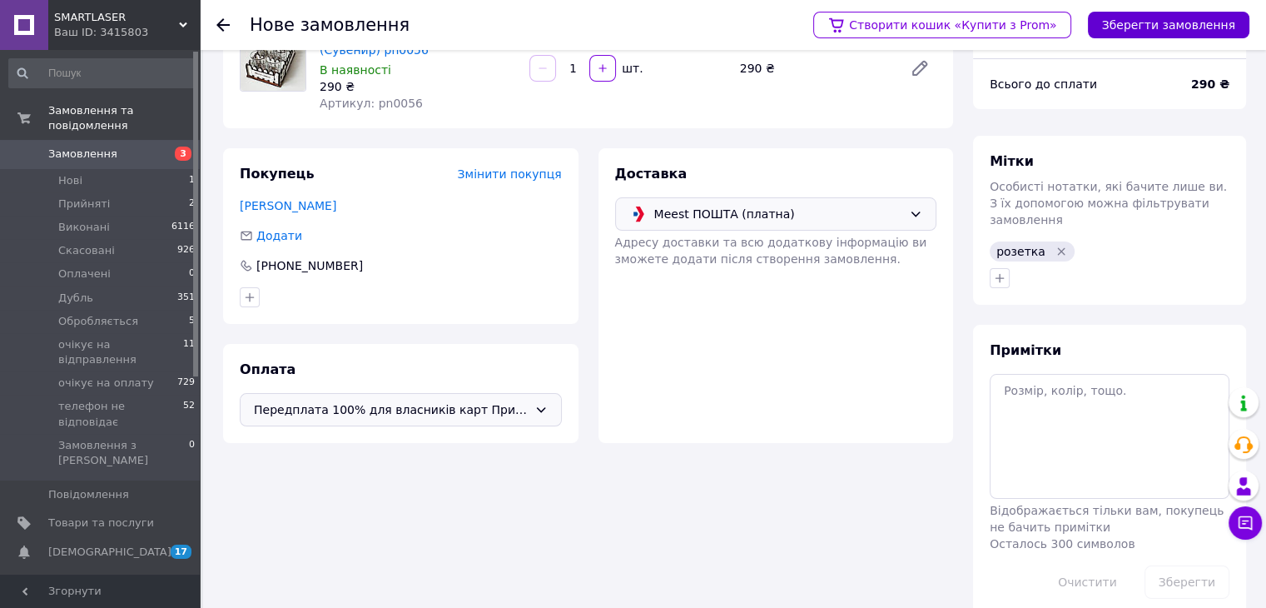
click at [1141, 22] on button "Зберегти замовлення" at bounding box center [1169, 25] width 162 height 27
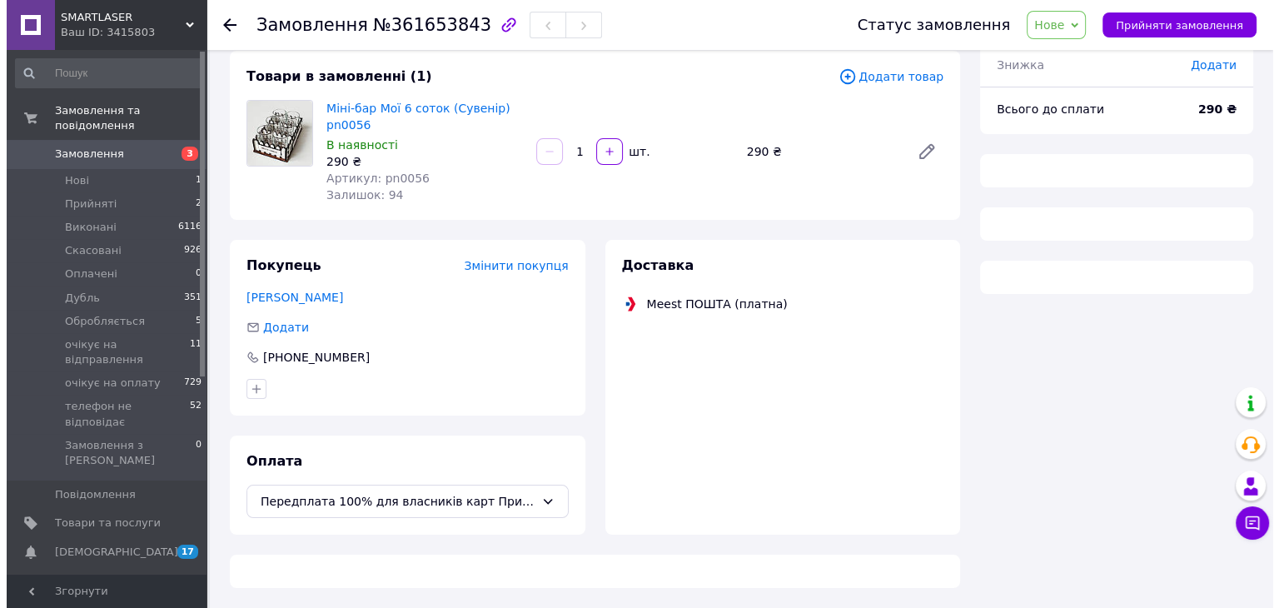
scroll to position [94, 0]
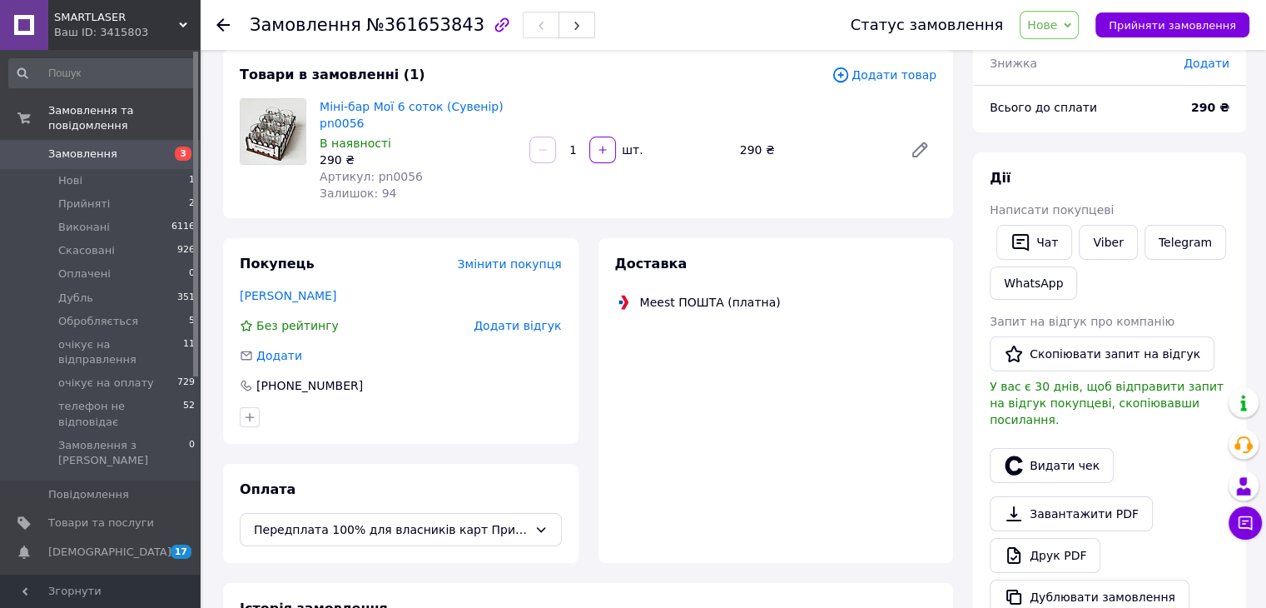
click at [1076, 27] on span "Нове" at bounding box center [1049, 25] width 59 height 28
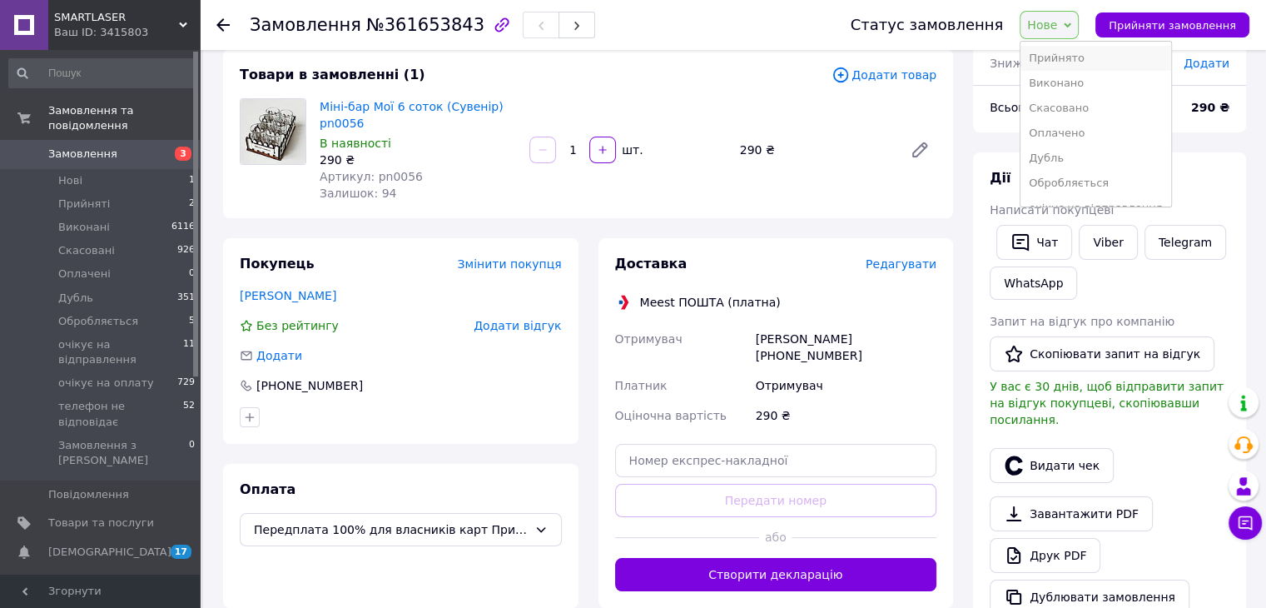
click at [1082, 52] on li "Прийнято" at bounding box center [1096, 58] width 150 height 25
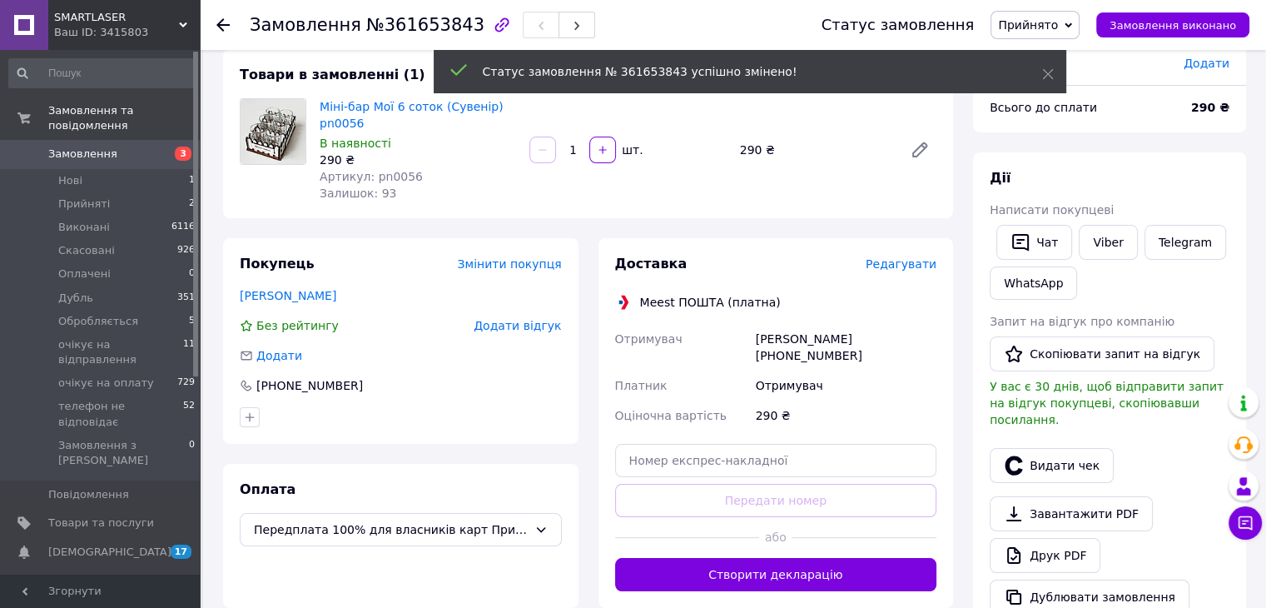
click at [899, 265] on span "Редагувати" at bounding box center [901, 263] width 71 height 13
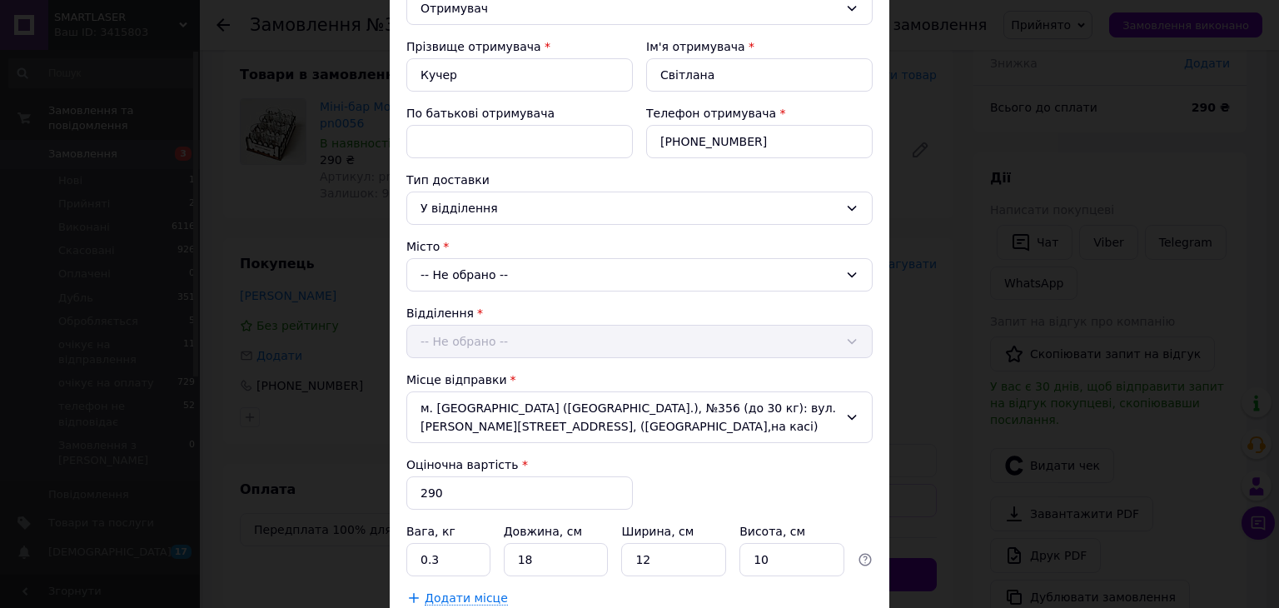
scroll to position [250, 0]
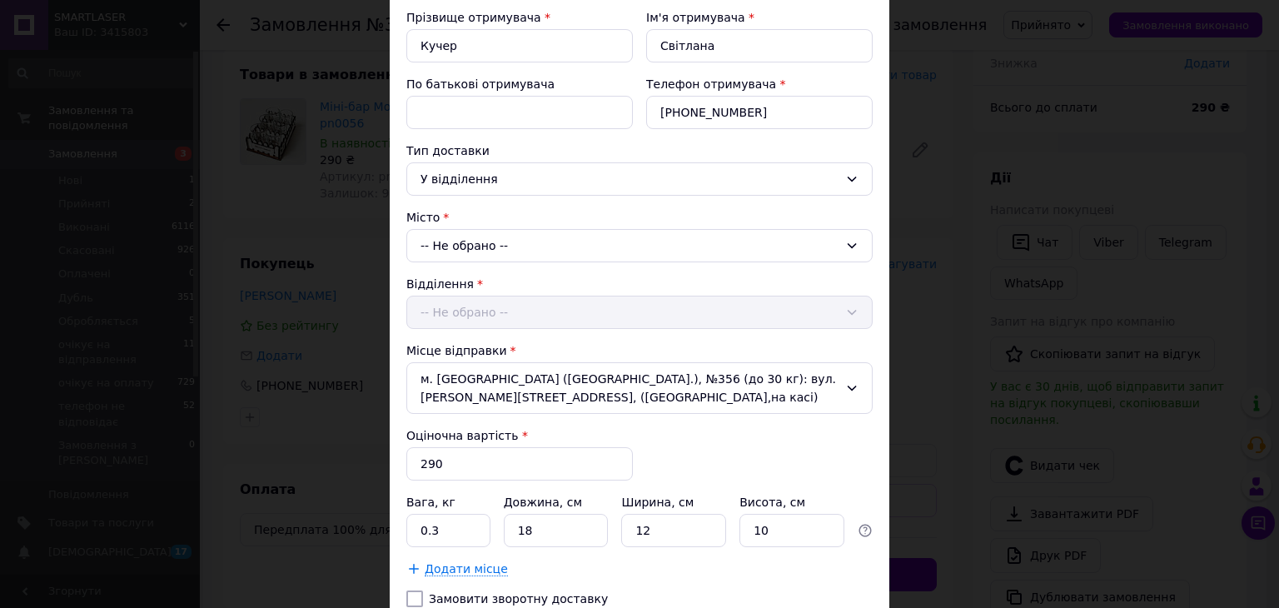
click at [460, 241] on div "-- Не обрано --" at bounding box center [639, 245] width 466 height 33
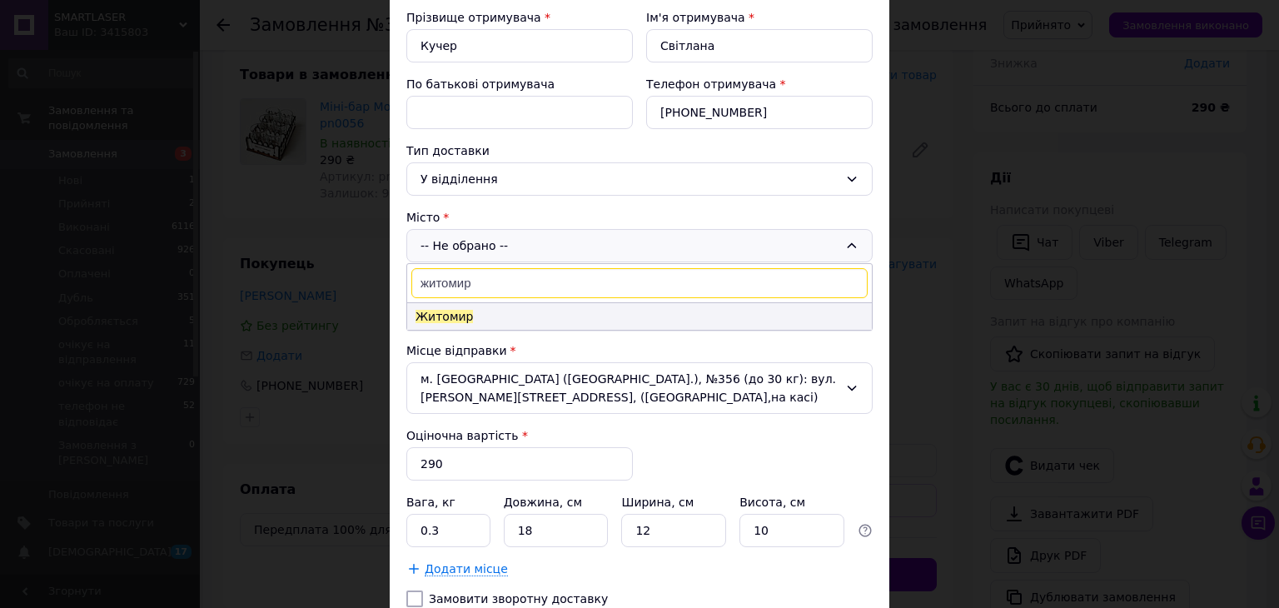
type input "житомир"
click at [491, 316] on li "Житомир" at bounding box center [639, 316] width 465 height 27
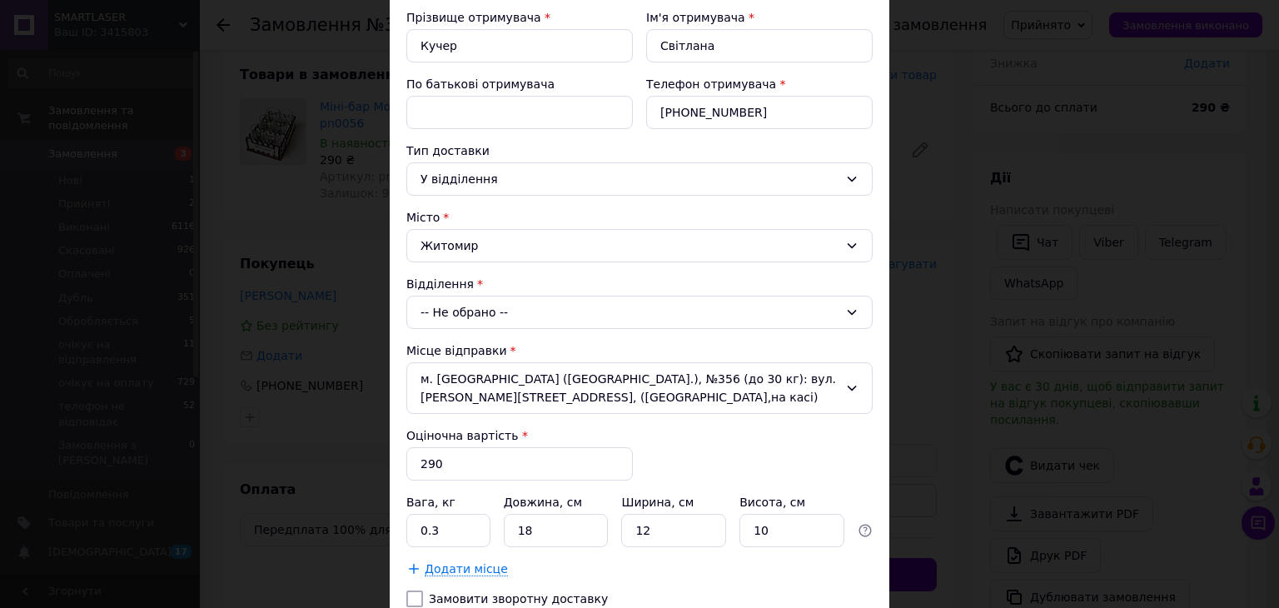
click at [491, 316] on div "-- Не обрано --" at bounding box center [639, 312] width 466 height 33
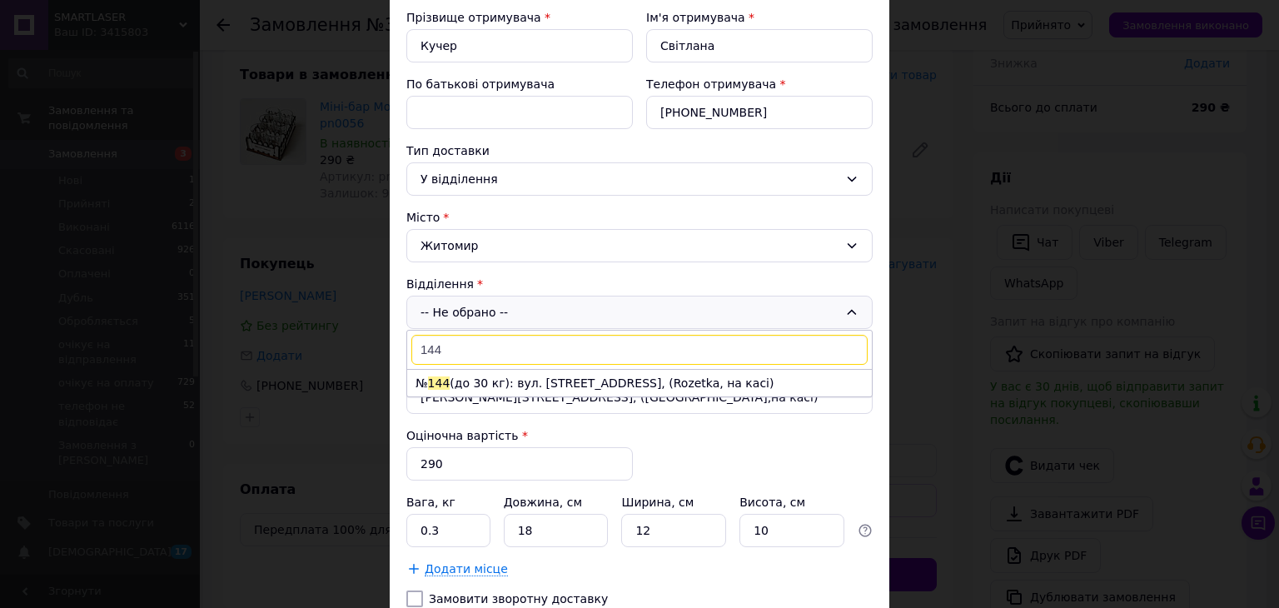
type input "144"
click at [490, 375] on li "№ 144 (до 30 кг): вул. [STREET_ADDRESS], (Rozetka, на касі)" at bounding box center [639, 383] width 465 height 27
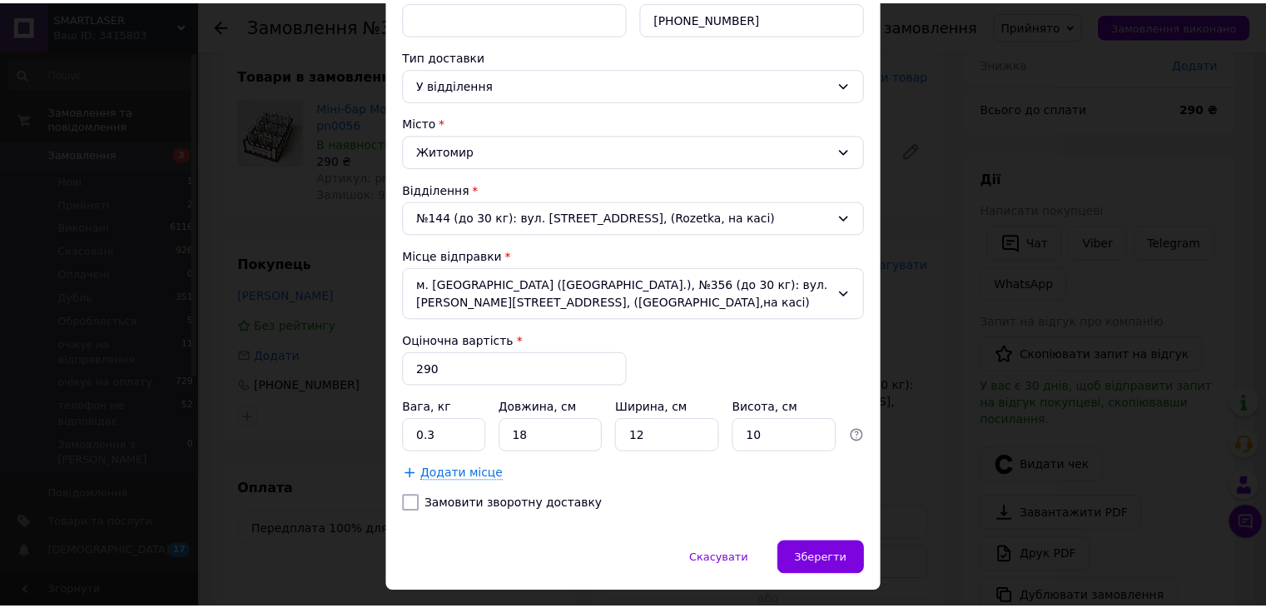
scroll to position [365, 0]
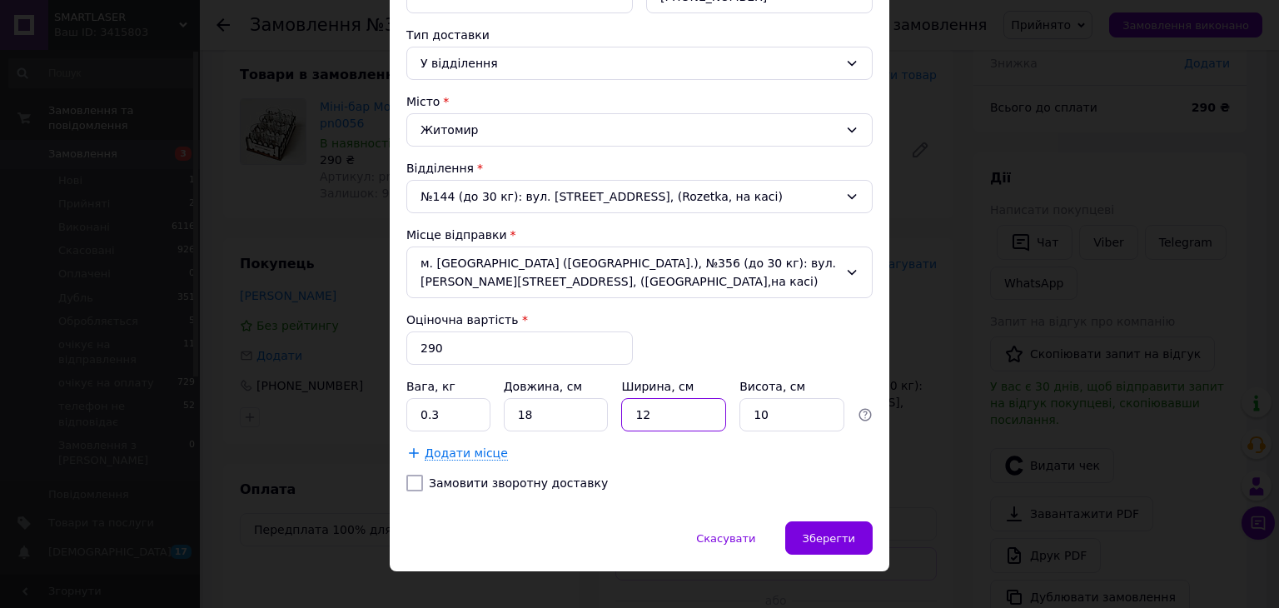
click at [646, 398] on input "12" at bounding box center [673, 414] width 105 height 33
type input "13"
click at [773, 398] on input "10" at bounding box center [791, 414] width 105 height 33
type input "11"
click at [818, 532] on span "Зберегти" at bounding box center [829, 538] width 52 height 12
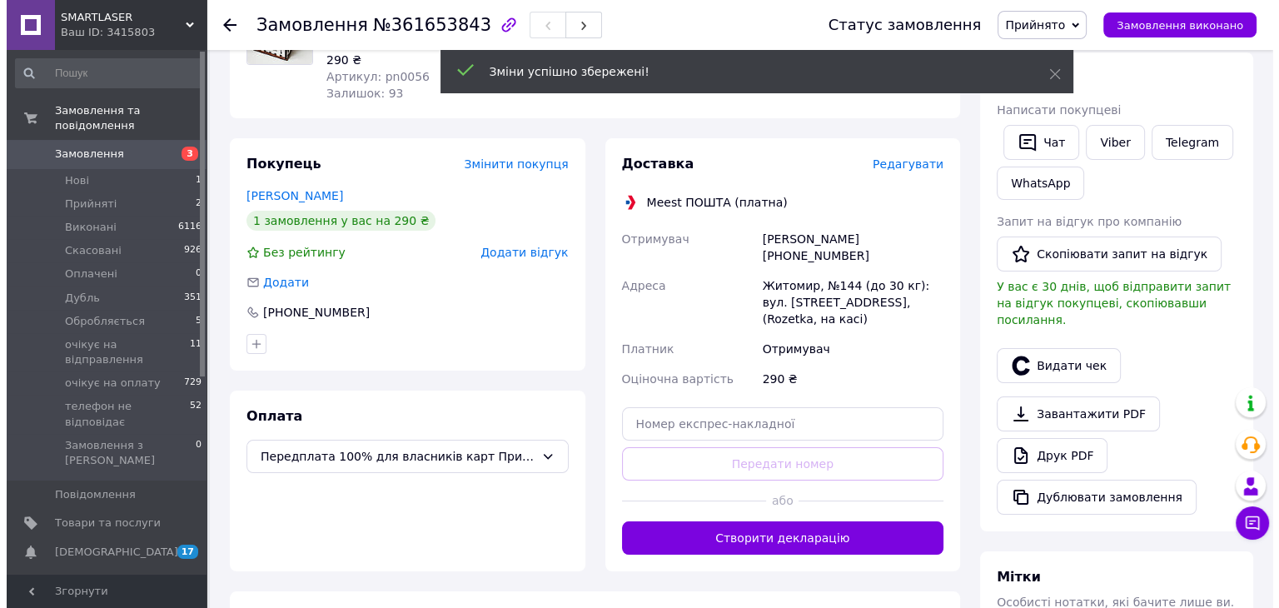
scroll to position [261, 0]
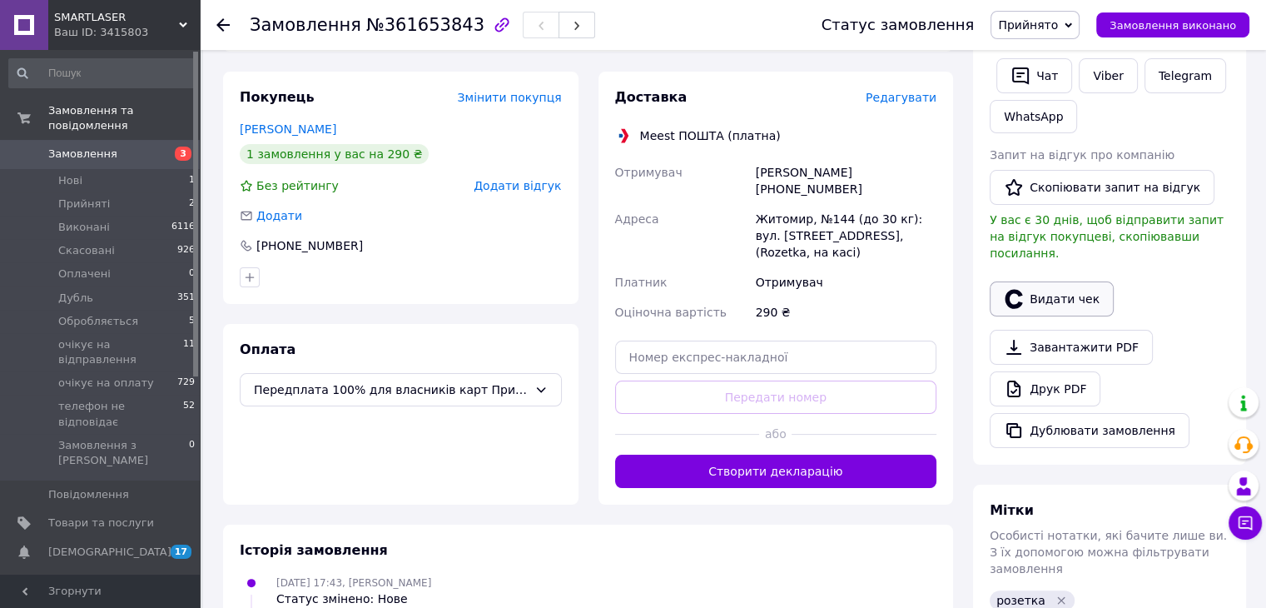
click at [1056, 281] on button "Видати чек" at bounding box center [1052, 298] width 124 height 35
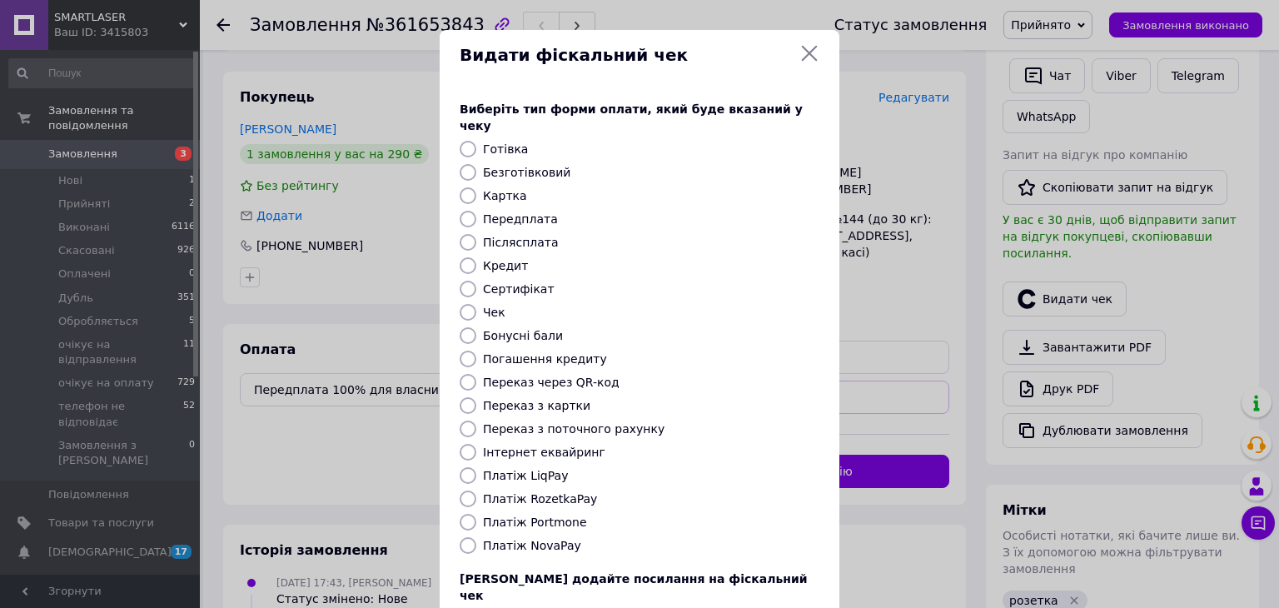
click at [544, 166] on label "Безготівковий" at bounding box center [526, 172] width 87 height 13
click at [476, 164] on input "Безготівковий" at bounding box center [468, 172] width 17 height 17
radio input "true"
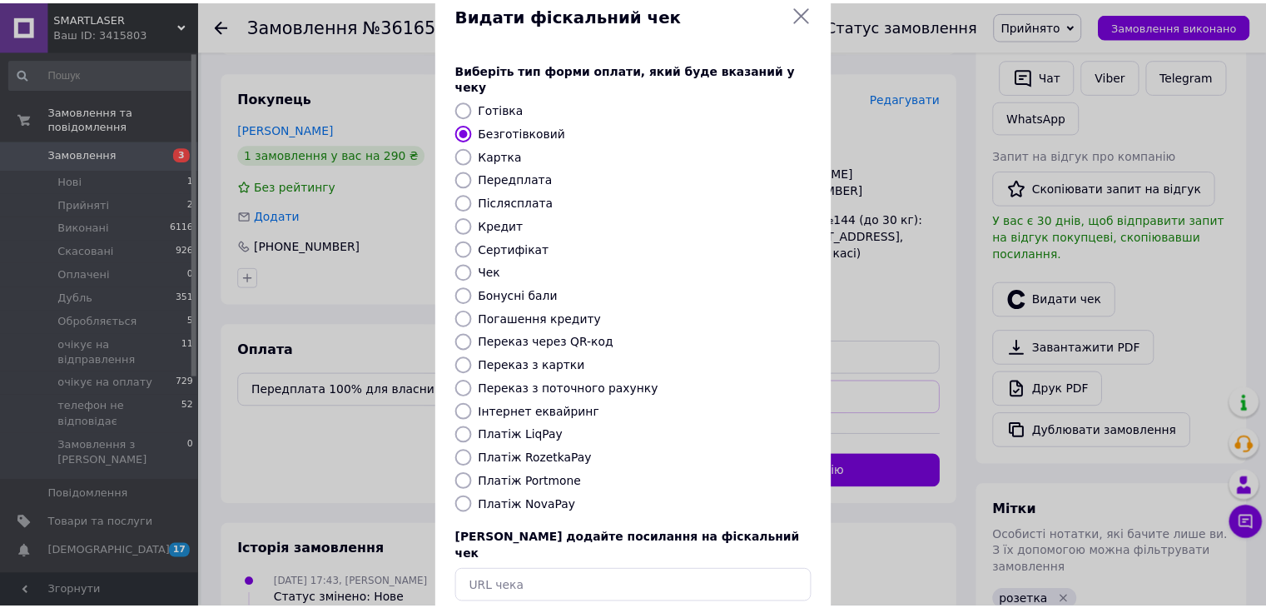
scroll to position [107, 0]
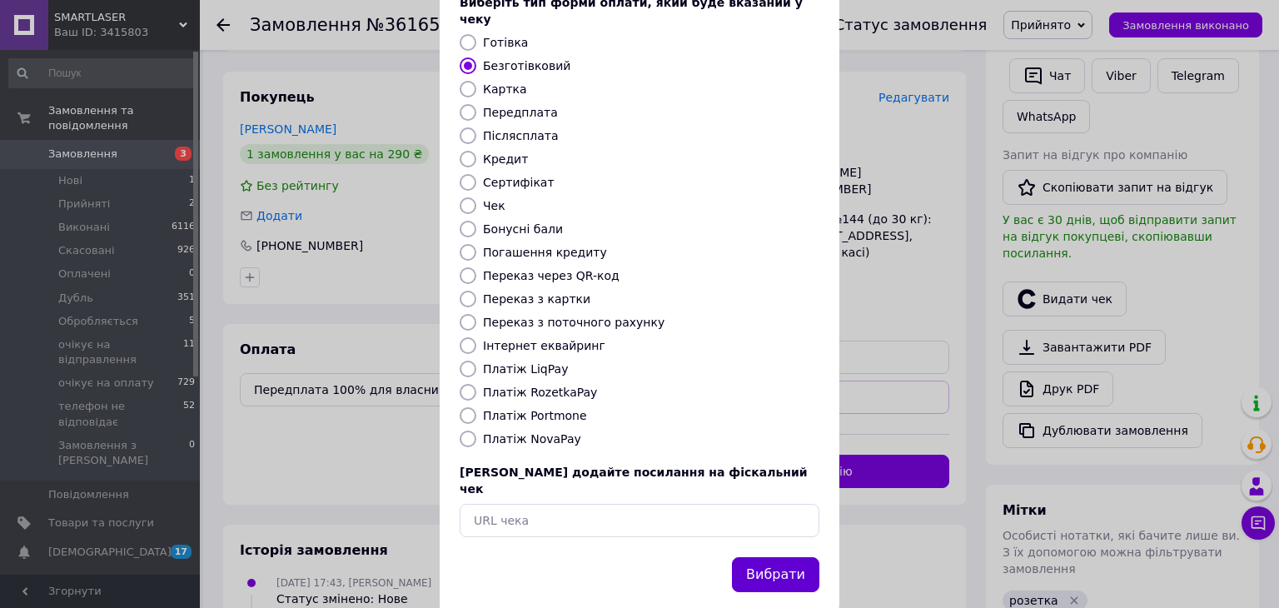
click at [799, 557] on button "Вибрати" at bounding box center [775, 575] width 87 height 36
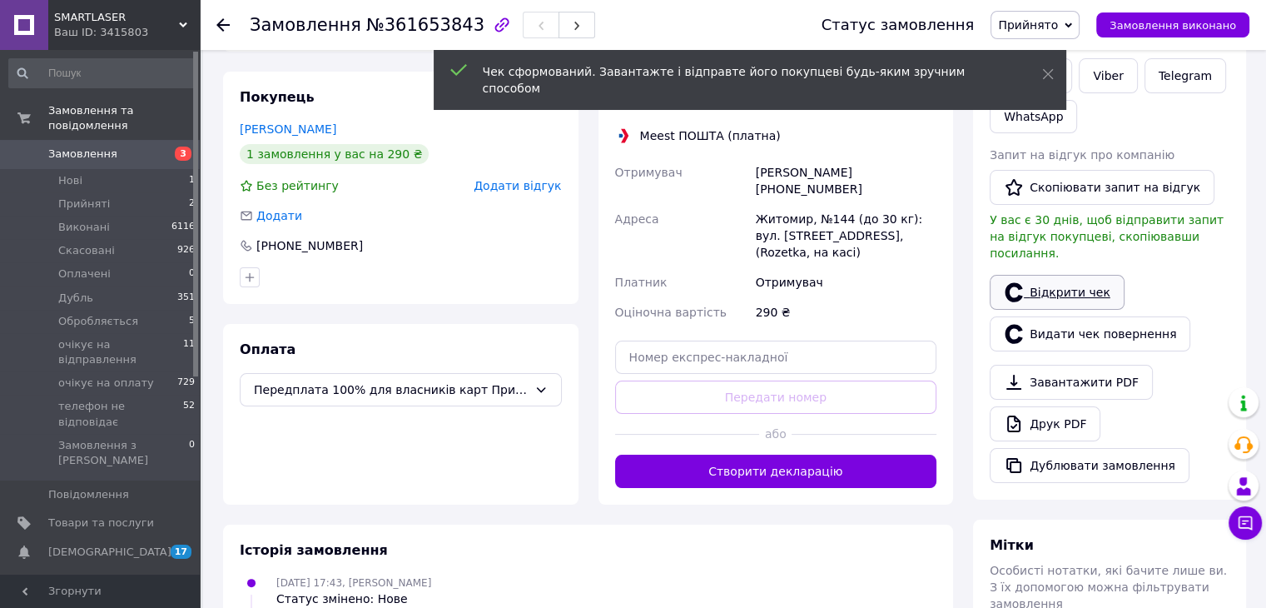
click at [1061, 278] on link "Відкрити чек" at bounding box center [1057, 292] width 135 height 35
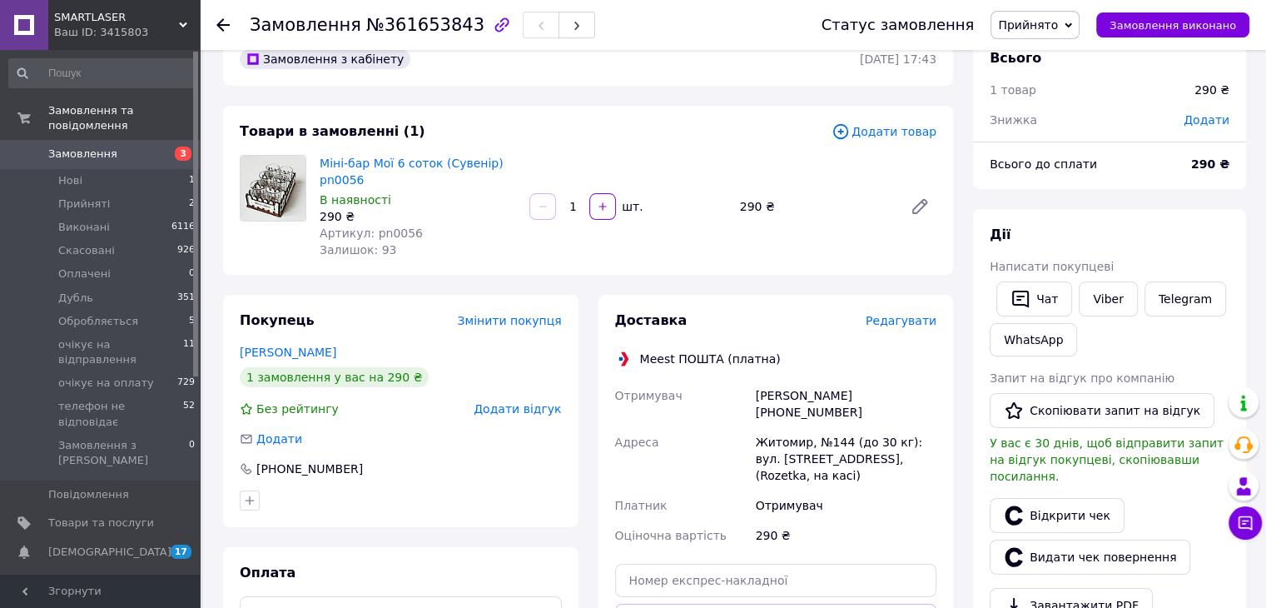
scroll to position [0, 0]
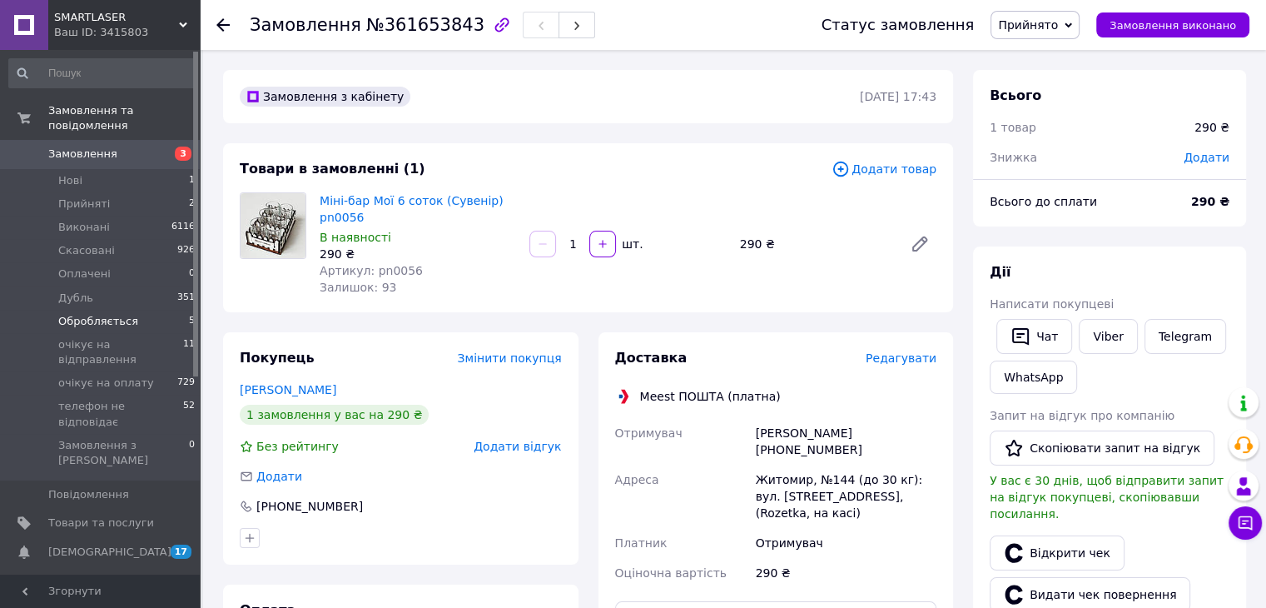
click at [101, 314] on span "Обробляється" at bounding box center [98, 321] width 80 height 15
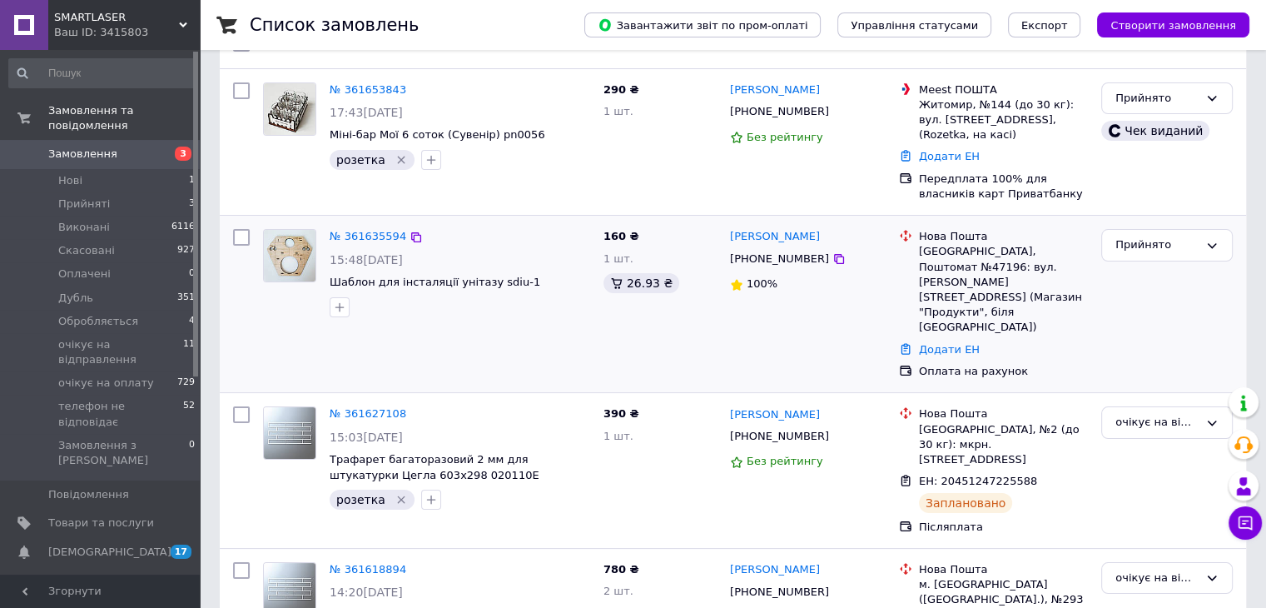
scroll to position [83, 0]
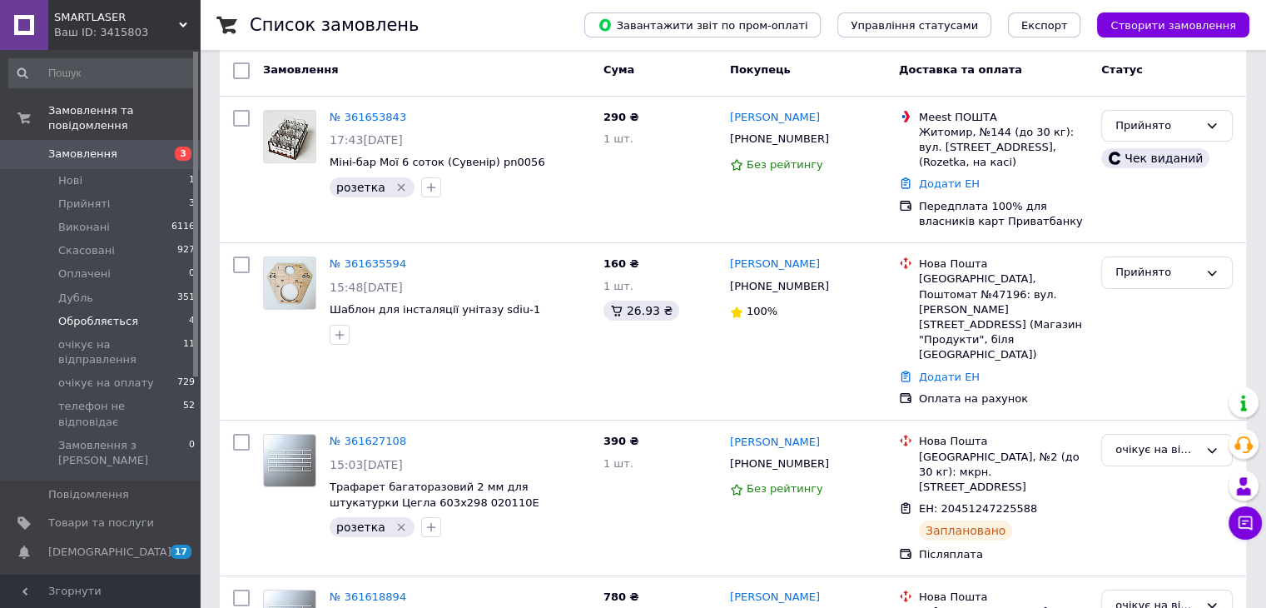
click at [131, 310] on li "Обробляється 4" at bounding box center [102, 321] width 205 height 23
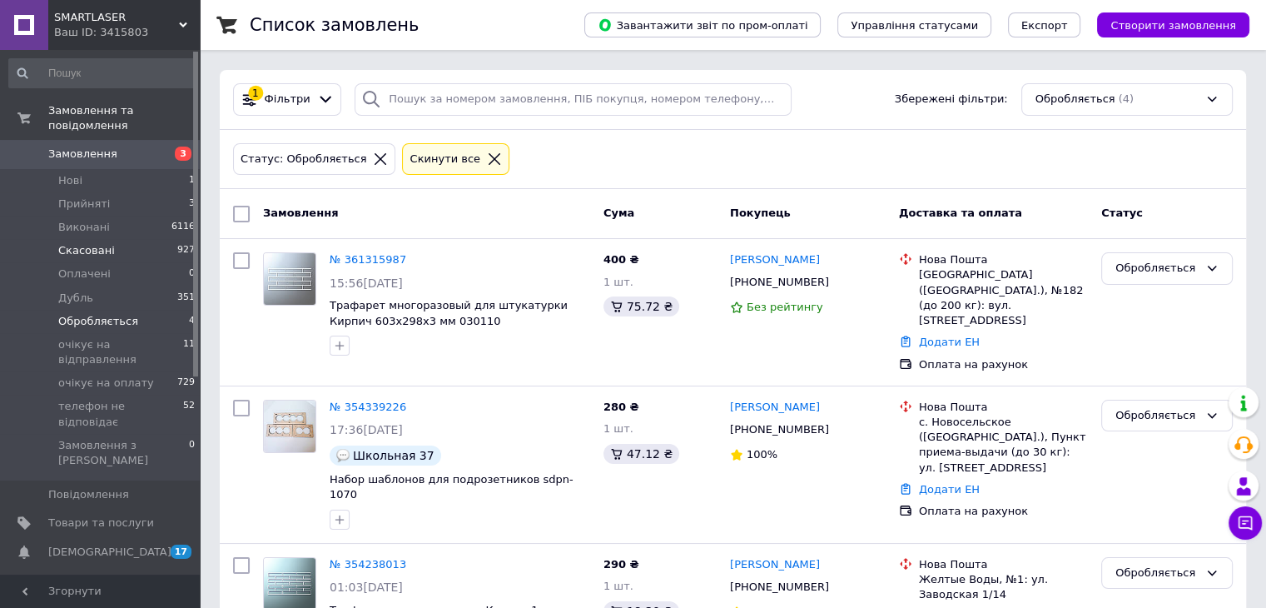
click at [98, 243] on span "Скасовані" at bounding box center [86, 250] width 57 height 15
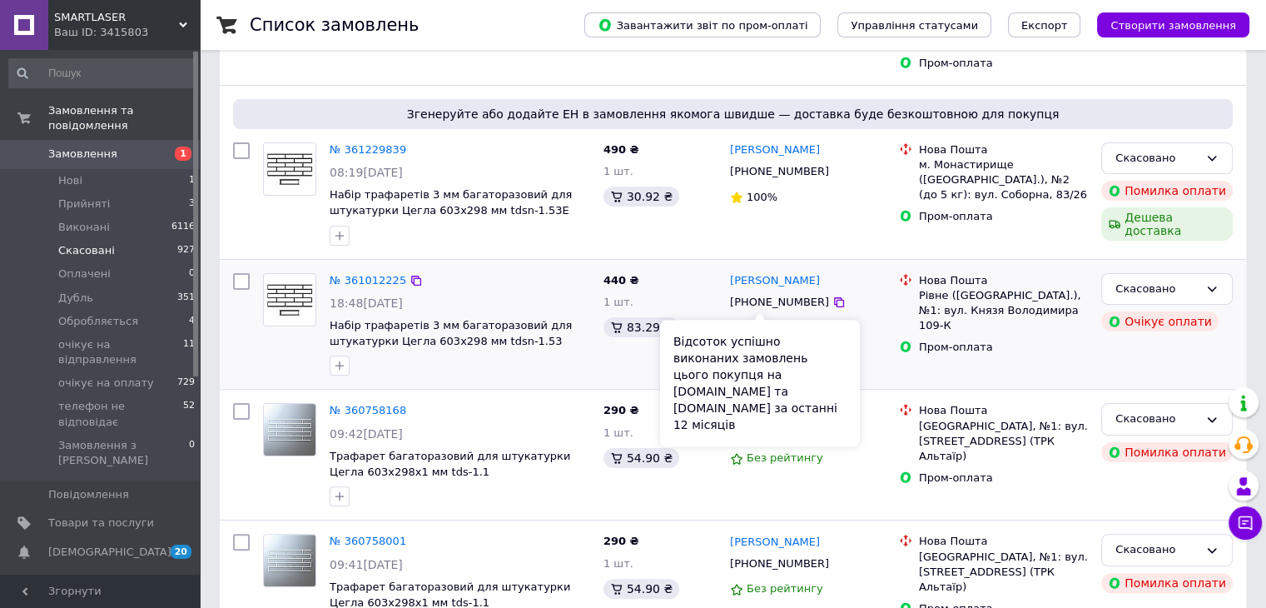
scroll to position [416, 0]
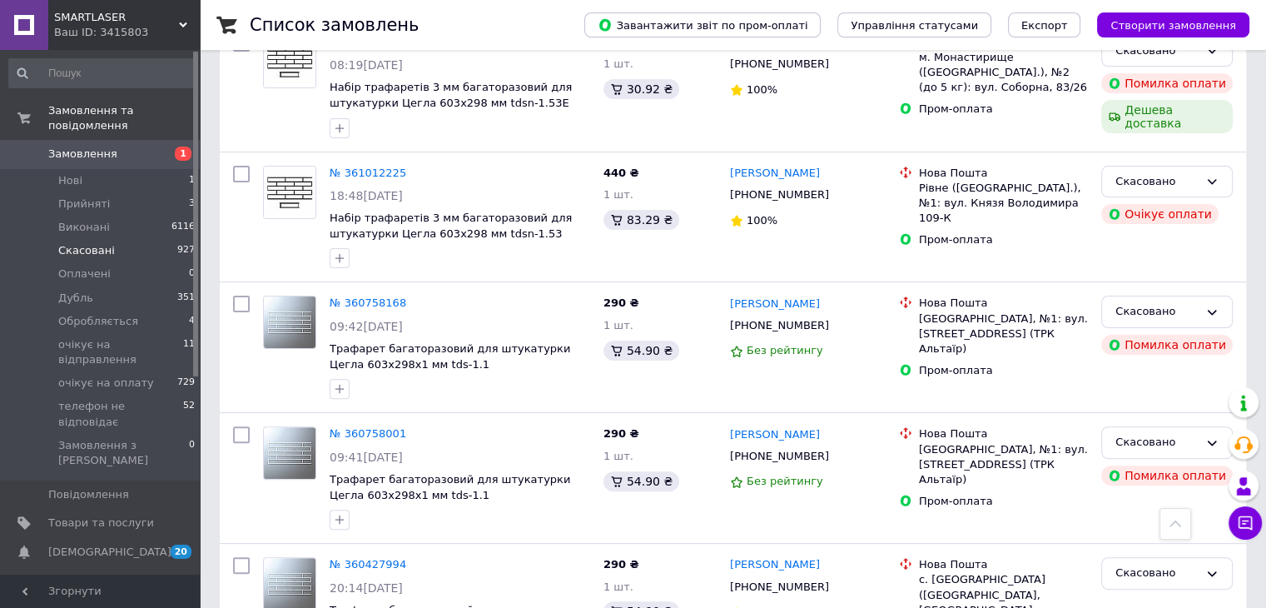
click at [147, 147] on span "Замовлення" at bounding box center [101, 154] width 106 height 15
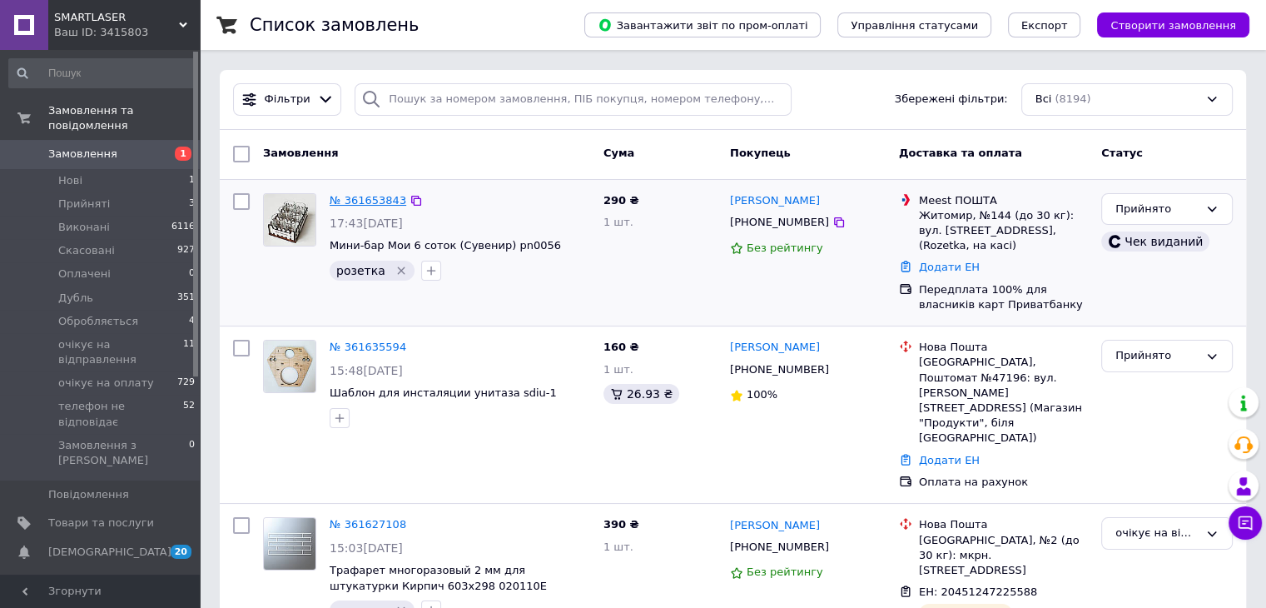
click at [365, 196] on link "№ 361653843" at bounding box center [368, 200] width 77 height 12
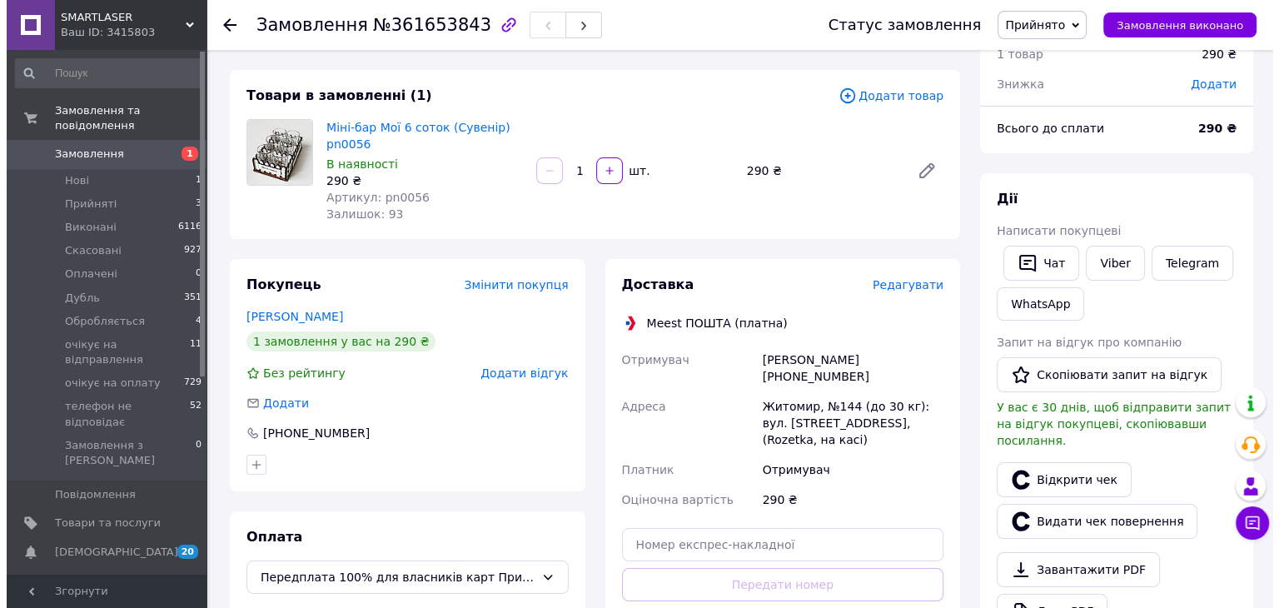
scroll to position [250, 0]
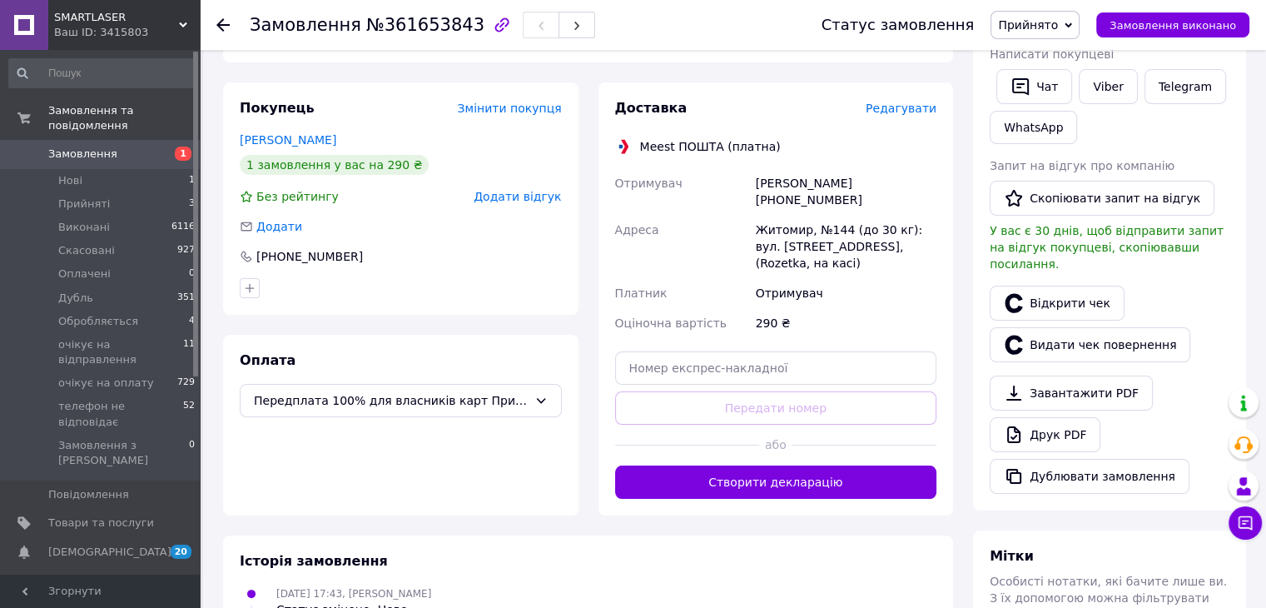
click at [897, 112] on span "Редагувати" at bounding box center [901, 108] width 71 height 13
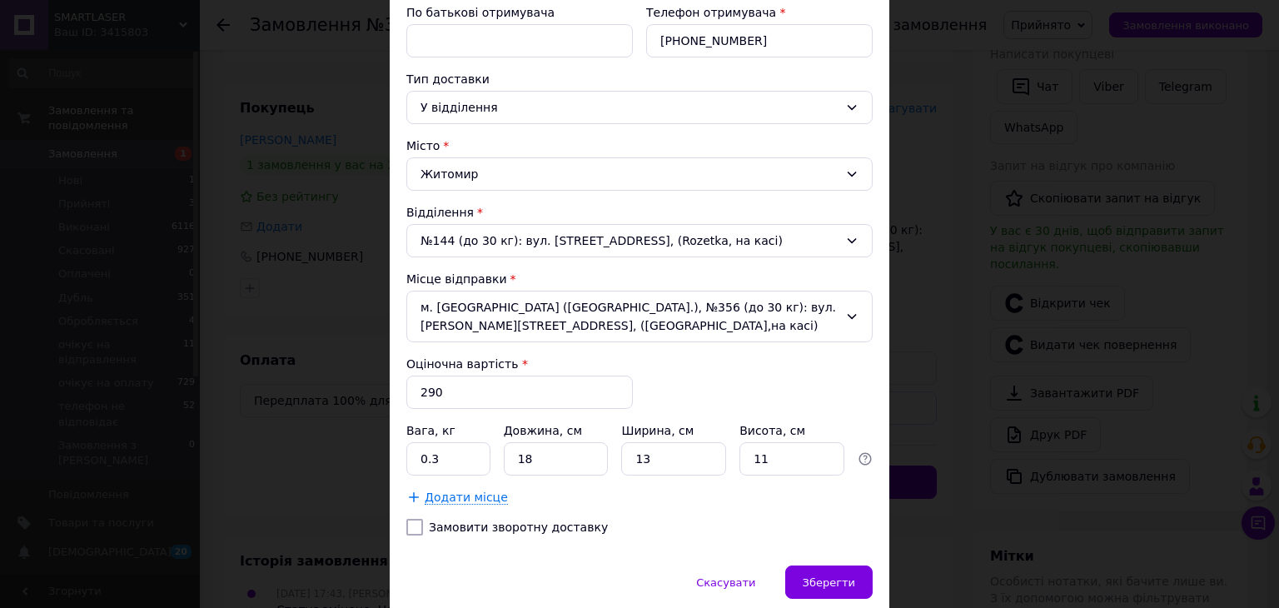
scroll to position [365, 0]
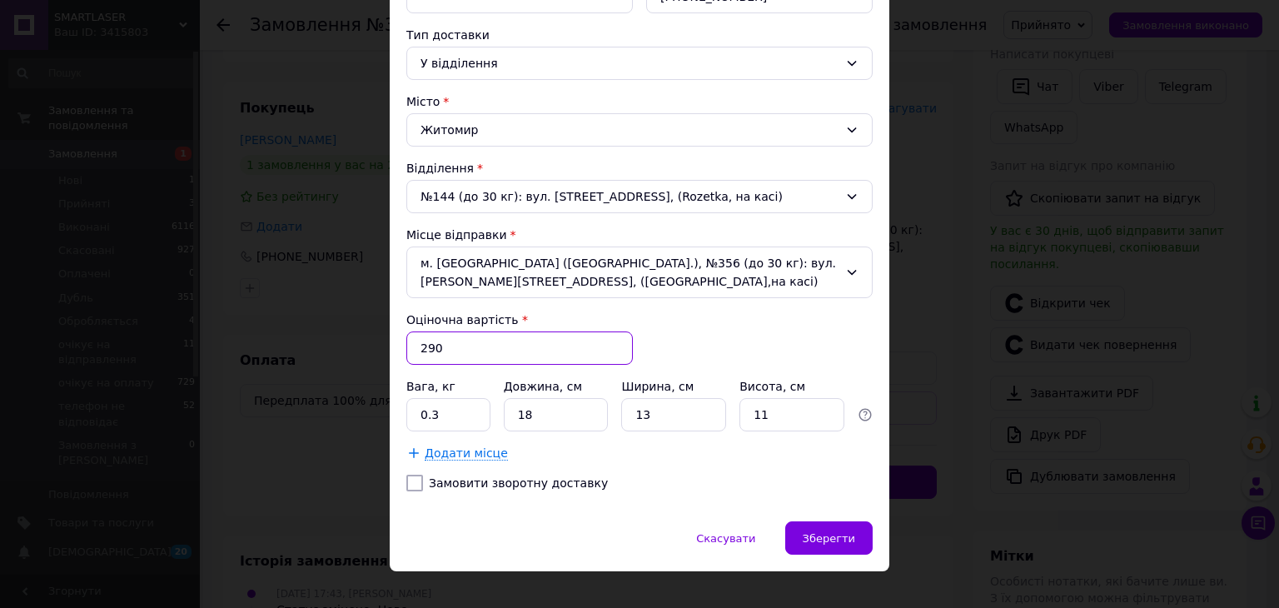
drag, startPoint x: 471, startPoint y: 326, endPoint x: 376, endPoint y: 338, distance: 95.7
click at [376, 338] on div "× Редагування доставки Спосіб доставки Meest ПОШТА (платна) Платник Отримувач П…" at bounding box center [639, 304] width 1279 height 608
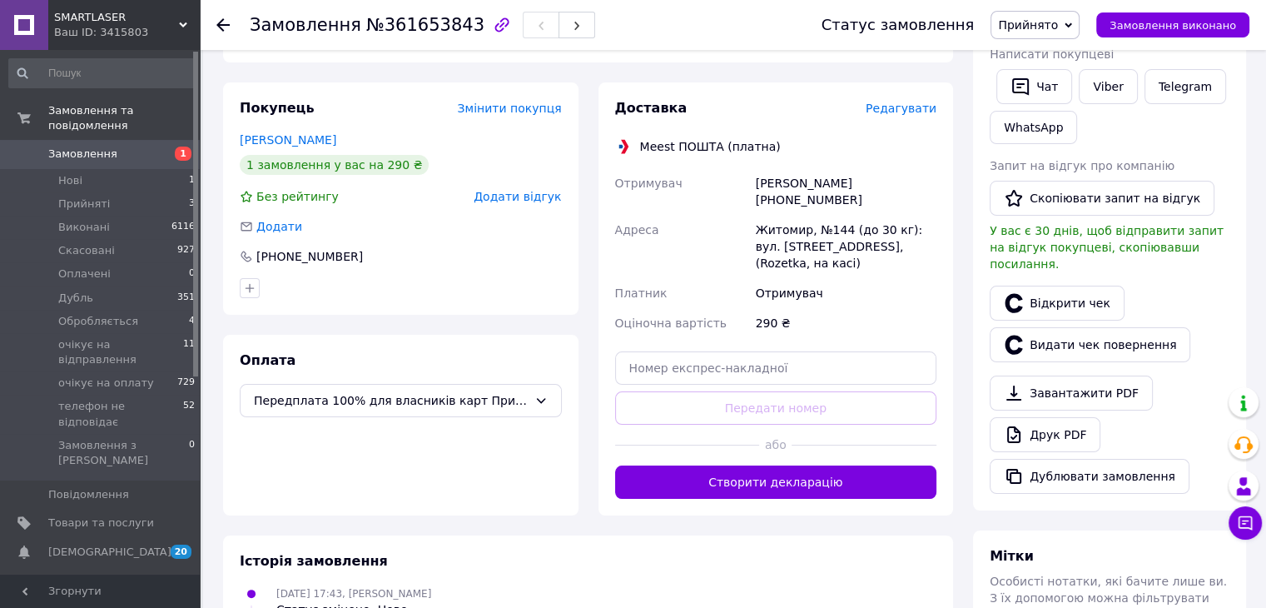
click at [899, 114] on span "Редагувати" at bounding box center [901, 108] width 71 height 13
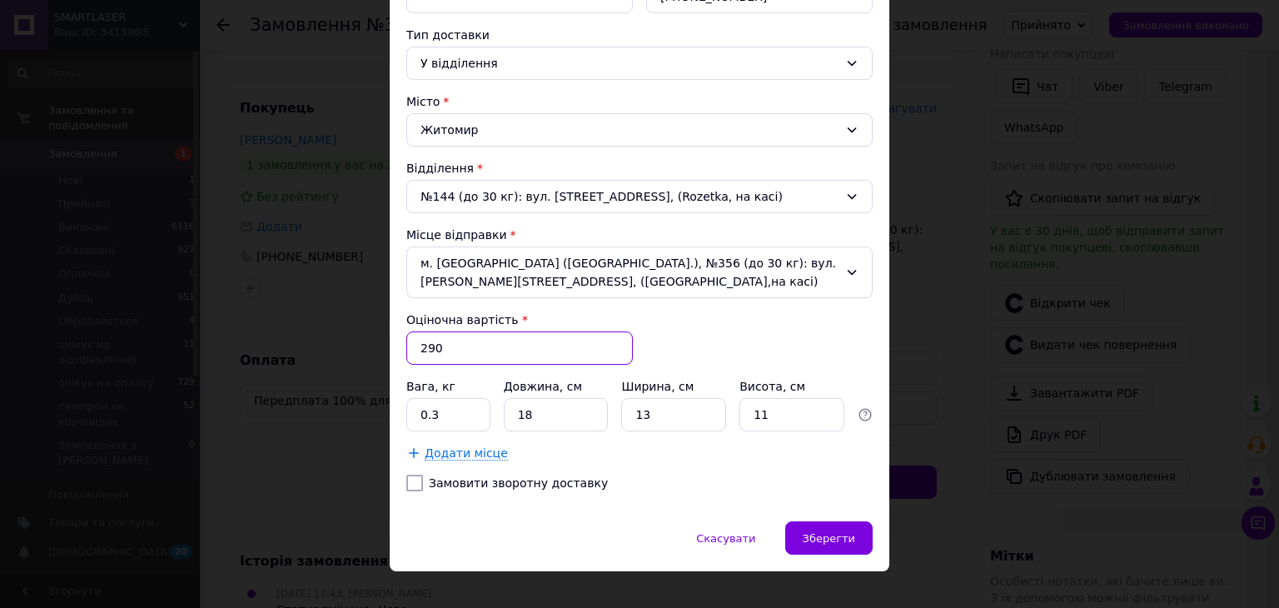
click at [454, 331] on input "290" at bounding box center [519, 347] width 226 height 33
type input "2"
type input "300"
click at [813, 532] on span "Зберегти" at bounding box center [829, 538] width 52 height 12
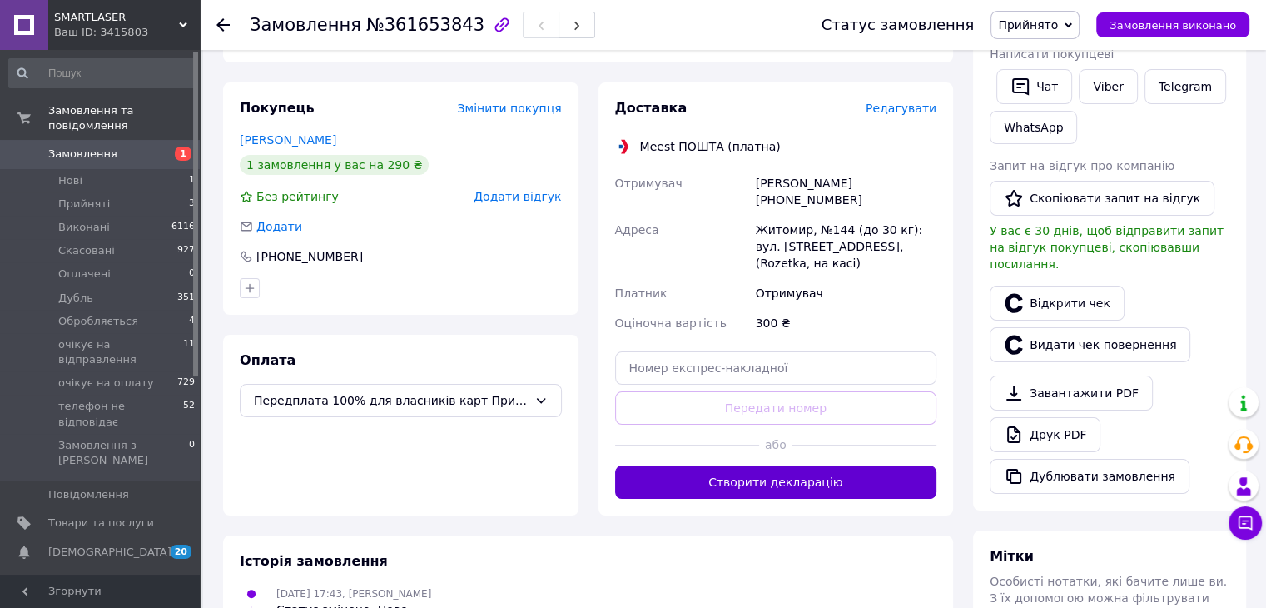
click at [818, 465] on button "Створити декларацію" at bounding box center [776, 481] width 322 height 33
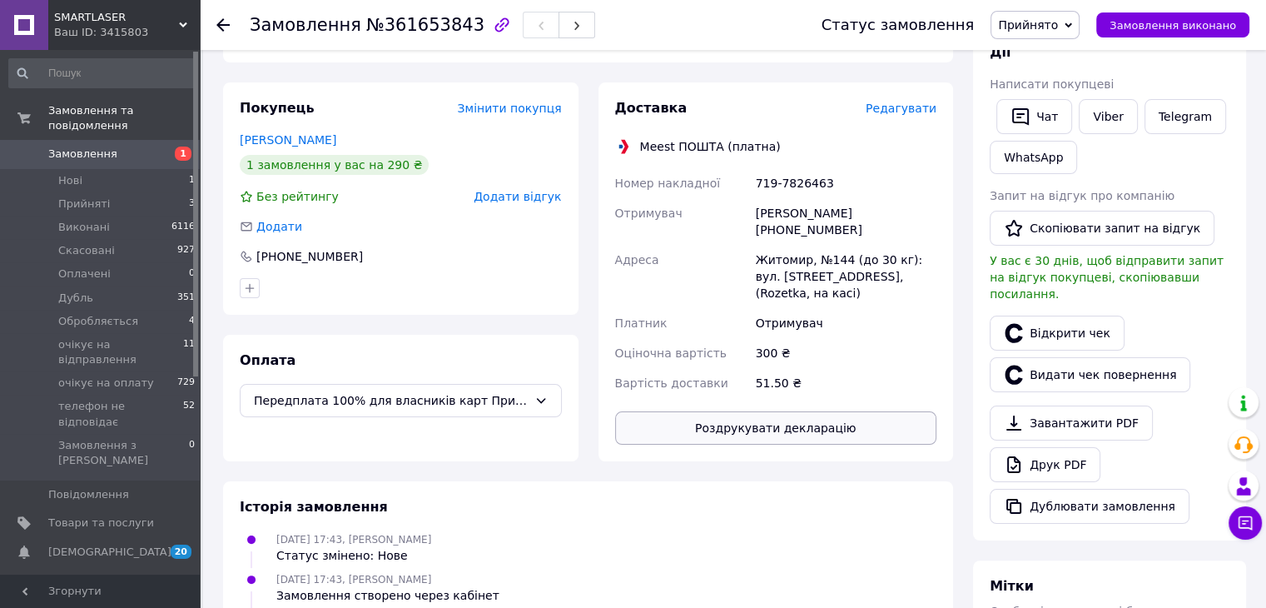
click at [785, 411] on button "Роздрукувати декларацію" at bounding box center [776, 427] width 322 height 33
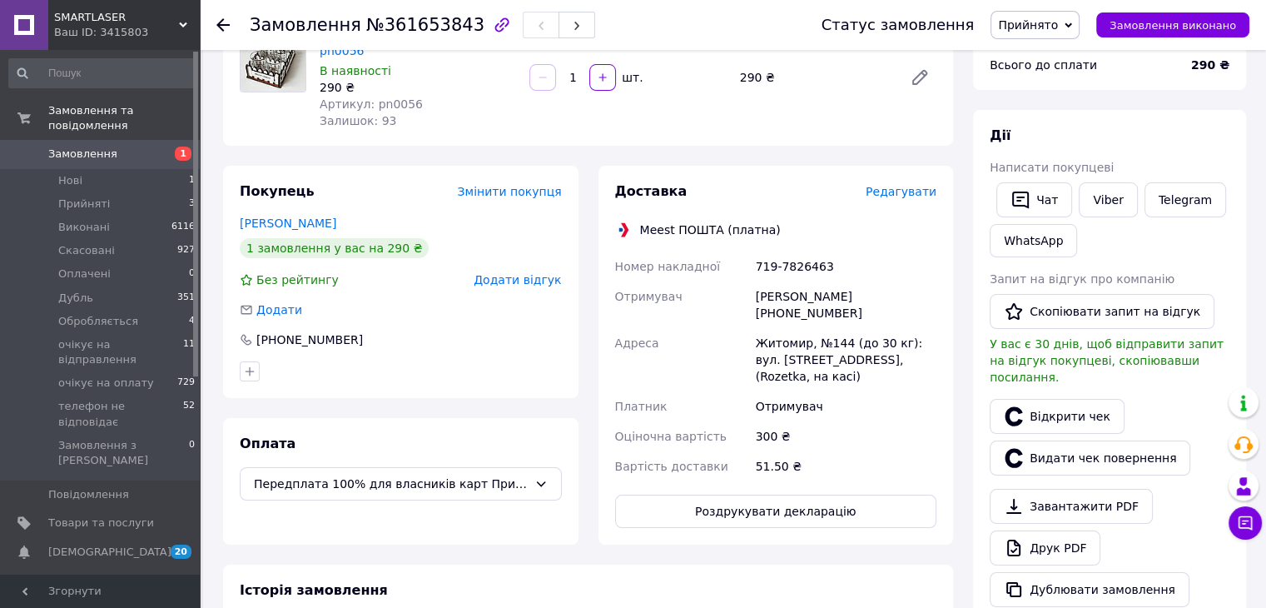
click at [1038, 27] on span "Прийнято" at bounding box center [1028, 24] width 60 height 13
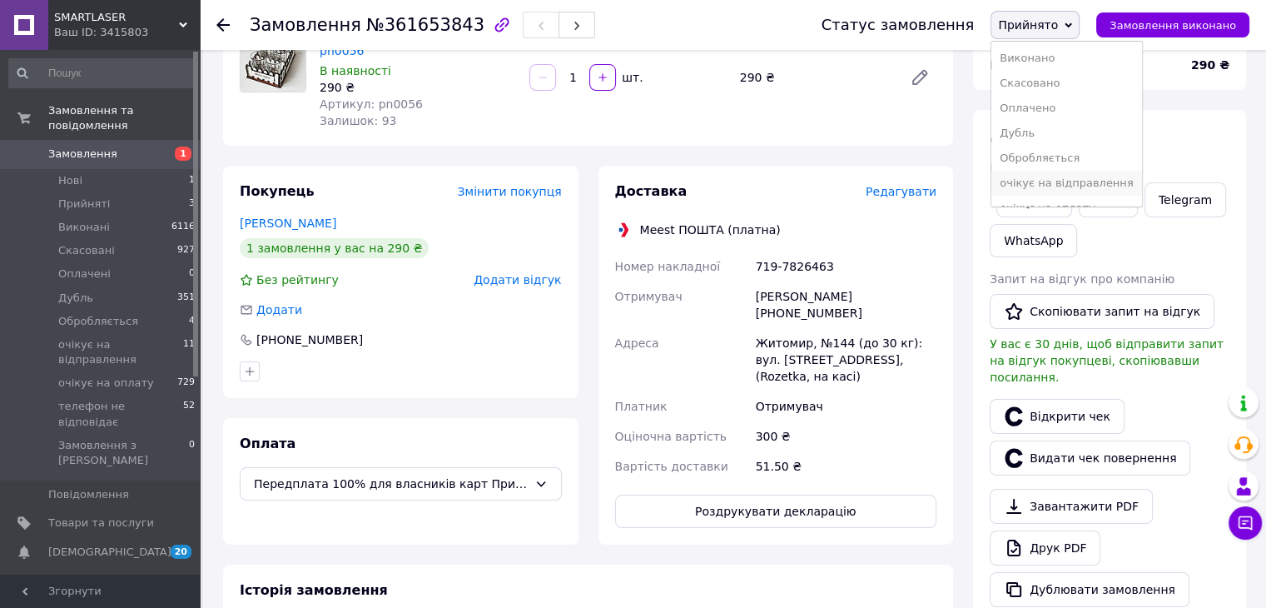
click at [1056, 181] on li "очікує на відправлення" at bounding box center [1067, 183] width 150 height 25
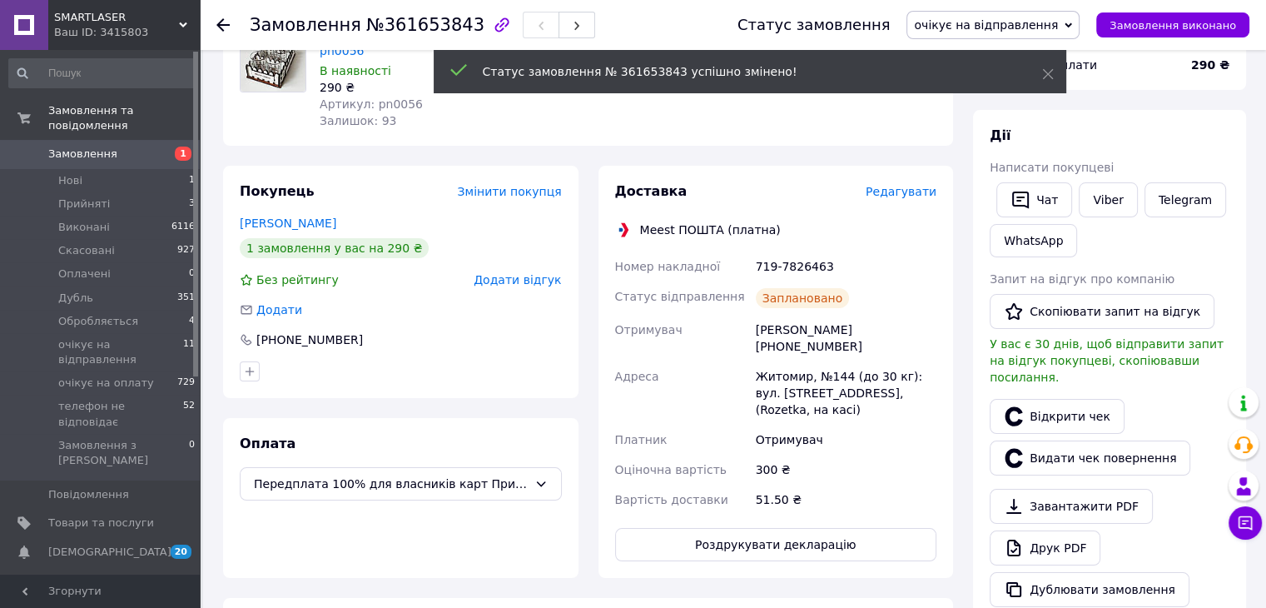
click at [91, 147] on span "Замовлення" at bounding box center [82, 154] width 69 height 15
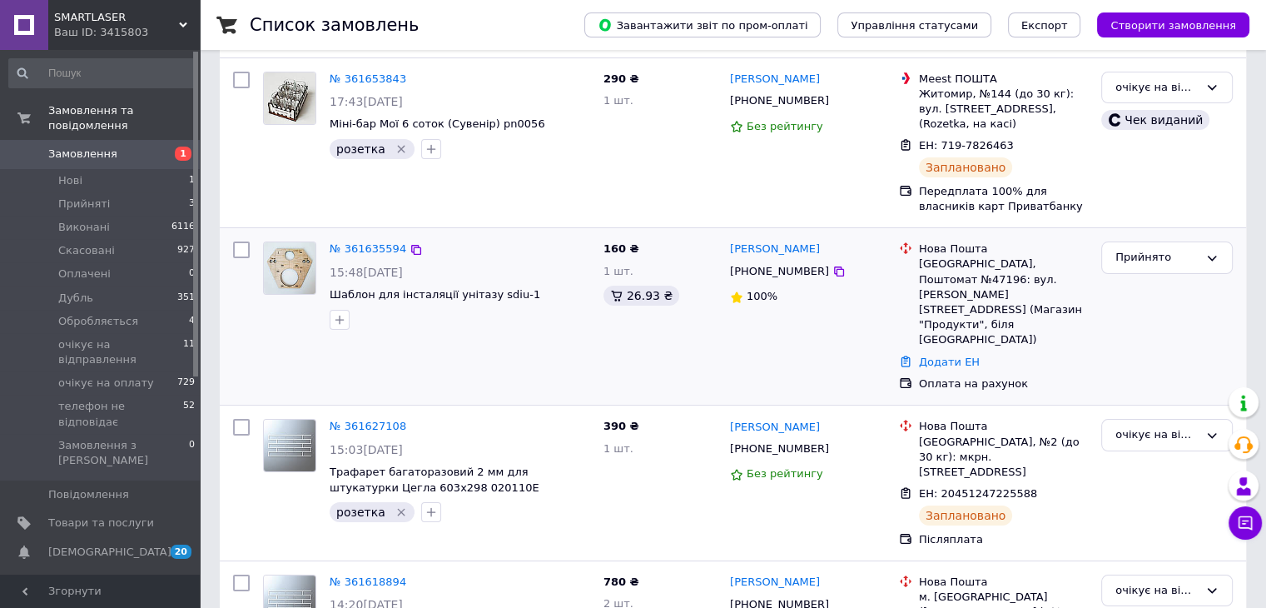
scroll to position [83, 0]
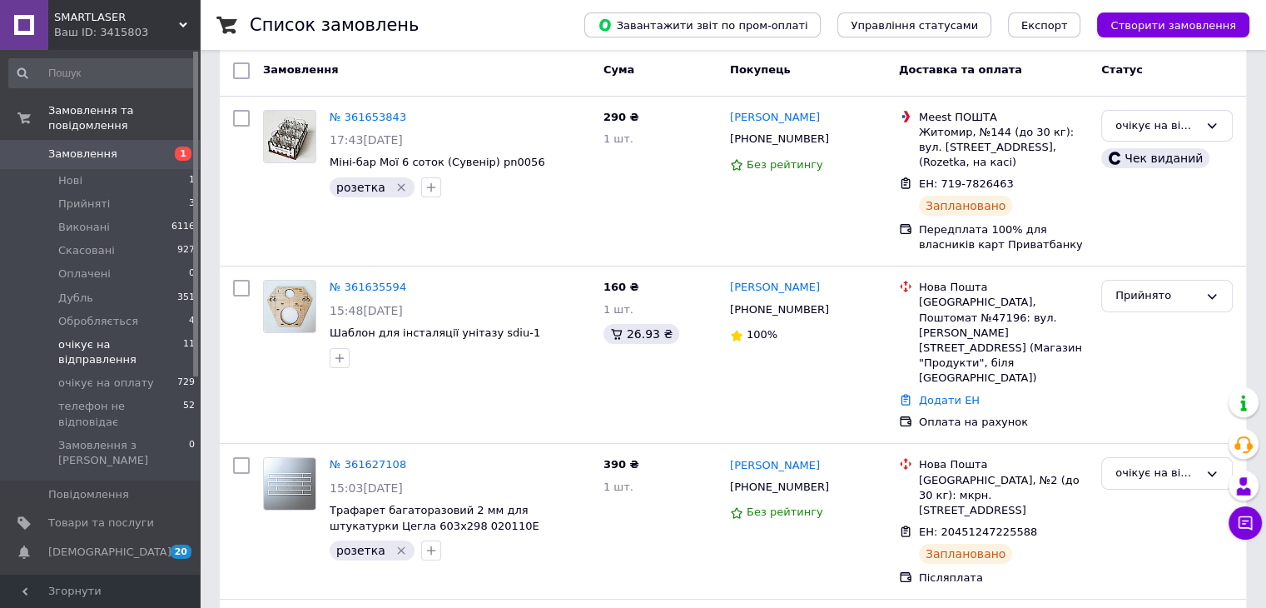
click at [107, 337] on span "очікує на відправлення" at bounding box center [120, 352] width 125 height 30
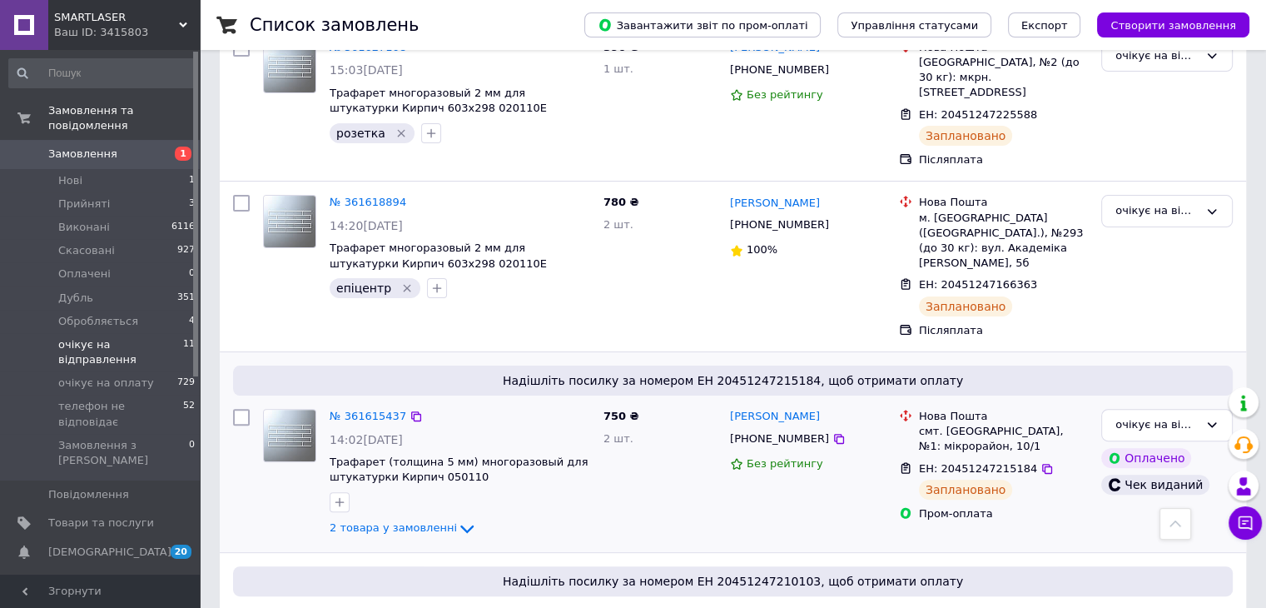
scroll to position [250, 0]
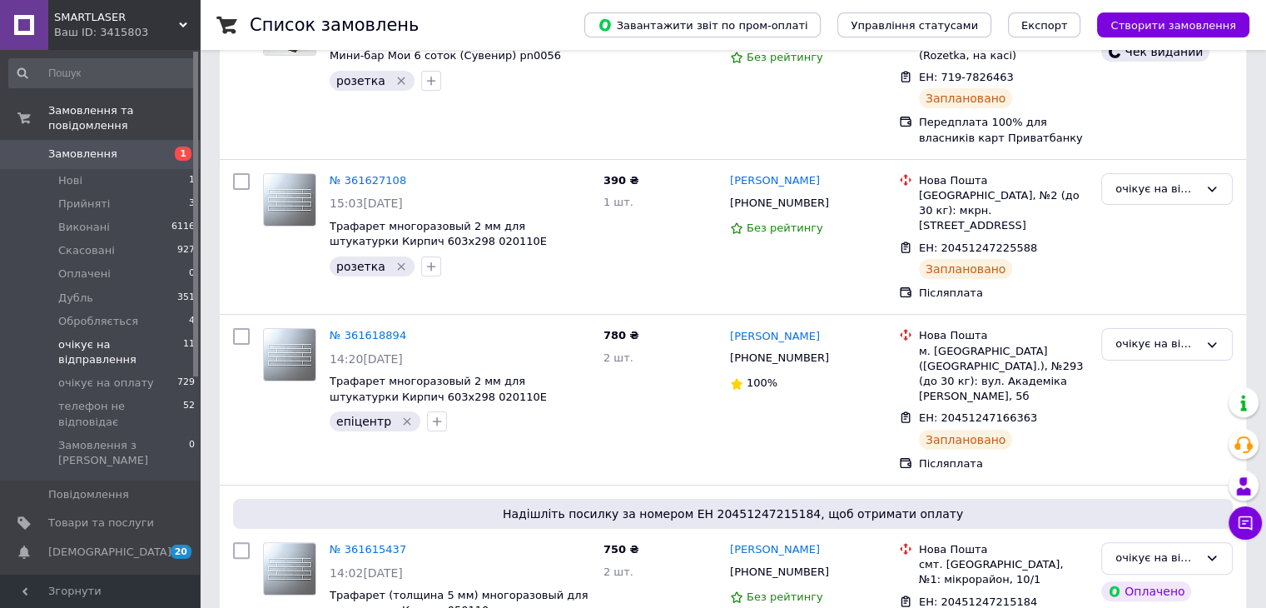
click at [146, 147] on span "Замовлення" at bounding box center [101, 154] width 106 height 15
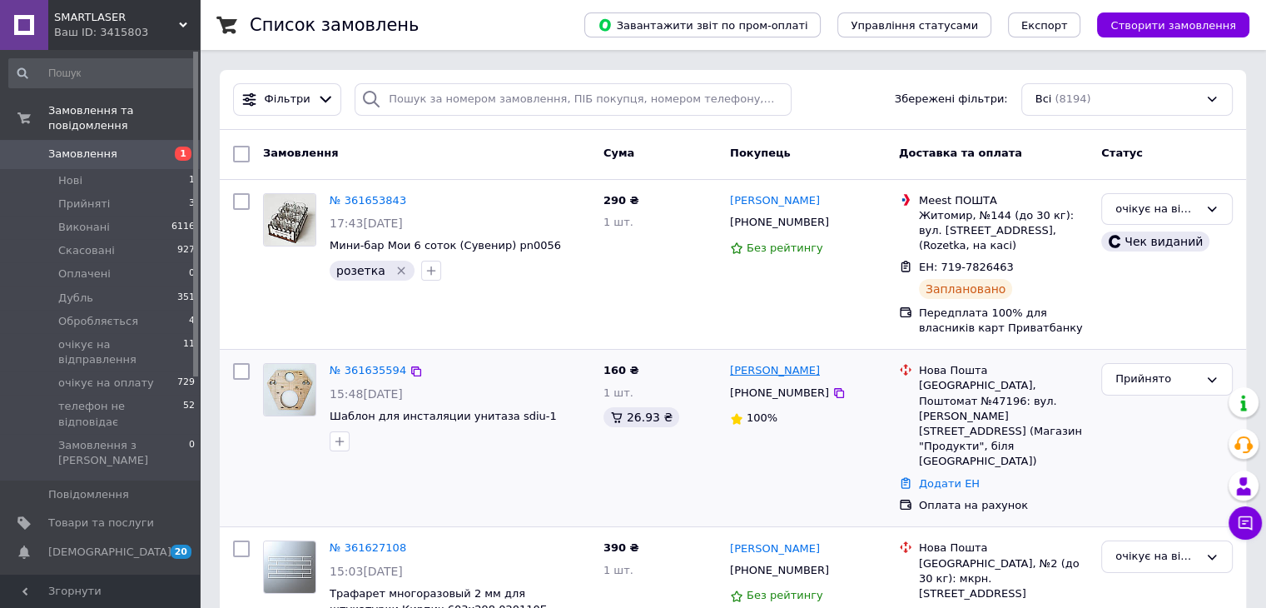
drag, startPoint x: 821, startPoint y: 370, endPoint x: 729, endPoint y: 372, distance: 91.6
click at [729, 372] on div "[PERSON_NAME]" at bounding box center [807, 370] width 159 height 19
copy link "[PERSON_NAME]"
click at [362, 364] on link "№ 361635594" at bounding box center [368, 370] width 77 height 12
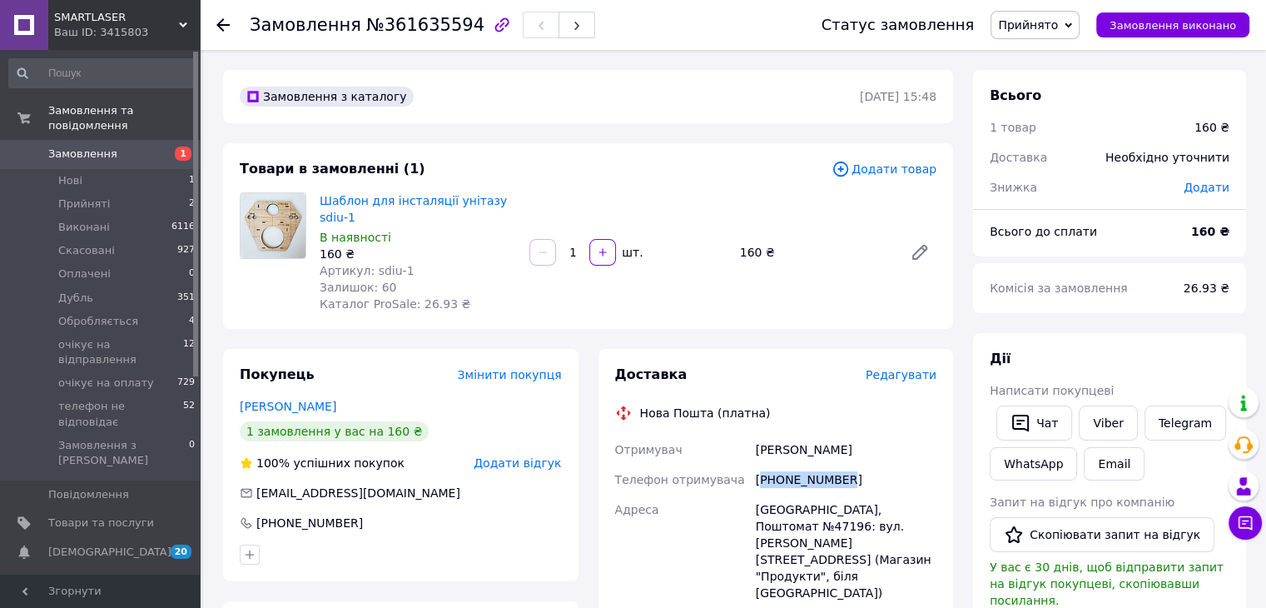
drag, startPoint x: 860, startPoint y: 462, endPoint x: 765, endPoint y: 465, distance: 94.9
click at [765, 465] on div "[PHONE_NUMBER]" at bounding box center [846, 480] width 187 height 30
copy div "380671025132"
click at [692, 284] on div "Шаблон для інсталяції унітазу sdiu-1 В наявності 160 ₴ Артикул: sdiu-1 Залишок:…" at bounding box center [628, 252] width 630 height 127
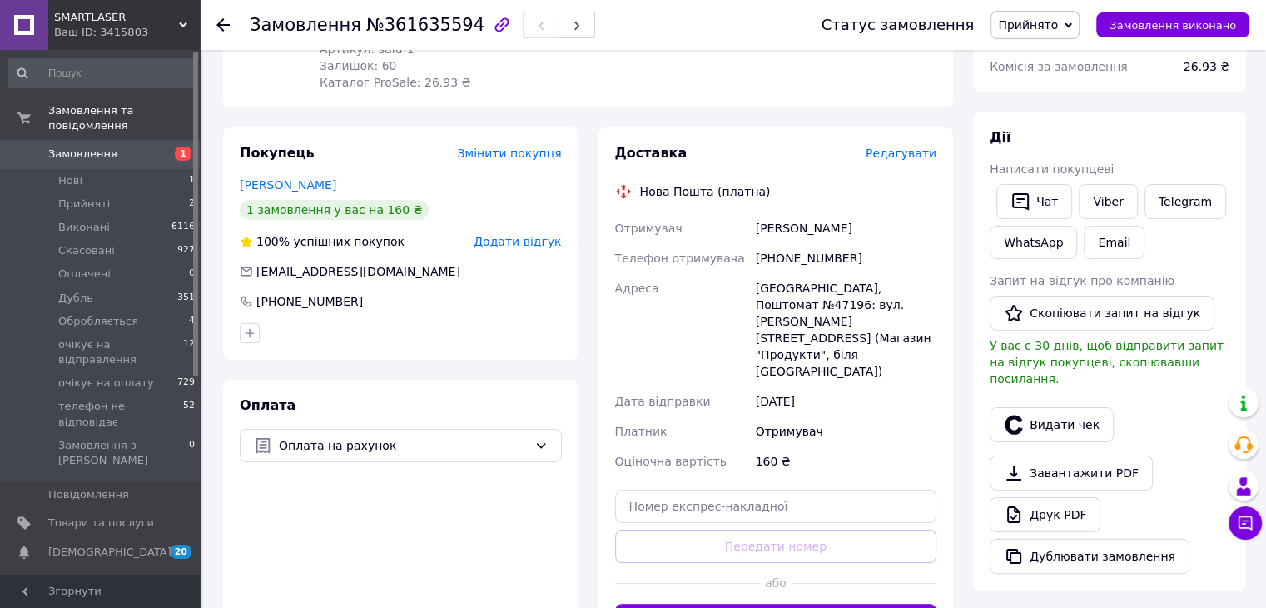
scroll to position [333, 0]
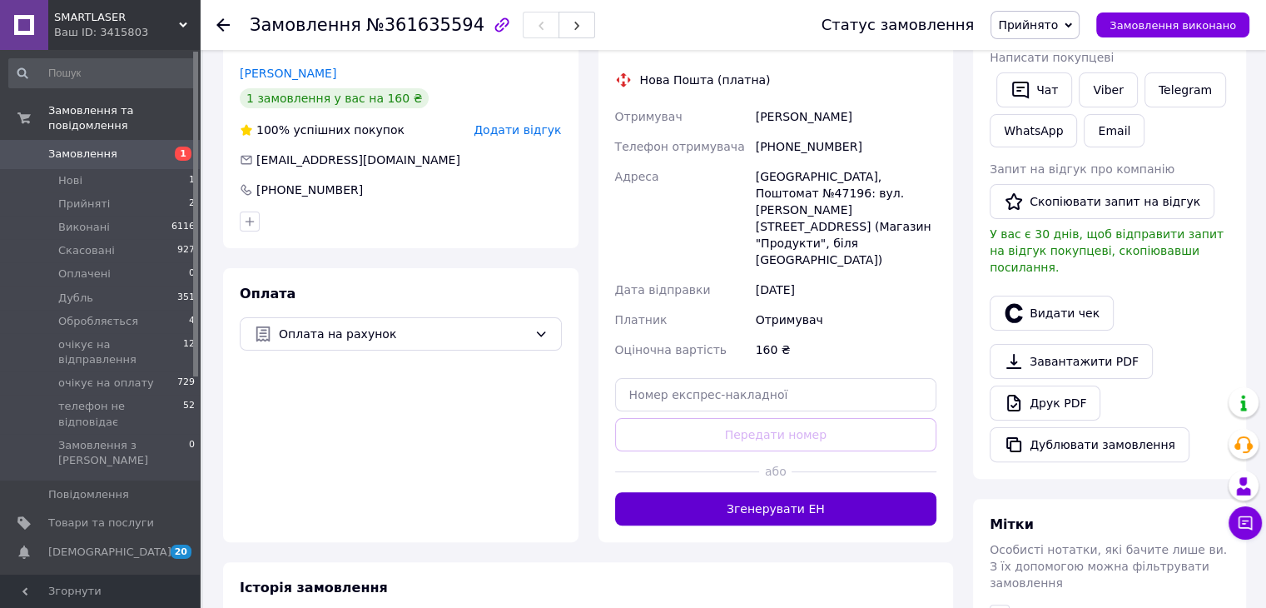
click at [823, 492] on button "Згенерувати ЕН" at bounding box center [776, 508] width 322 height 33
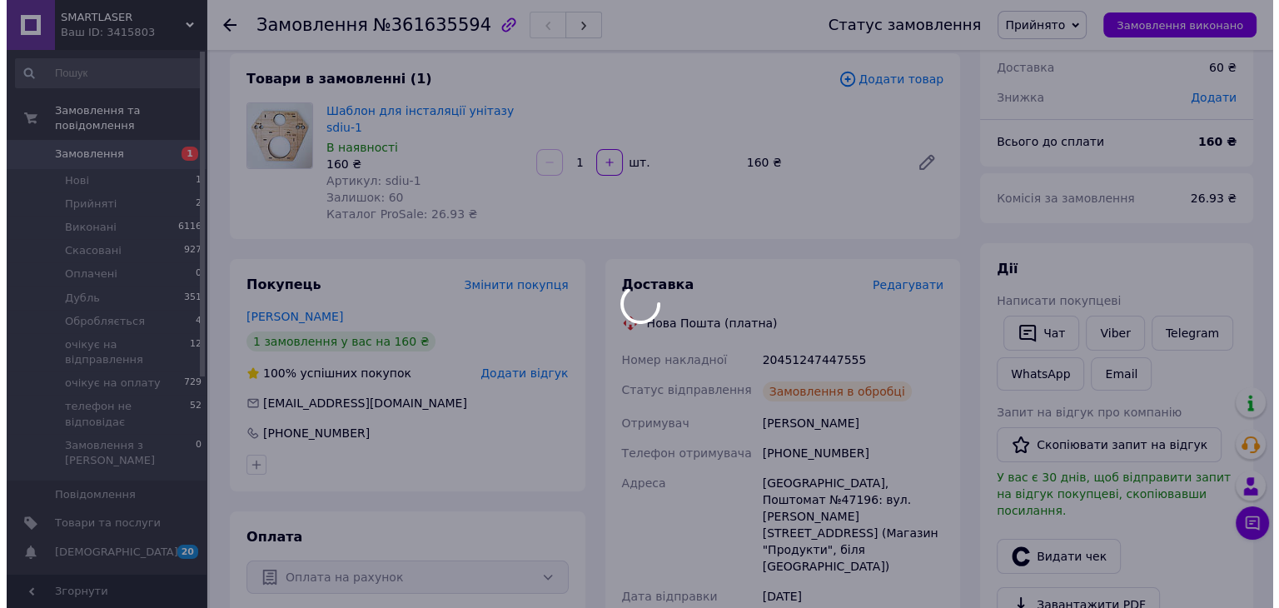
scroll to position [83, 0]
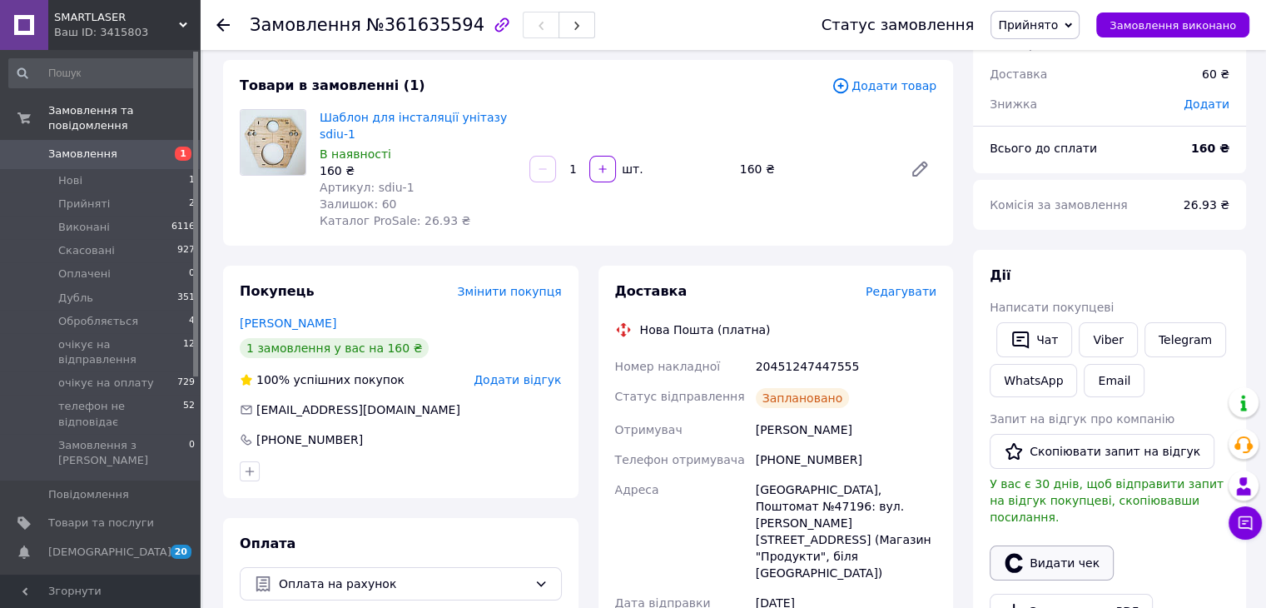
click at [1049, 545] on button "Видати чек" at bounding box center [1052, 562] width 124 height 35
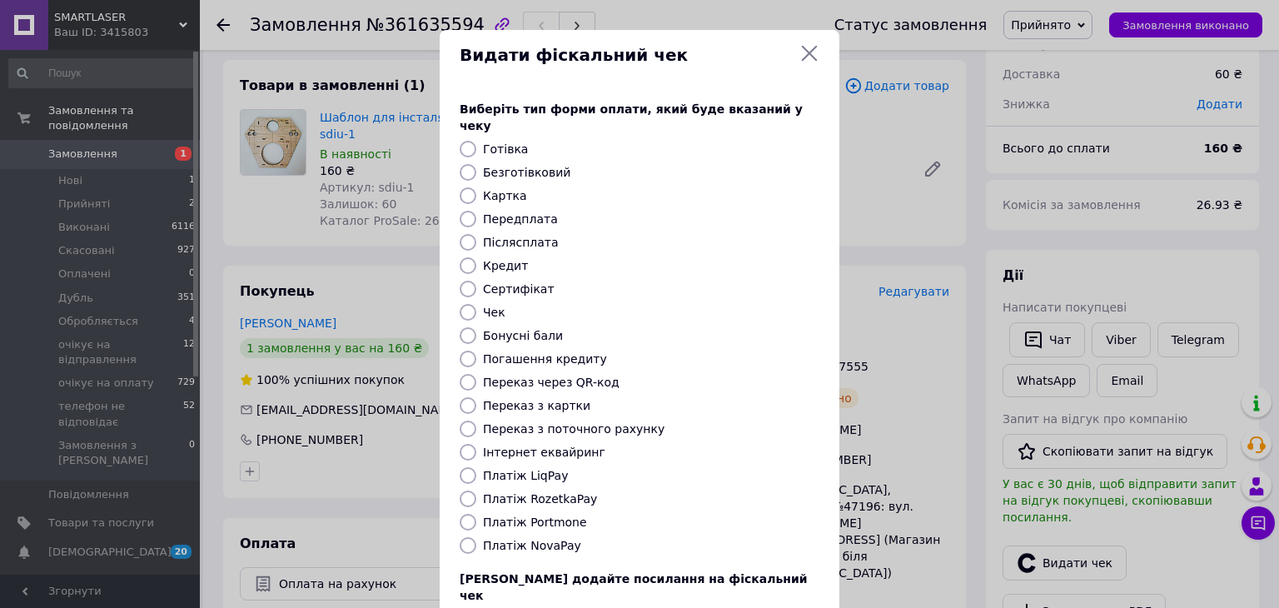
click at [530, 166] on label "Безготівковий" at bounding box center [526, 172] width 87 height 13
click at [476, 164] on input "Безготівковий" at bounding box center [468, 172] width 17 height 17
radio input "true"
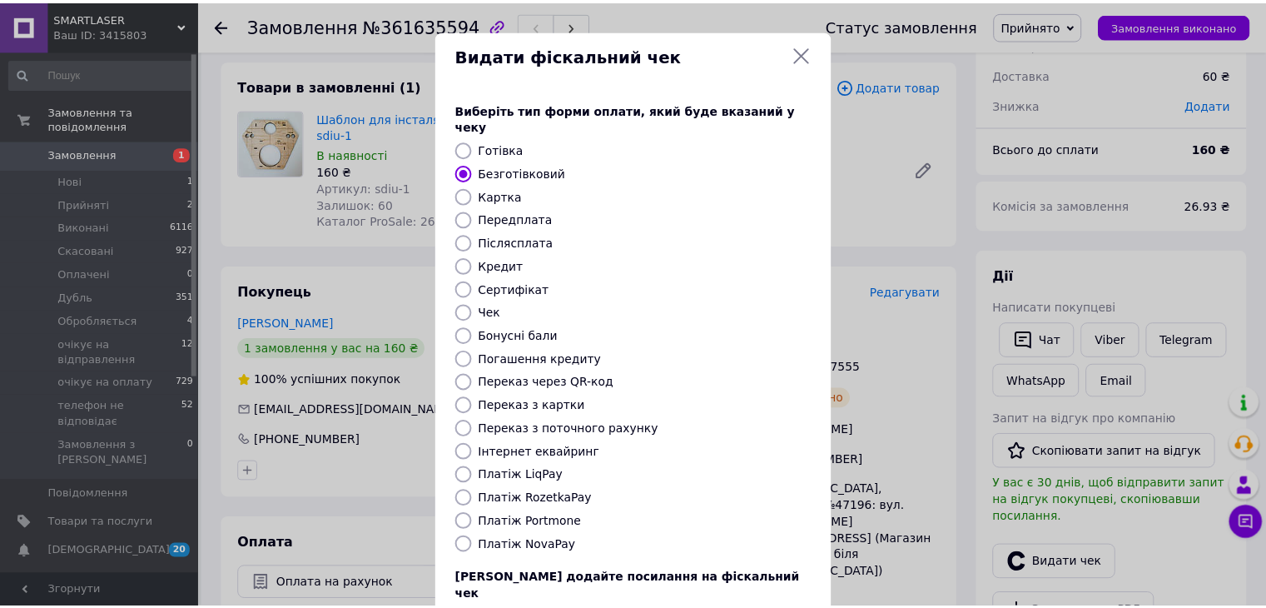
scroll to position [107, 0]
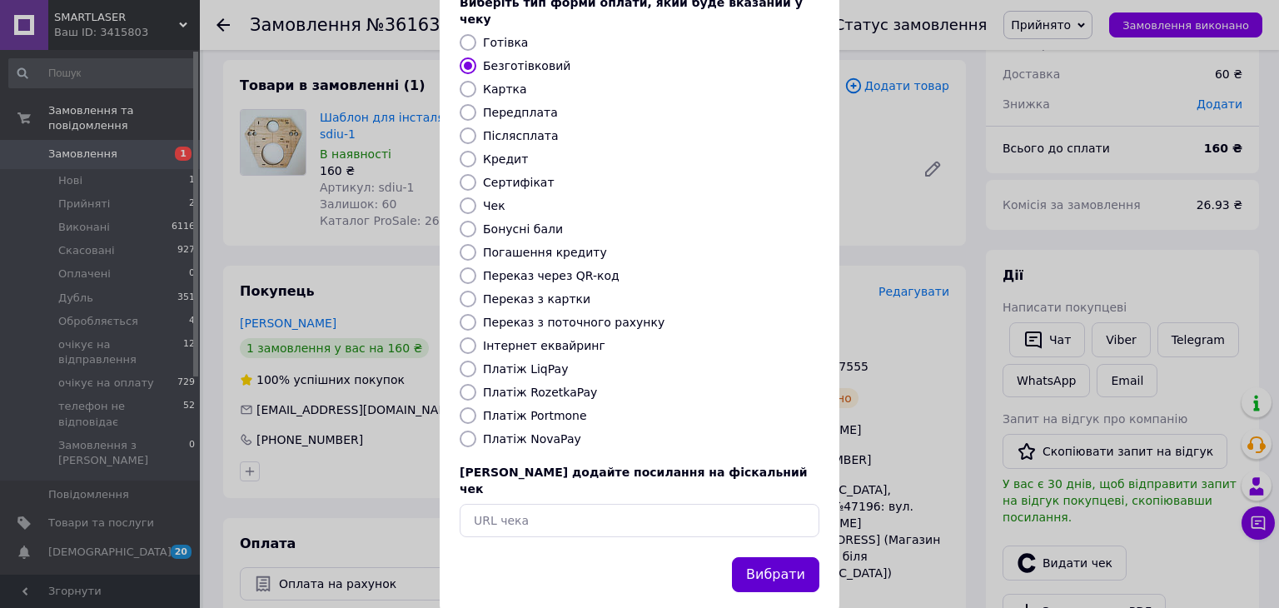
click at [793, 557] on button "Вибрати" at bounding box center [775, 575] width 87 height 36
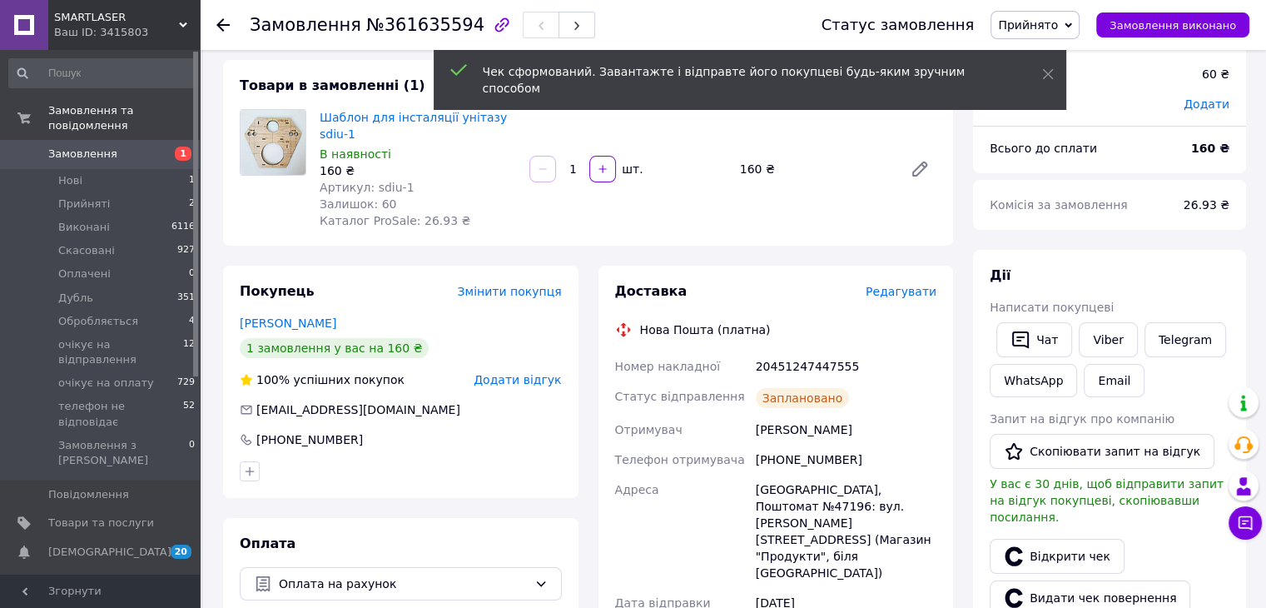
click at [1080, 30] on span "Прийнято" at bounding box center [1035, 25] width 89 height 28
click at [1103, 184] on li "очікує на відправлення" at bounding box center [1067, 183] width 150 height 25
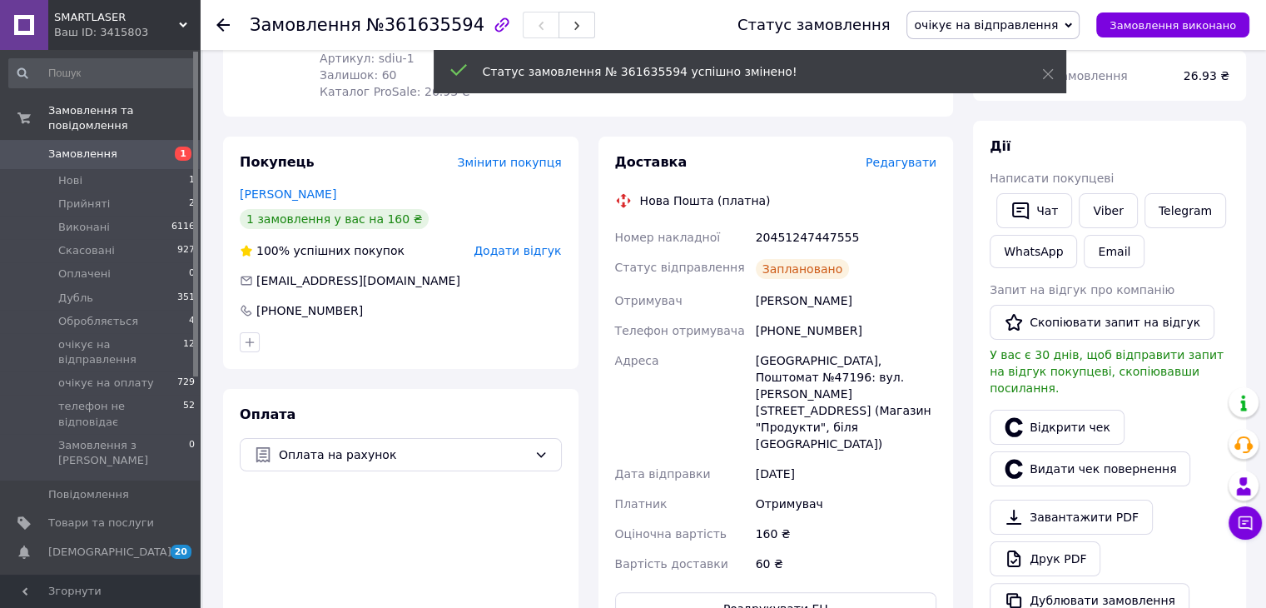
scroll to position [250, 0]
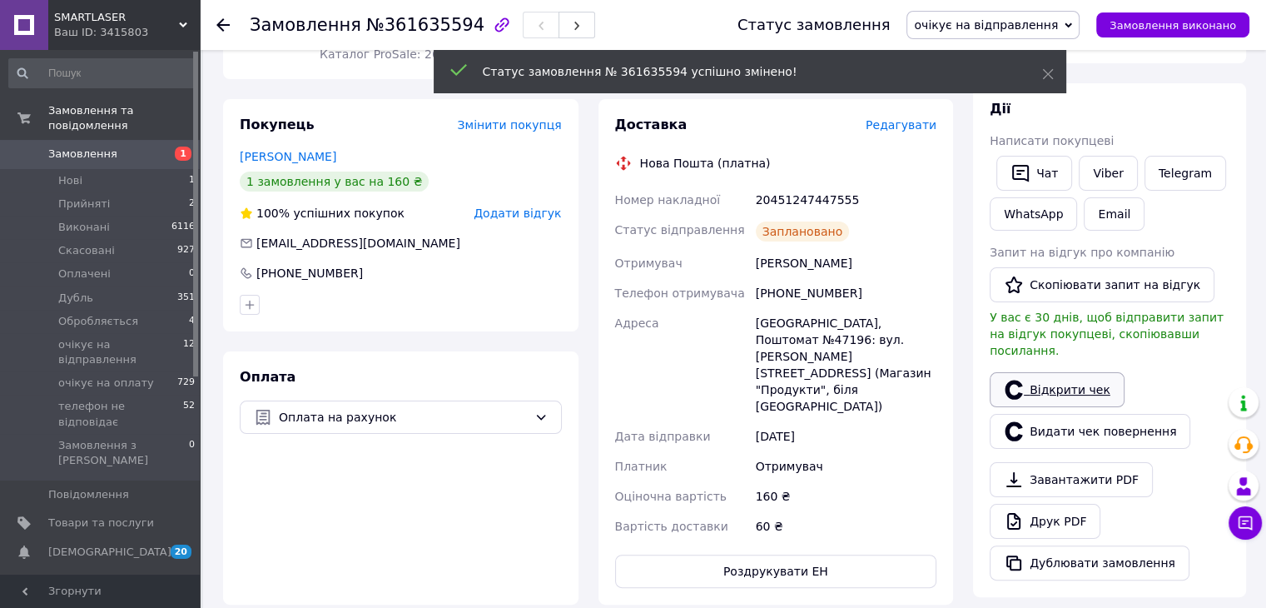
click at [1052, 372] on link "Відкрити чек" at bounding box center [1057, 389] width 135 height 35
